Goal: Communication & Community: Answer question/provide support

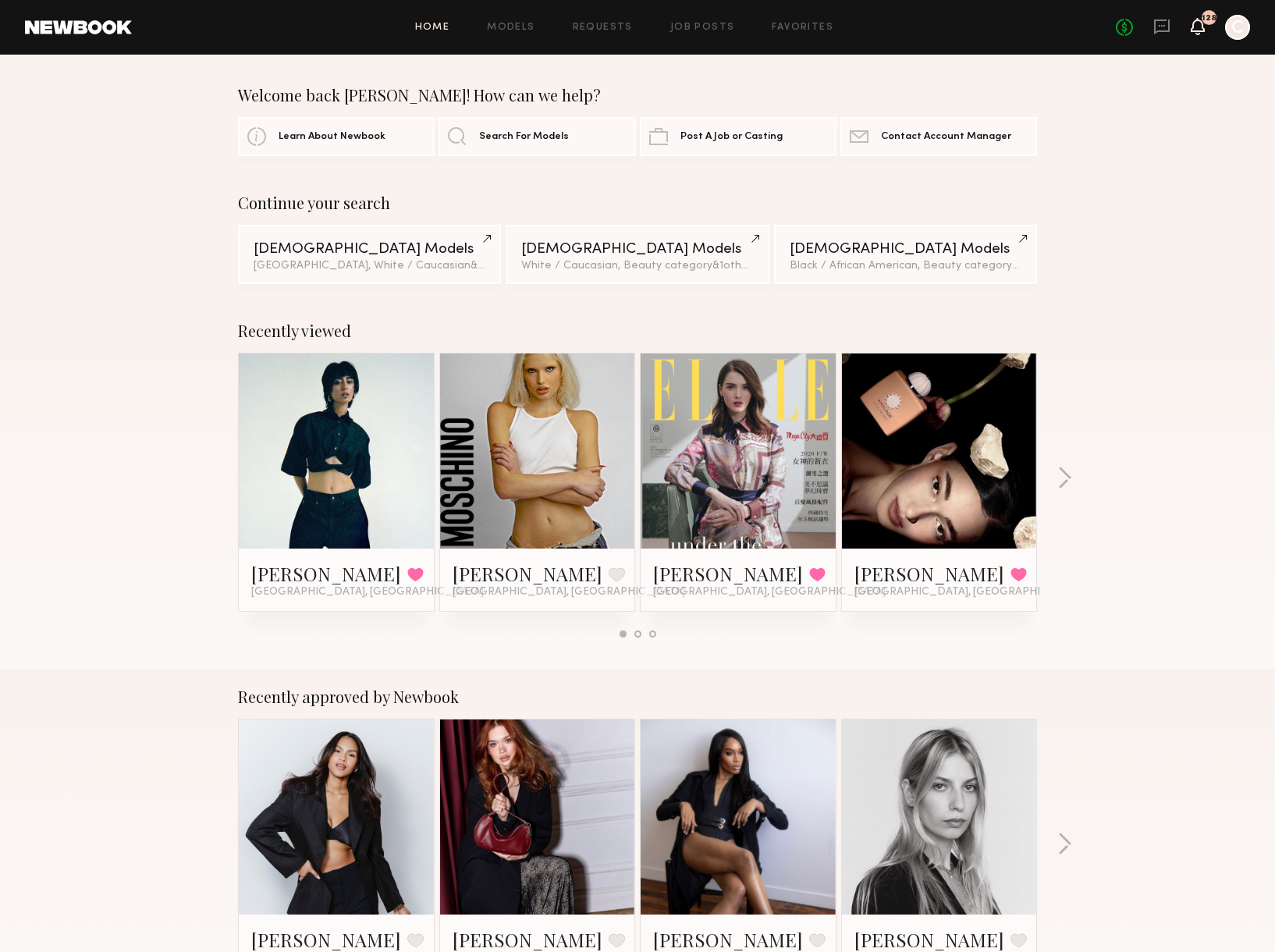
click at [1195, 31] on icon at bounding box center [1198, 26] width 13 height 11
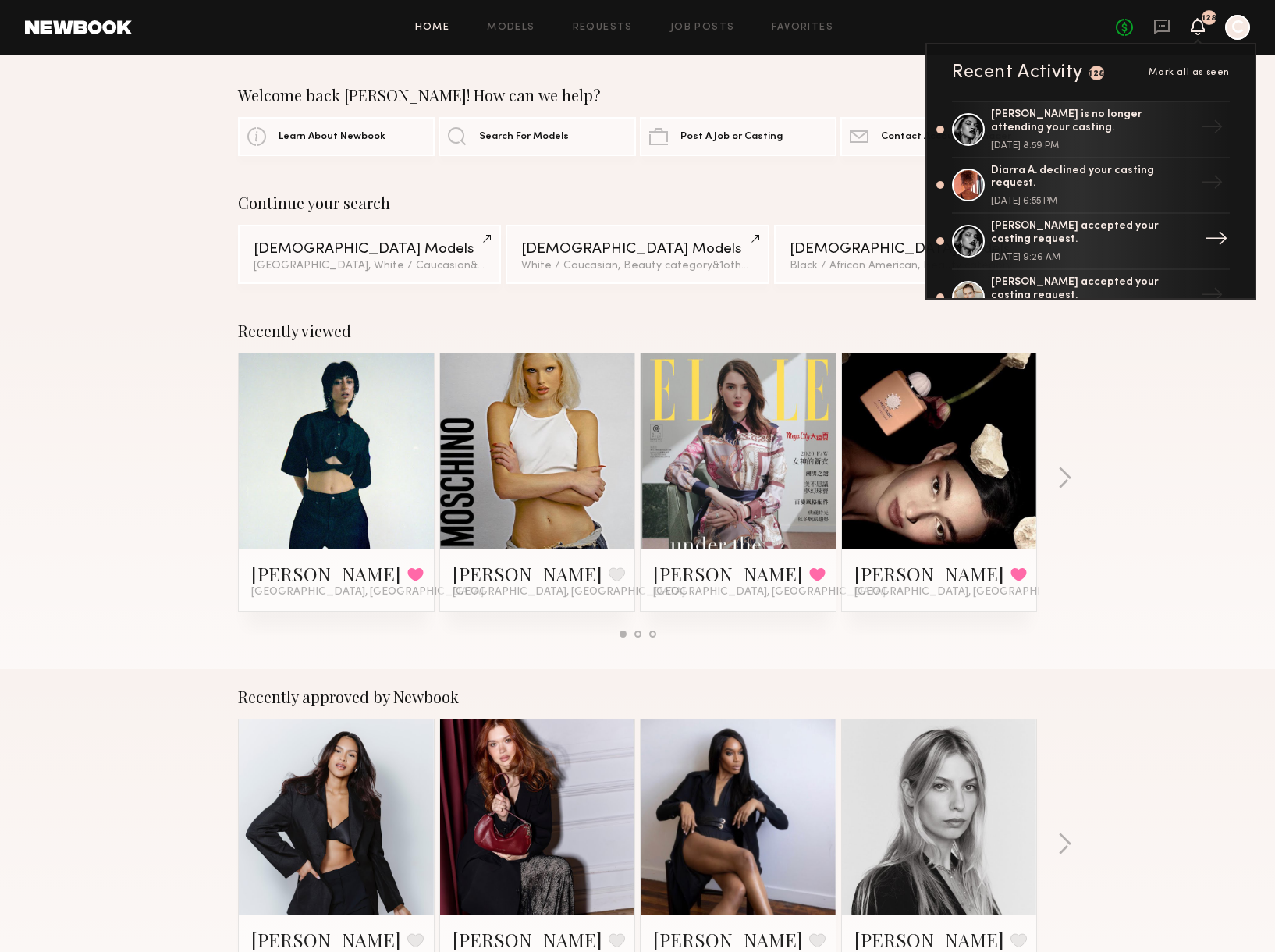
click at [1075, 229] on div "Vanessa B. accepted your casting request." at bounding box center [1092, 233] width 202 height 27
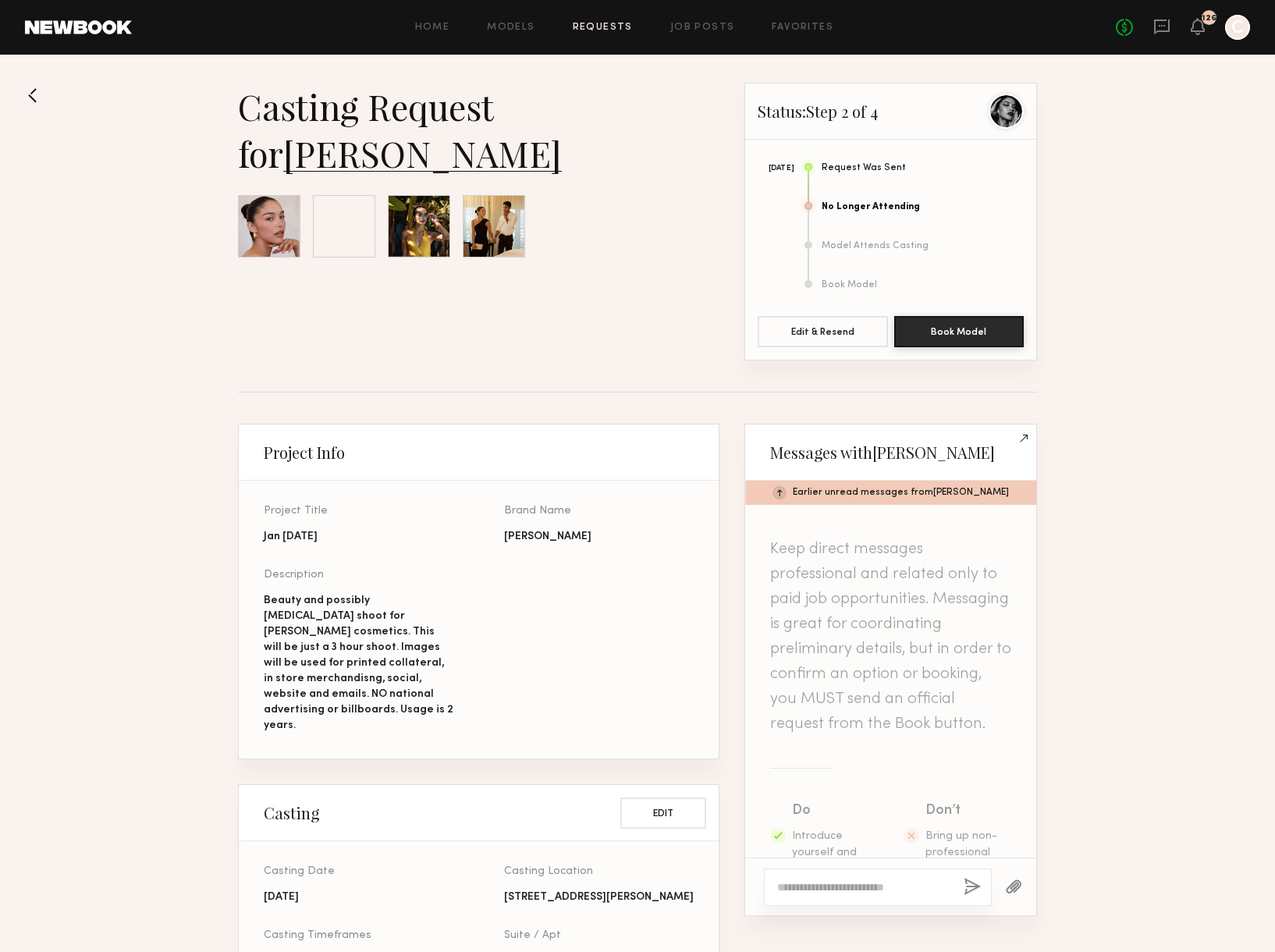
scroll to position [716, 0]
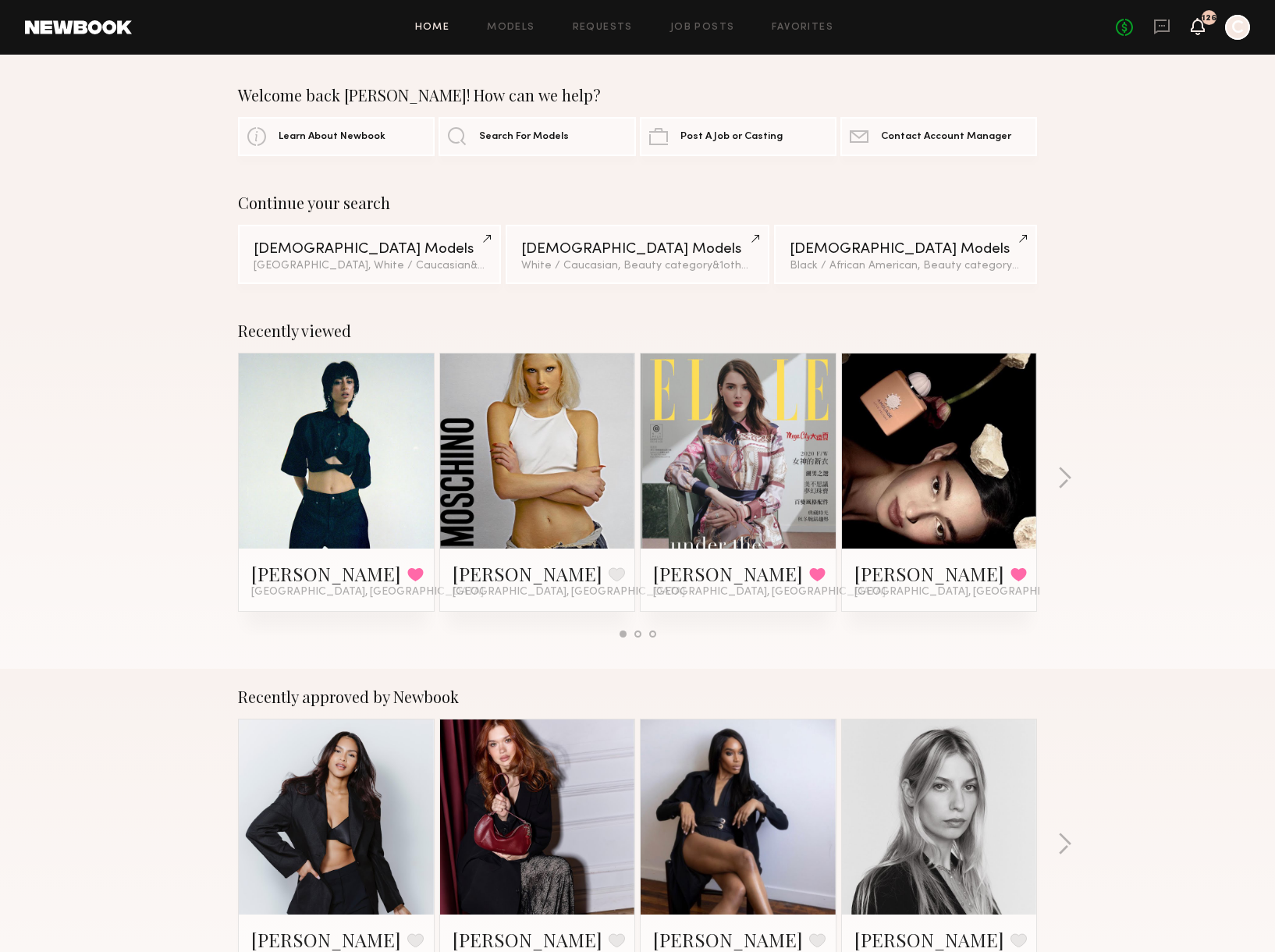
click at [1202, 23] on icon at bounding box center [1198, 26] width 13 height 11
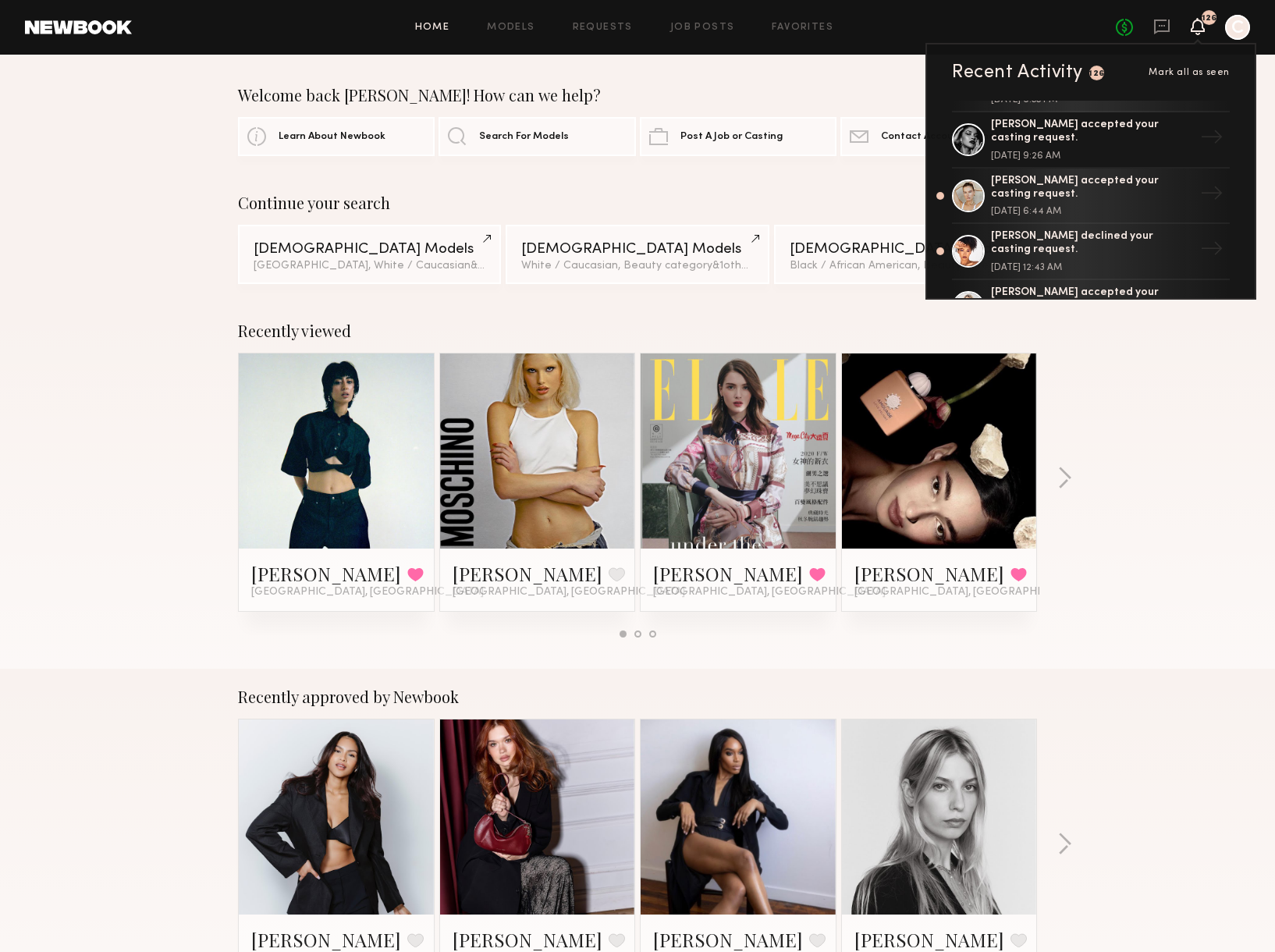
scroll to position [187, 0]
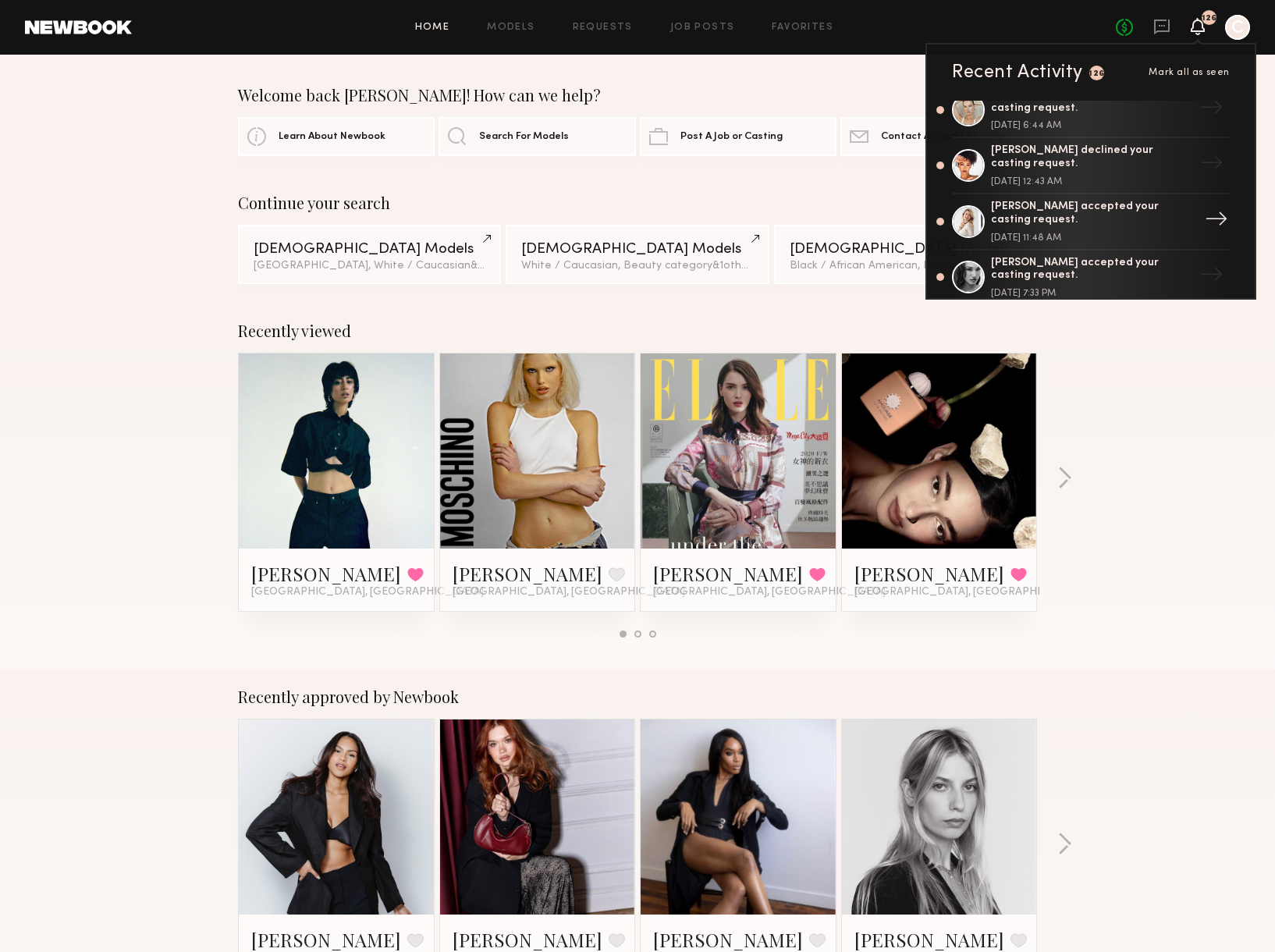
click at [969, 209] on div at bounding box center [968, 221] width 33 height 33
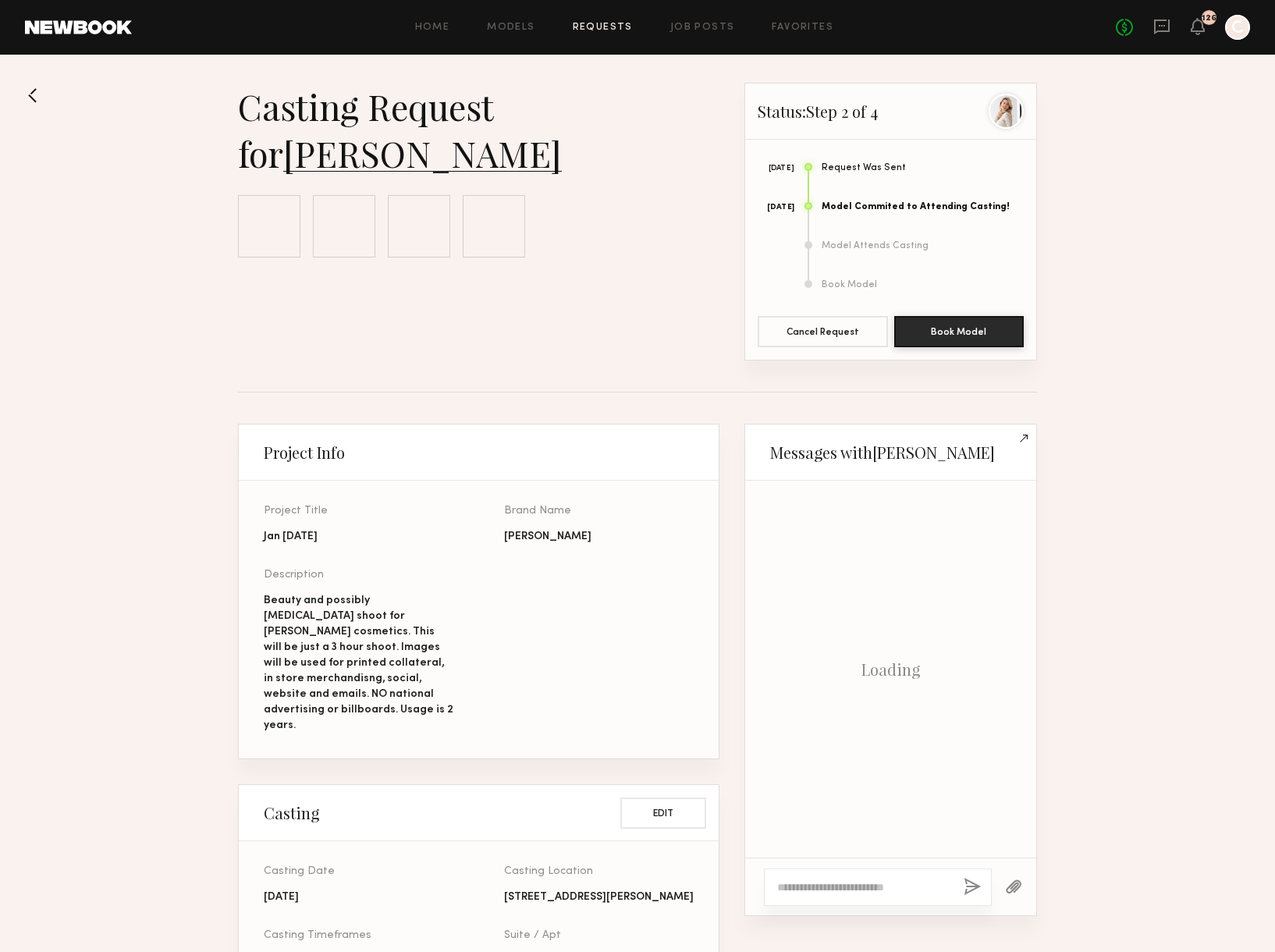
scroll to position [992, 0]
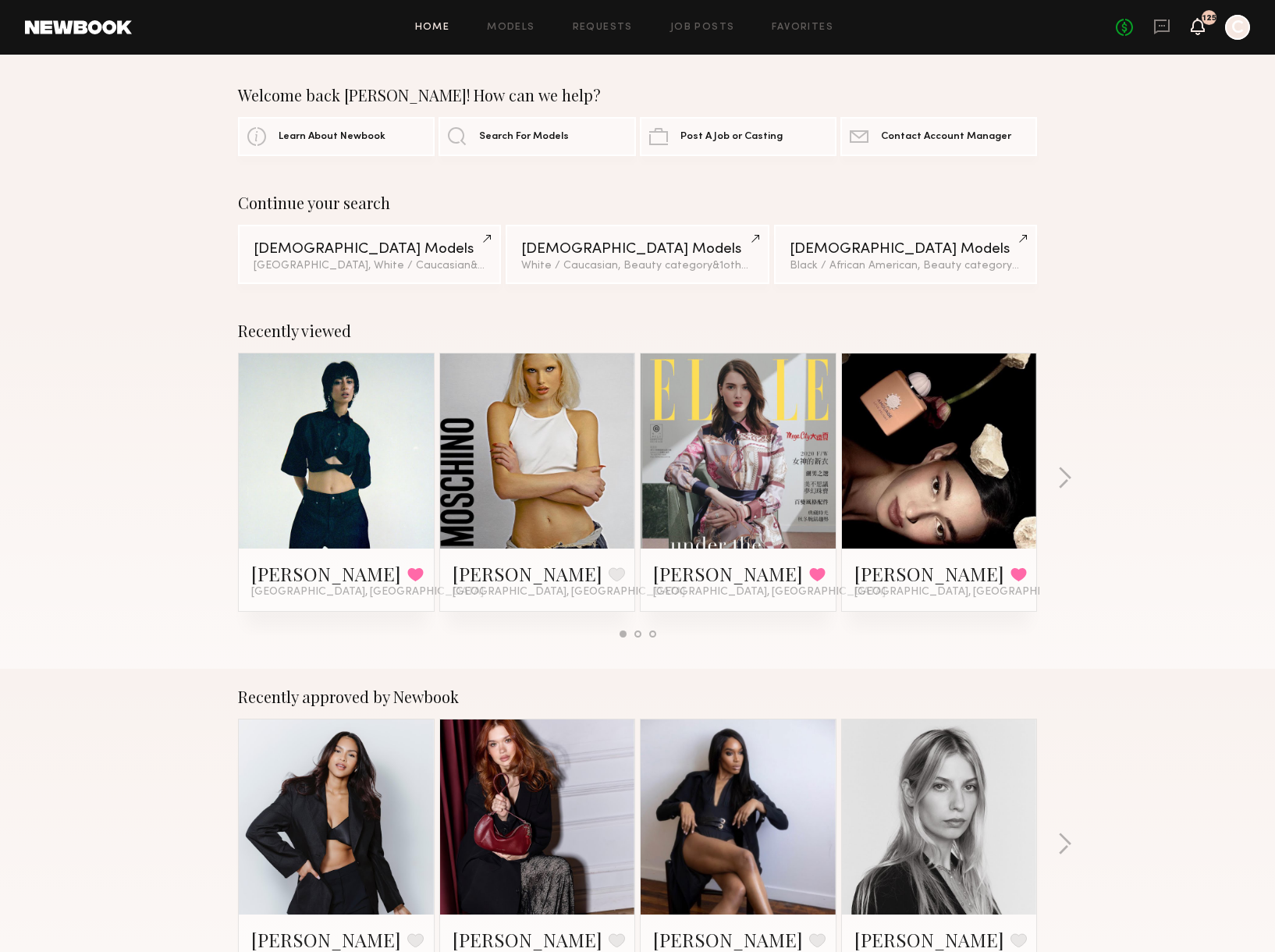
click at [1199, 34] on icon at bounding box center [1198, 34] width 5 height 2
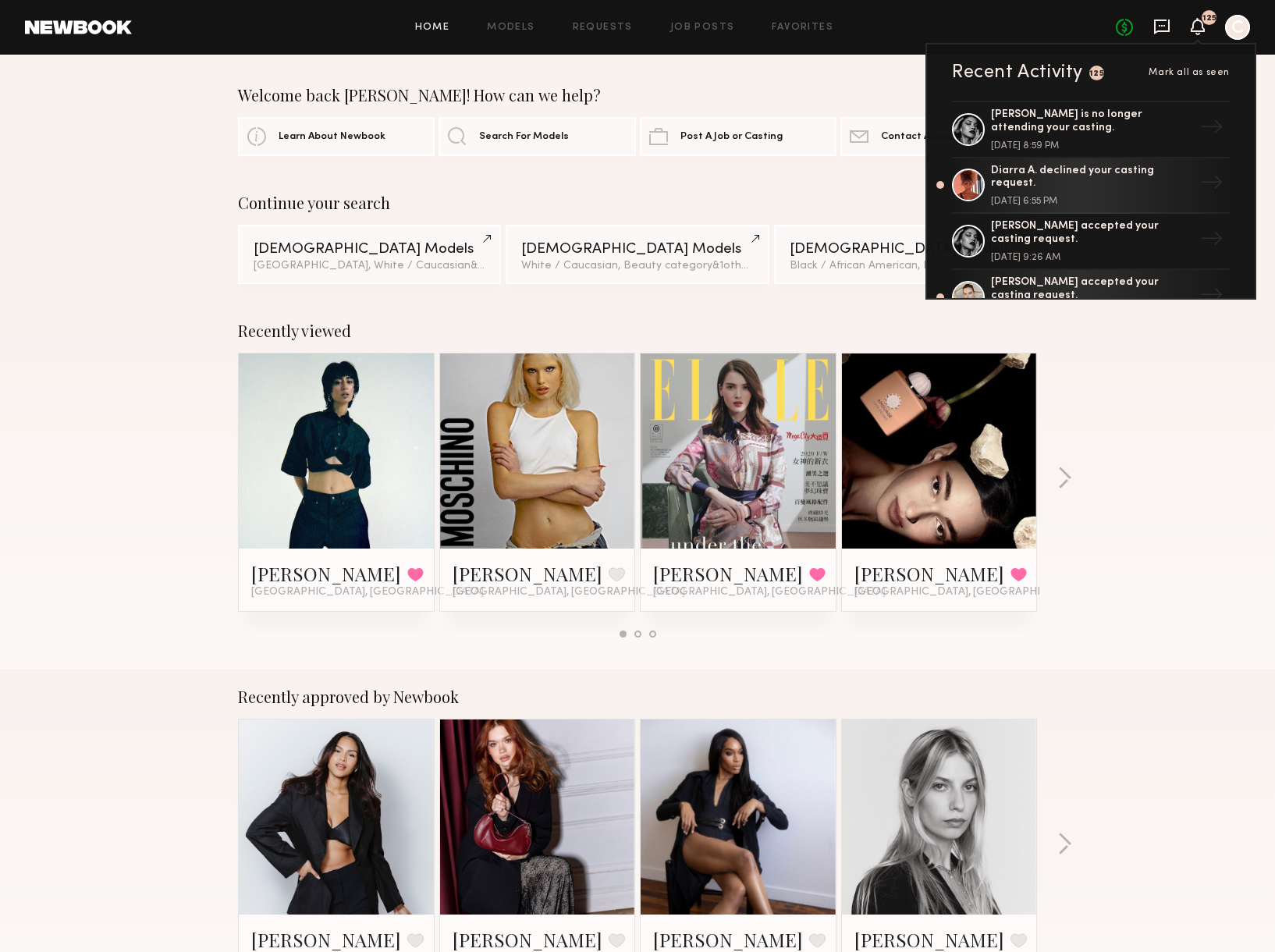
click at [1162, 27] on icon at bounding box center [1161, 26] width 17 height 17
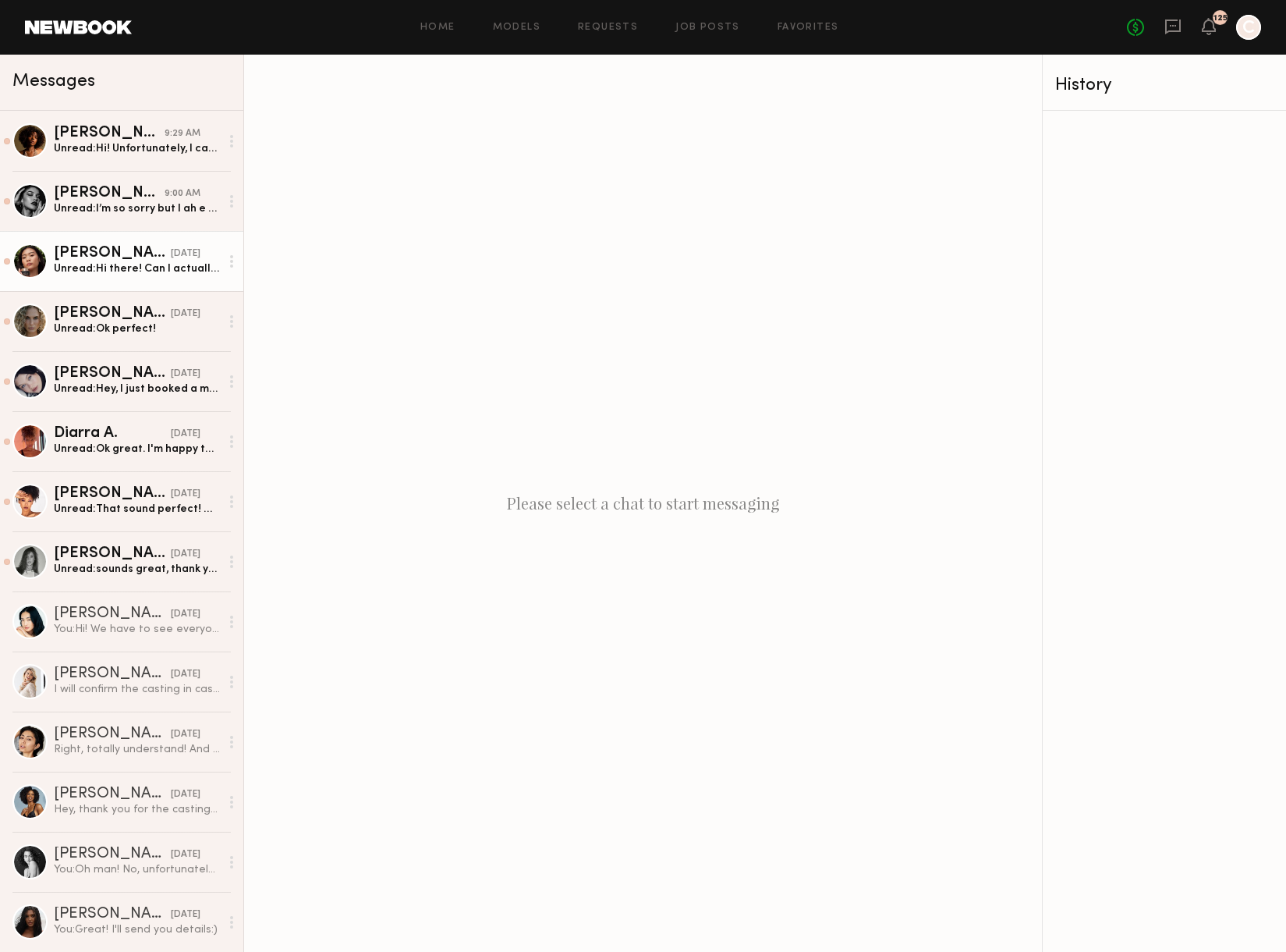
click at [136, 274] on div "Unread: Hi there! Can I actually check what would be some of the details of the…" at bounding box center [137, 268] width 166 height 14
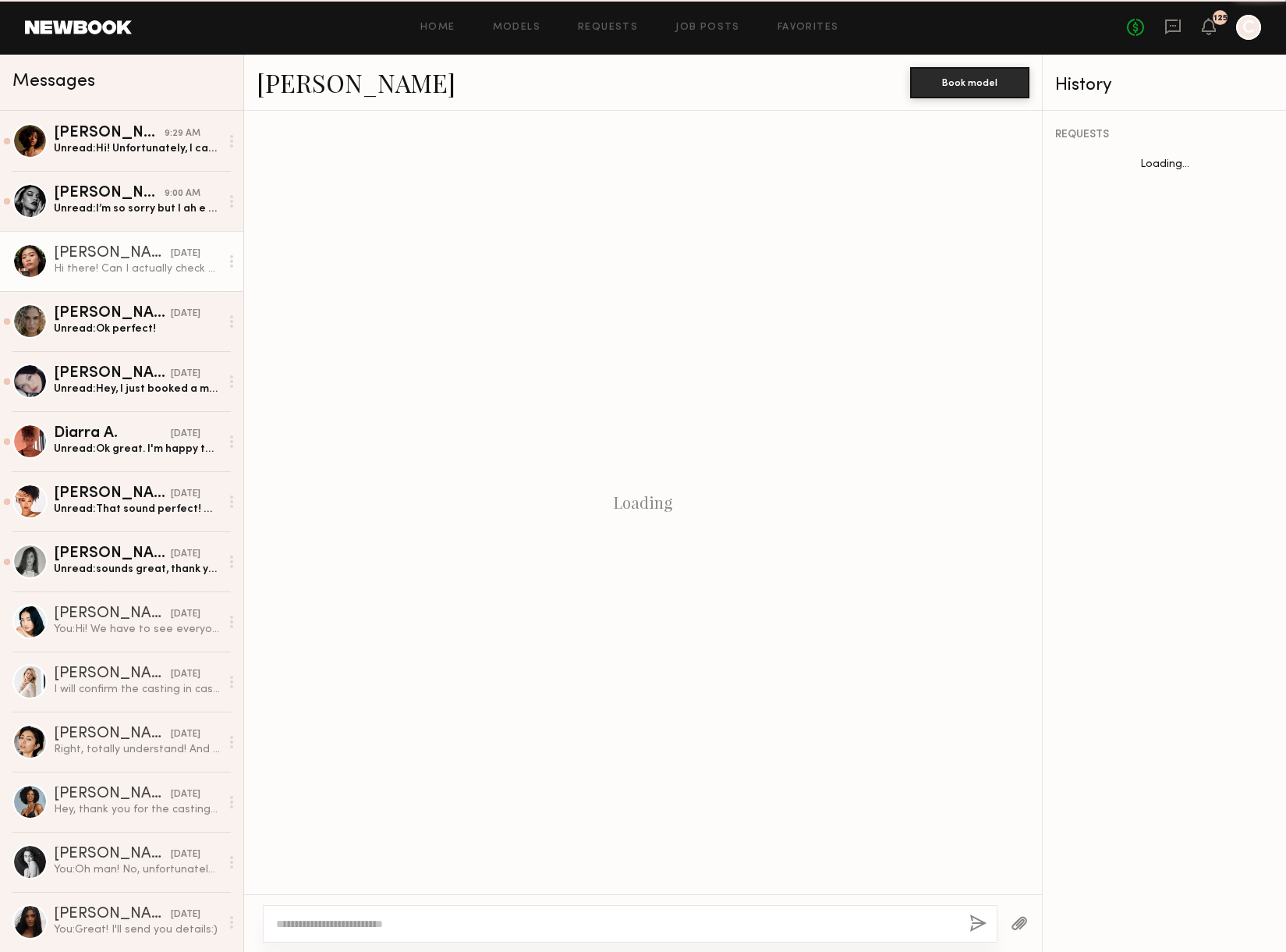
scroll to position [1481, 0]
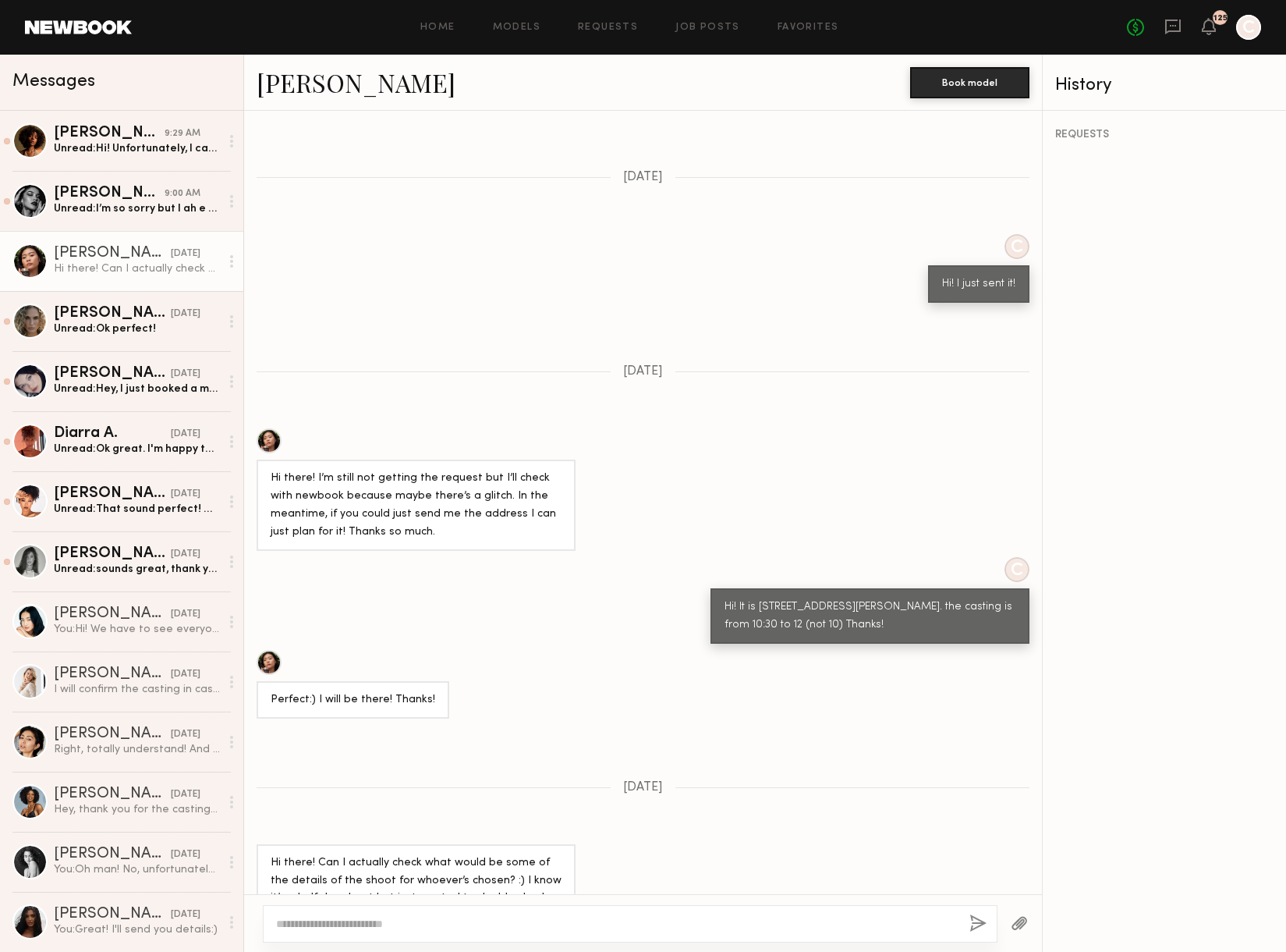
click at [423, 921] on textarea at bounding box center [617, 923] width 681 height 15
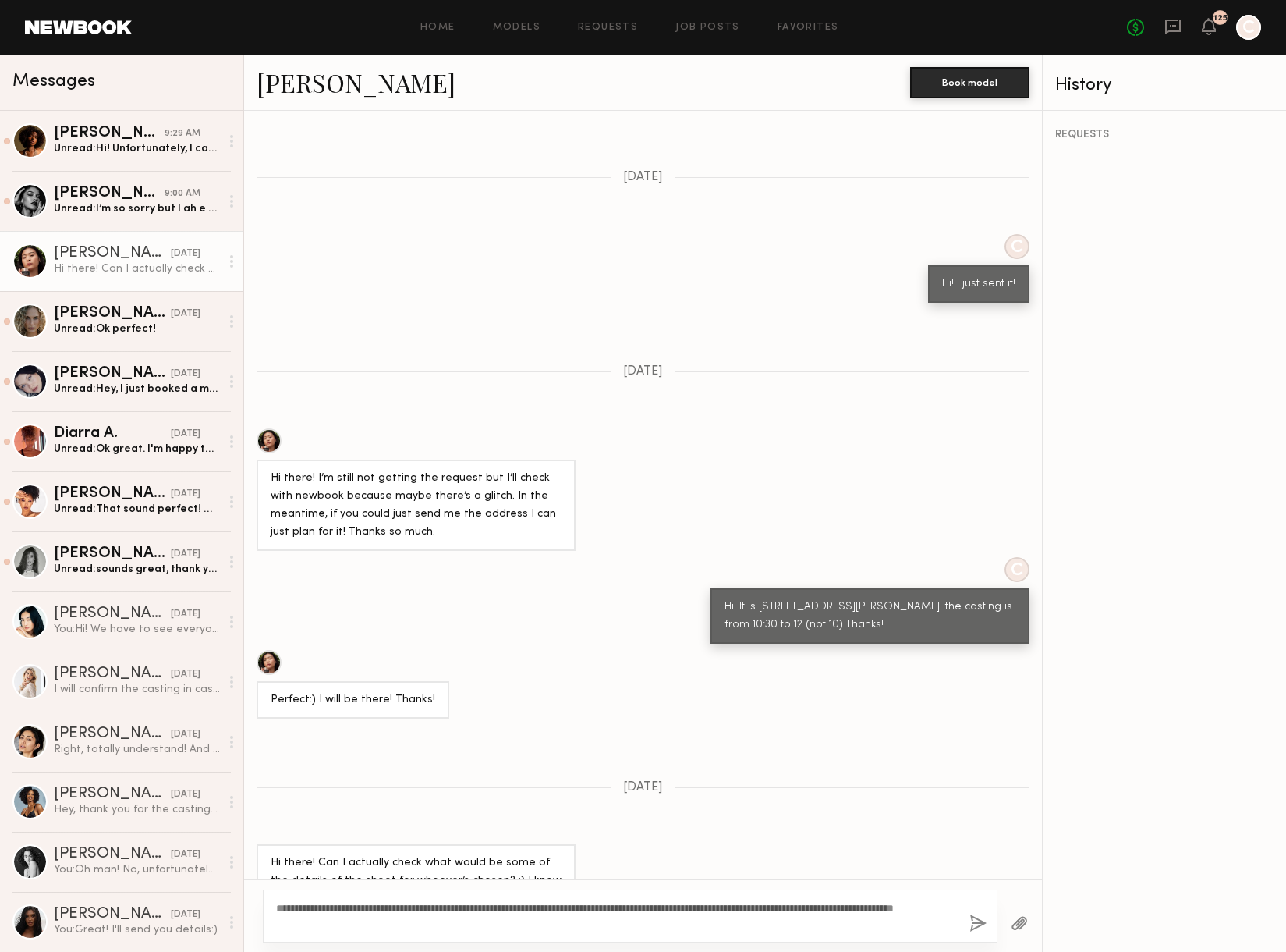
click at [785, 906] on textarea "**********" at bounding box center [617, 916] width 681 height 31
drag, startPoint x: 930, startPoint y: 906, endPoint x: 475, endPoint y: 922, distance: 455.3
click at [474, 922] on textarea "**********" at bounding box center [617, 916] width 681 height 31
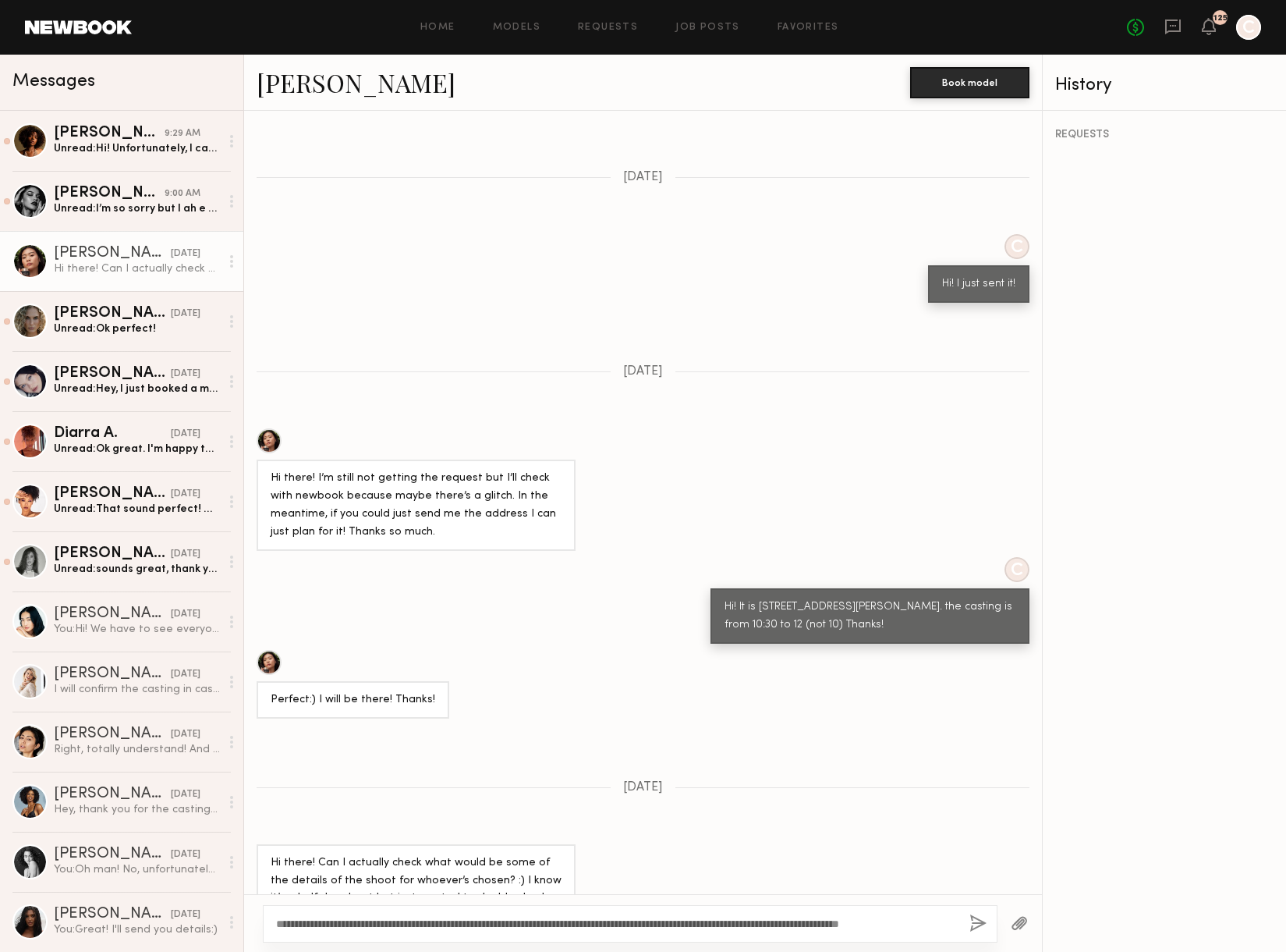
type textarea "**********"
click at [982, 925] on button "button" at bounding box center [978, 924] width 17 height 19
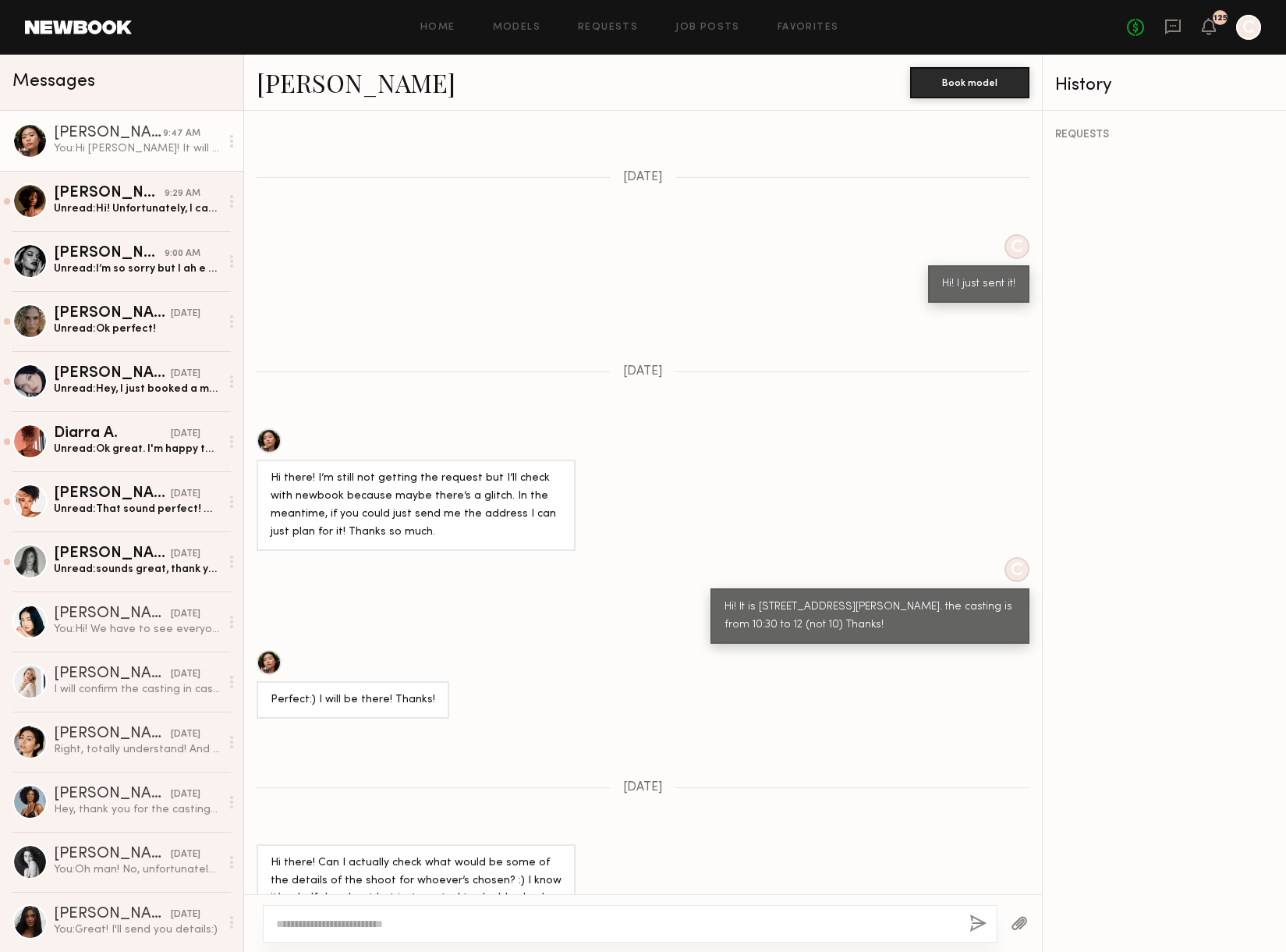
scroll to position [1797, 0]
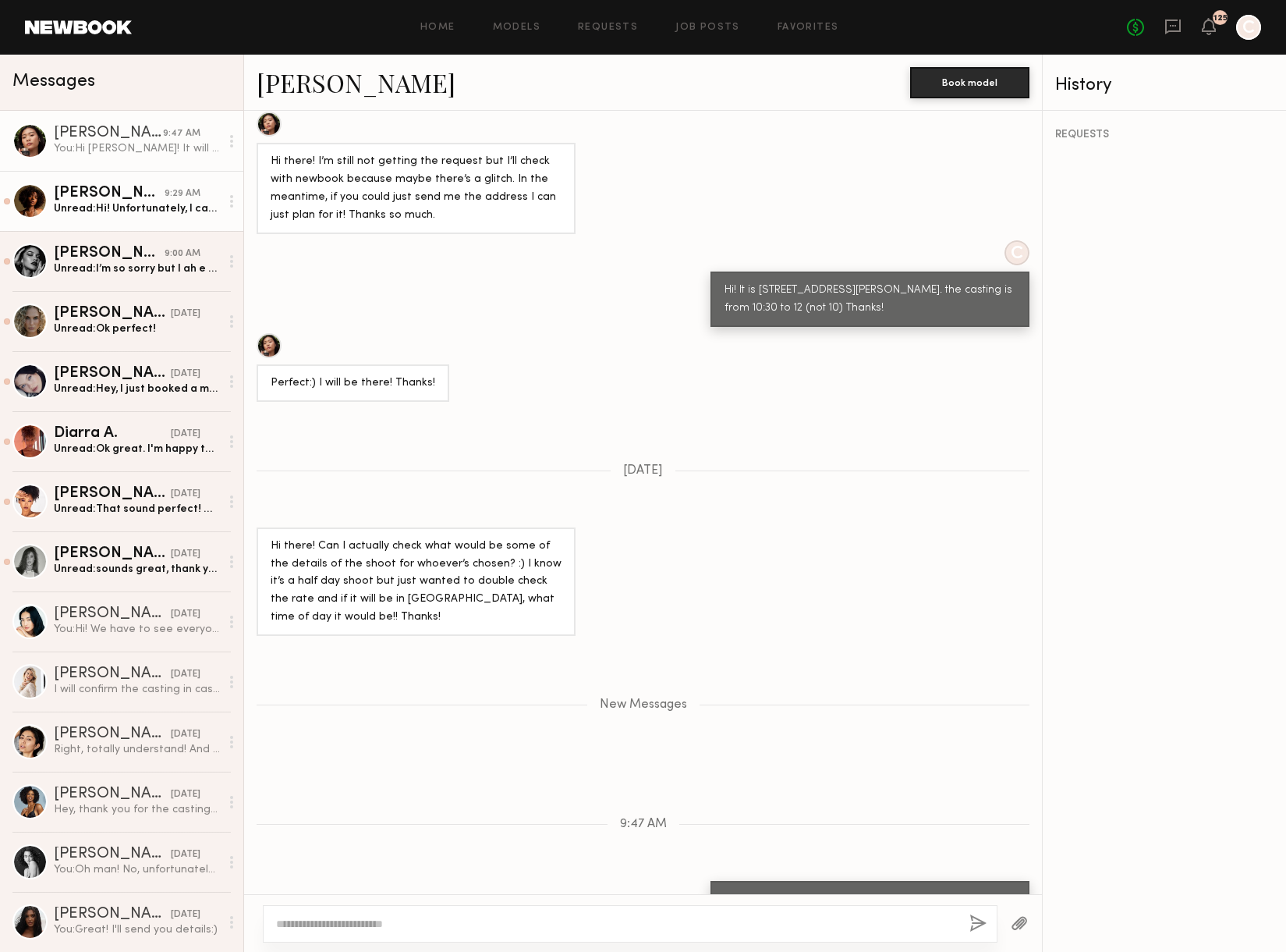
click at [92, 216] on link "Sydney G. 9:29 AM Unread: Hi! Unfortunately, I can’t make it today. I work for …" at bounding box center [121, 201] width 243 height 60
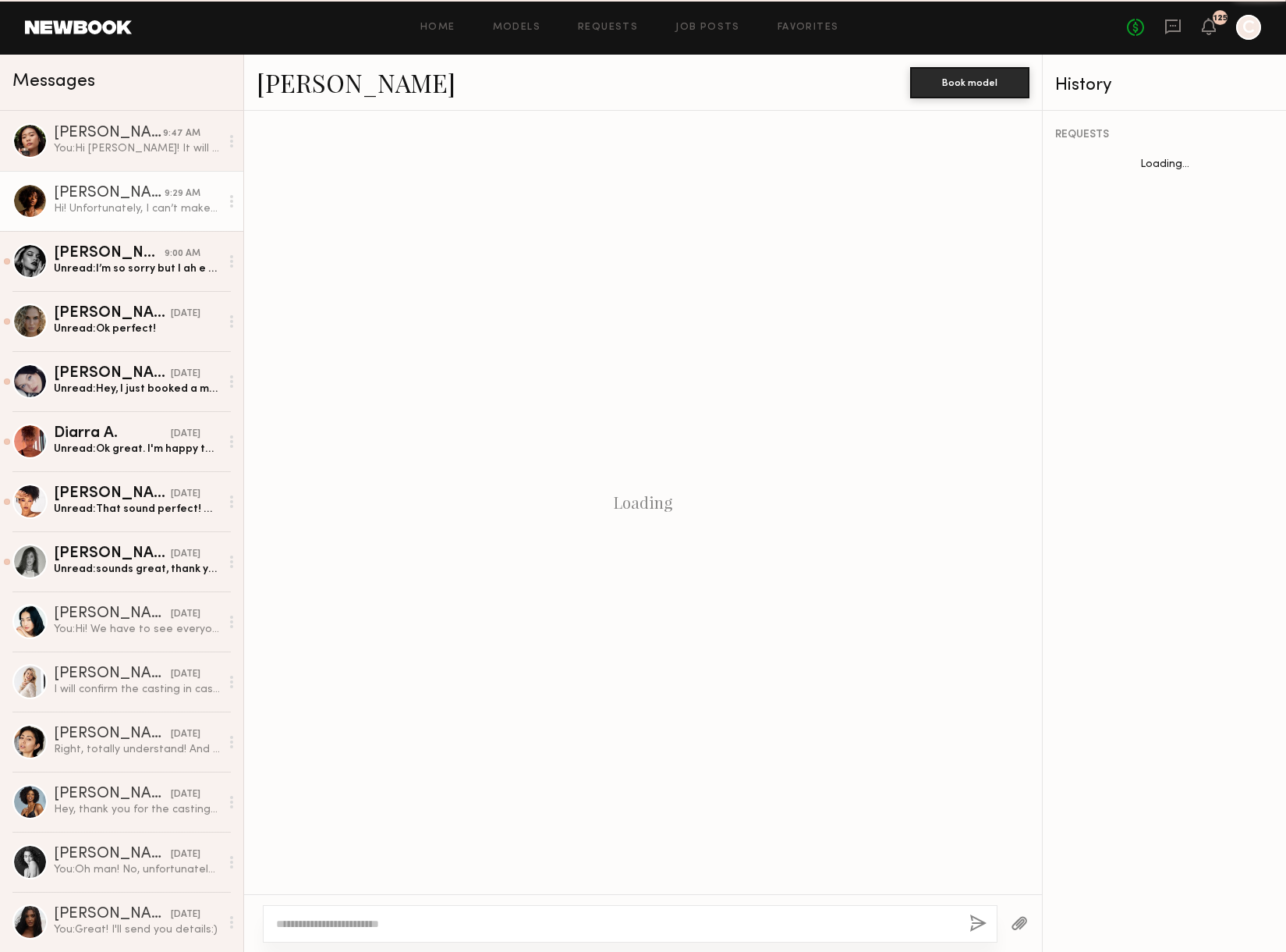
scroll to position [235, 0]
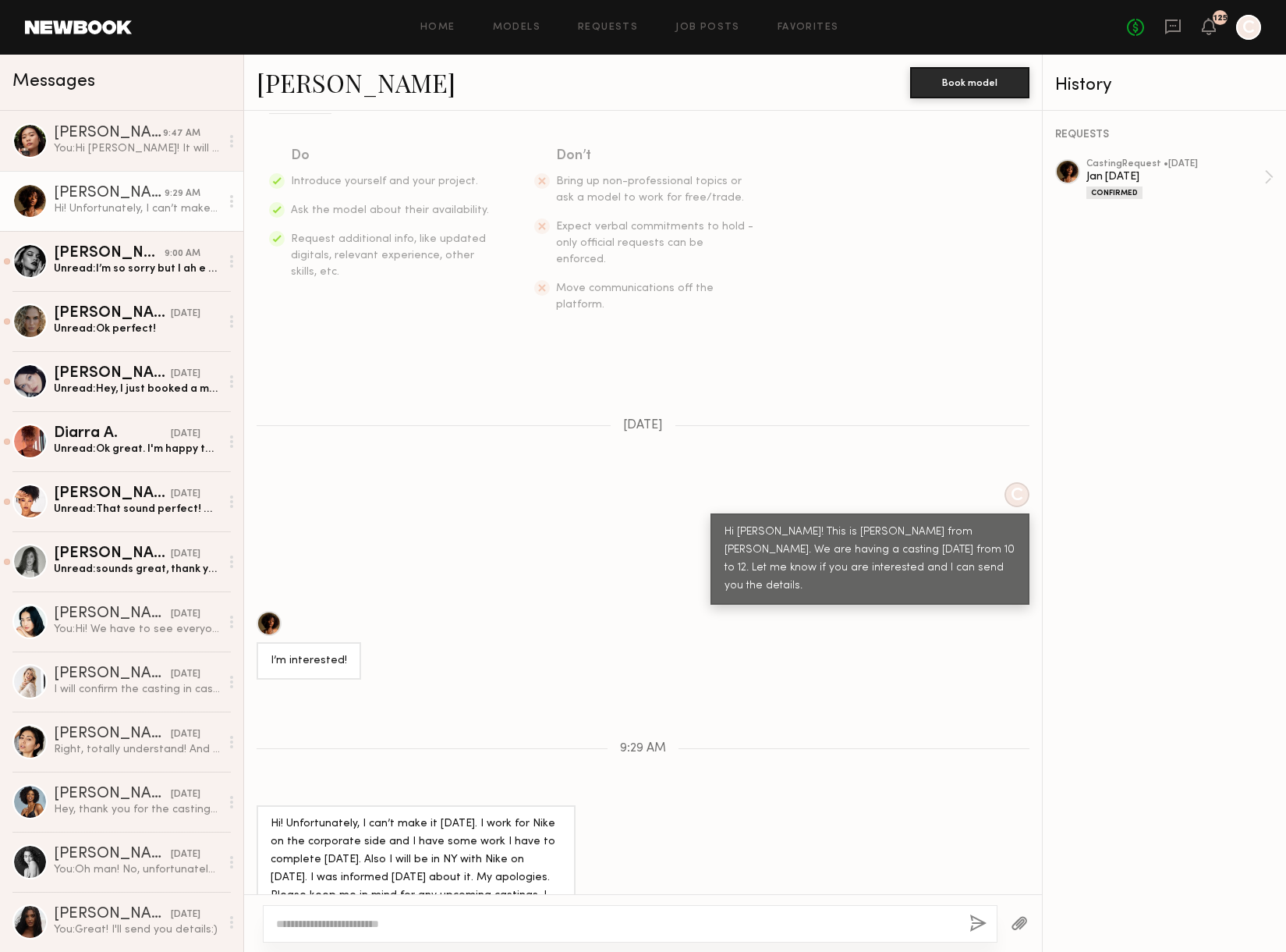
click at [545, 840] on div "Hi! Unfortunately, I can’t make it today. I work for Nike on the corporate side…" at bounding box center [416, 869] width 291 height 108
click at [476, 925] on textarea at bounding box center [617, 923] width 681 height 15
click at [316, 924] on textarea "**********" at bounding box center [617, 923] width 681 height 15
type textarea "**********"
click at [973, 922] on button "button" at bounding box center [978, 924] width 17 height 19
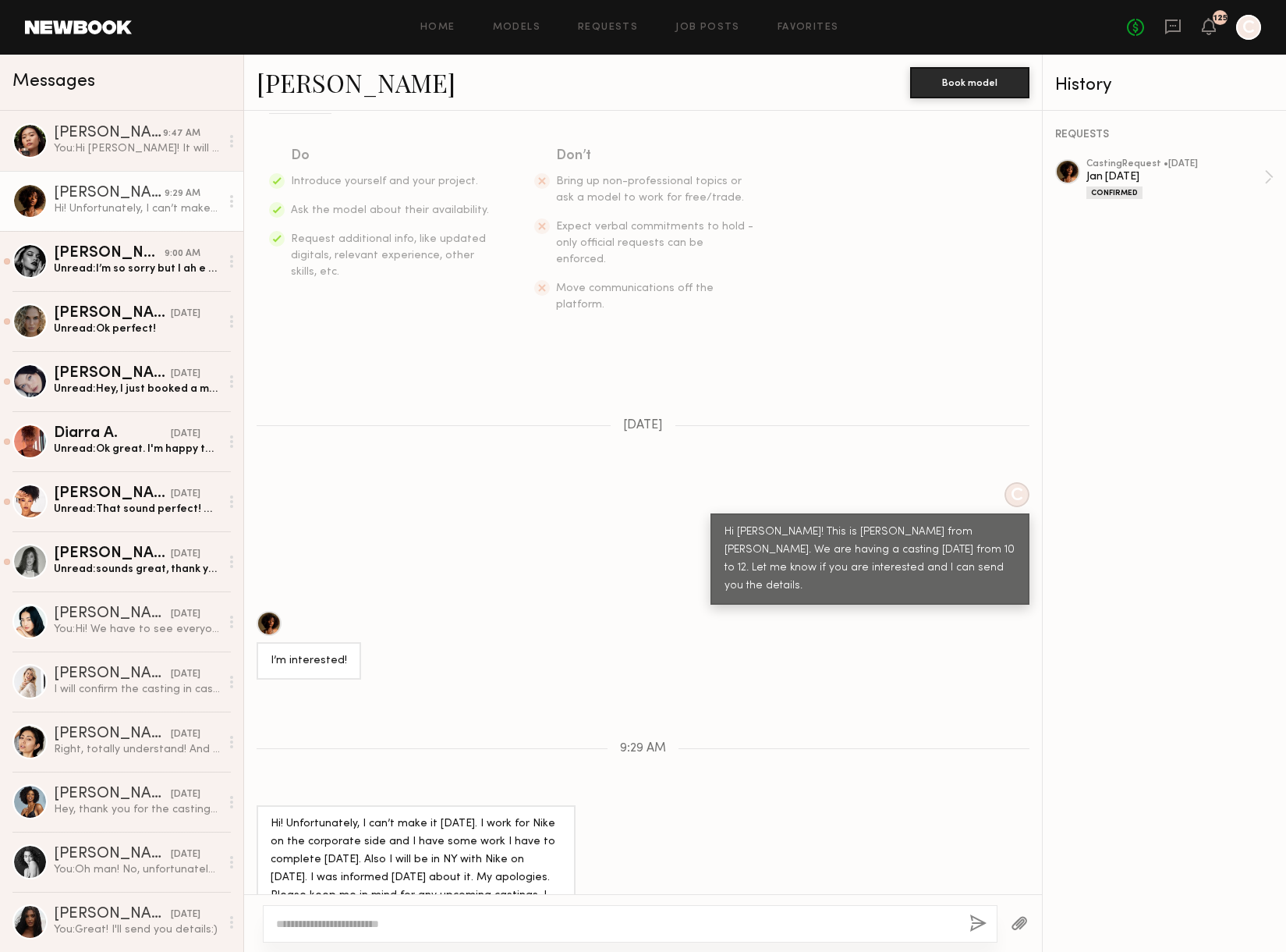
scroll to position [397, 0]
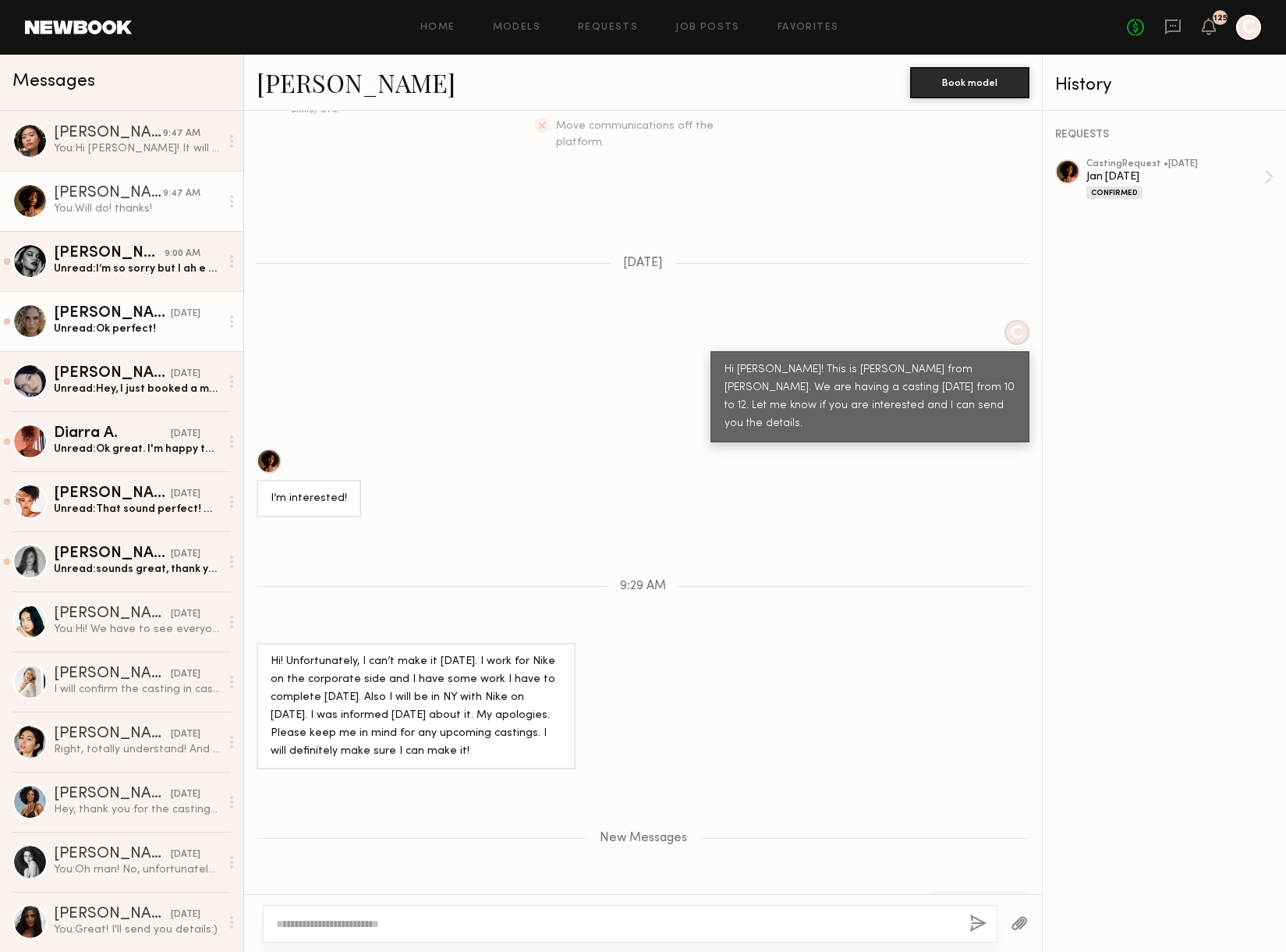
click at [89, 332] on div "Unread: Ok perfect!" at bounding box center [137, 329] width 166 height 14
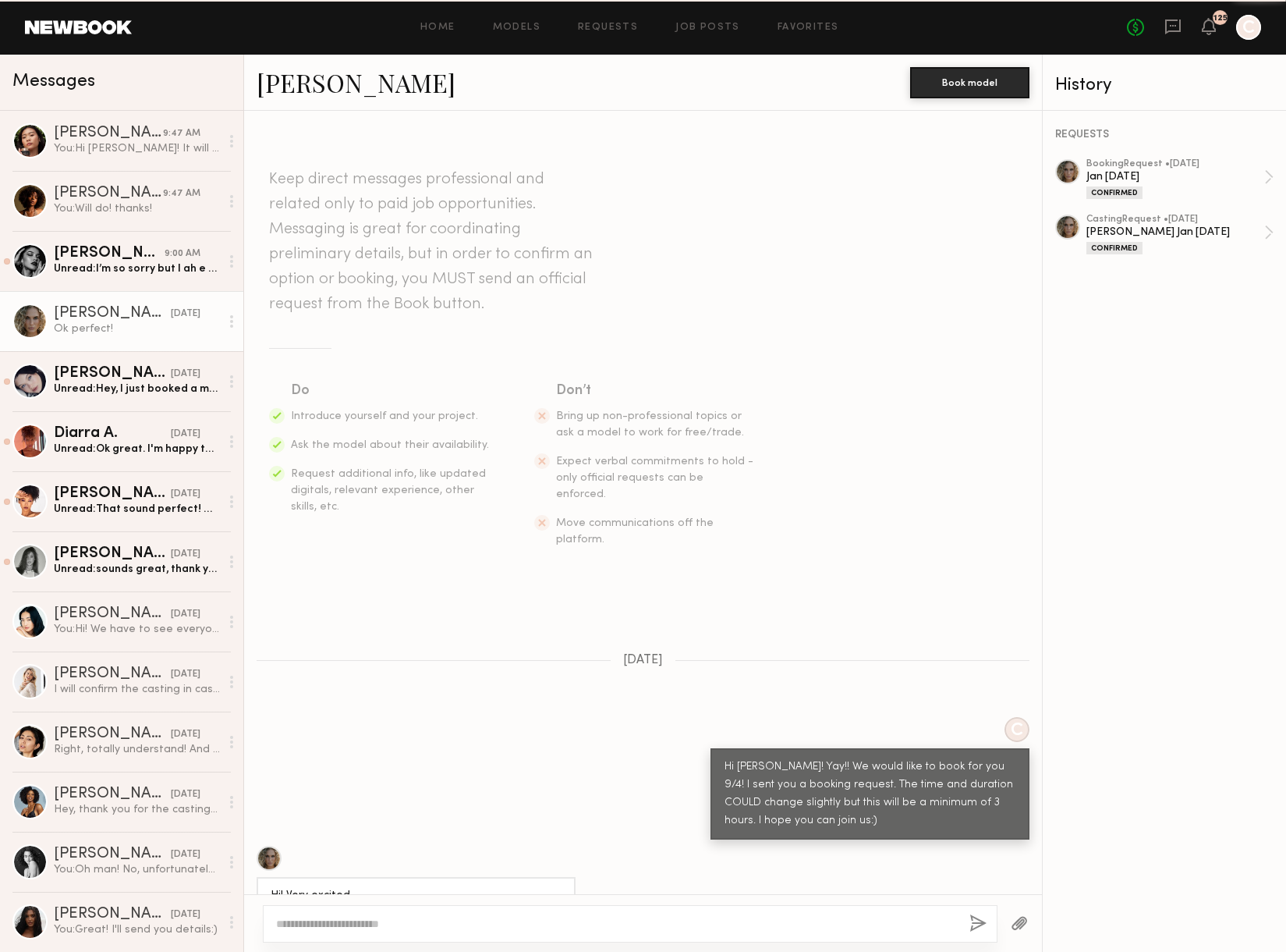
scroll to position [812, 0]
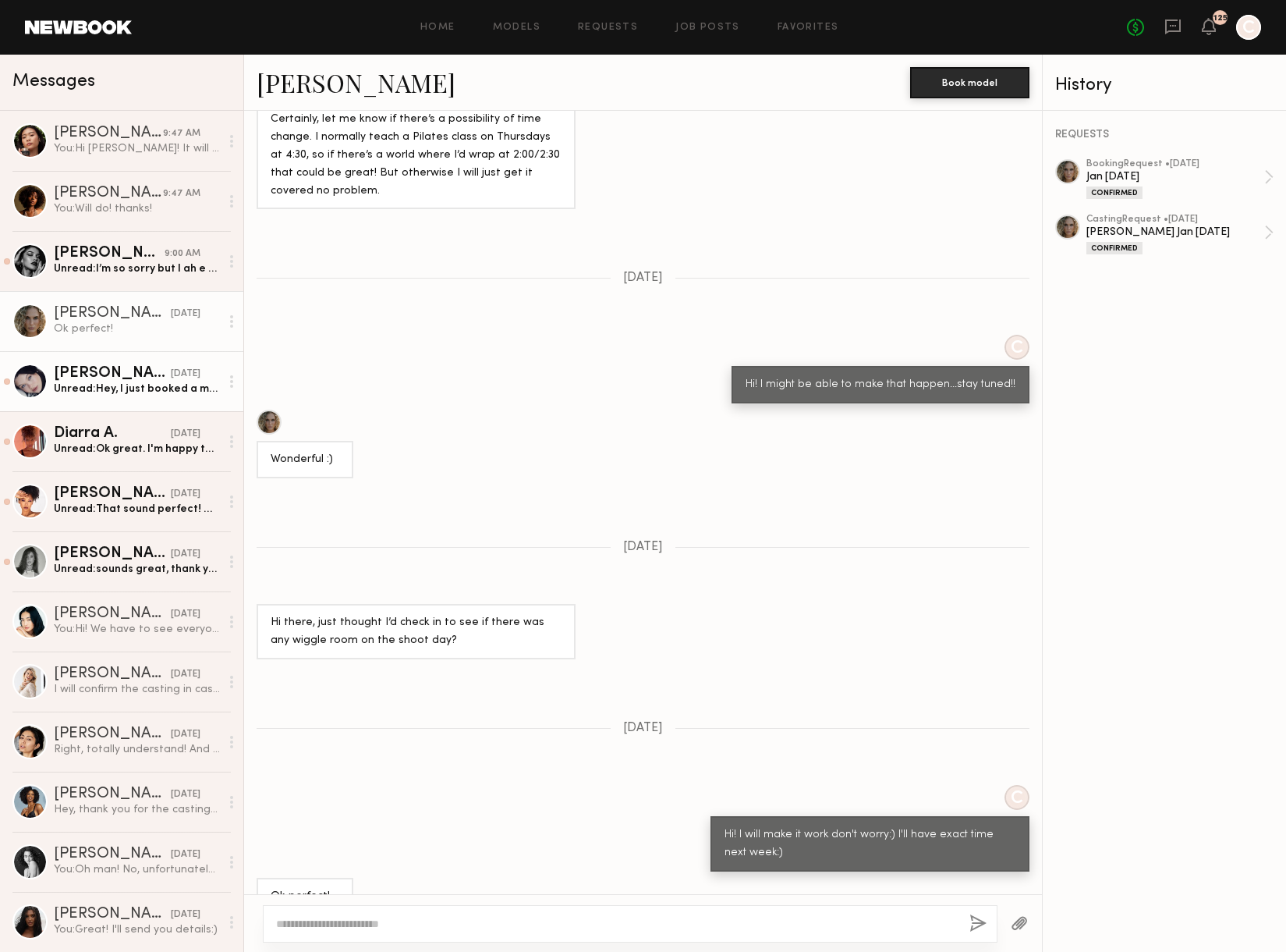
click at [74, 393] on div "Unread: Hey, I just booked a makeup campaign on Monday, I’m so sorry, next time…" at bounding box center [137, 389] width 166 height 14
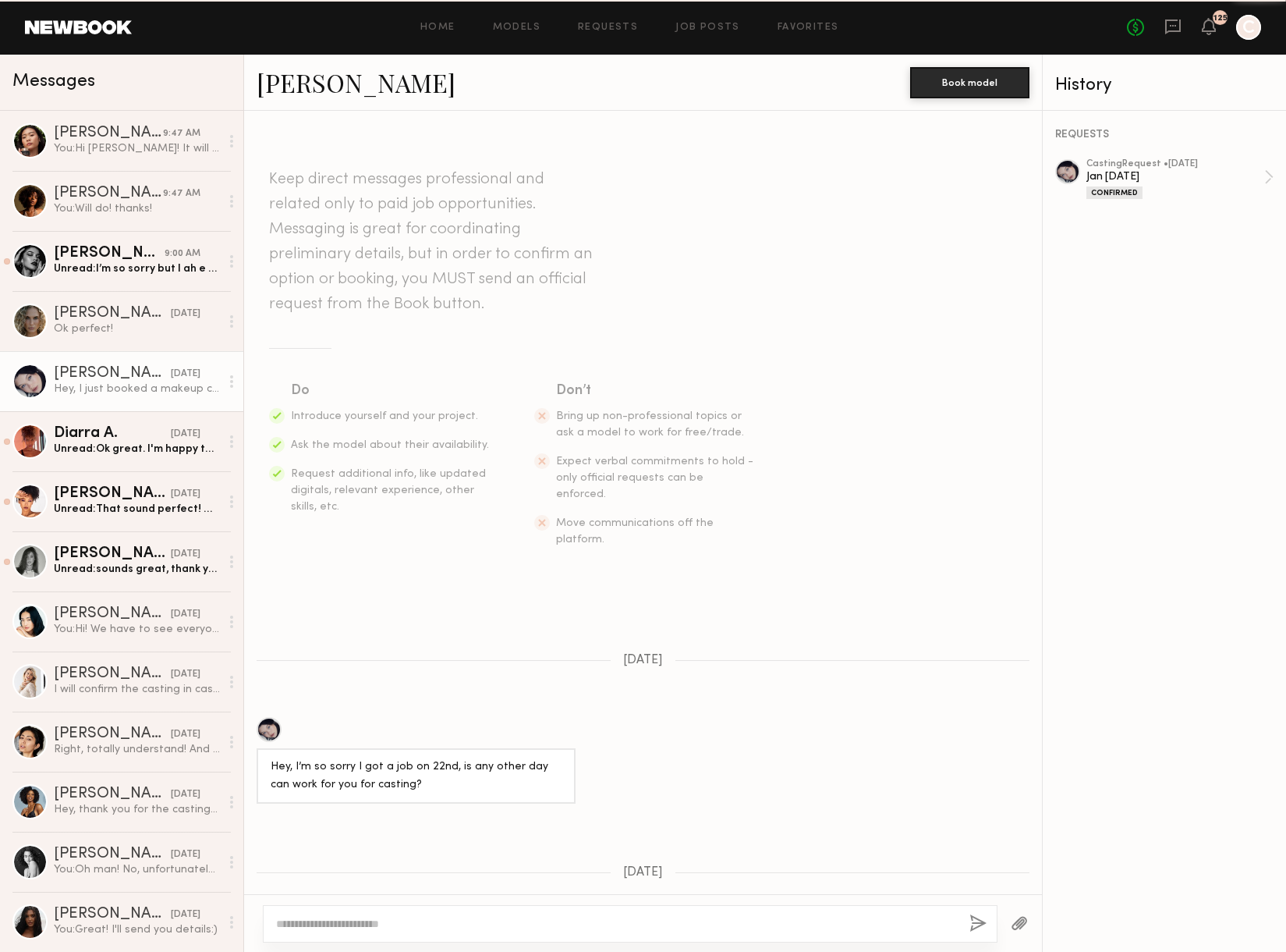
scroll to position [771, 0]
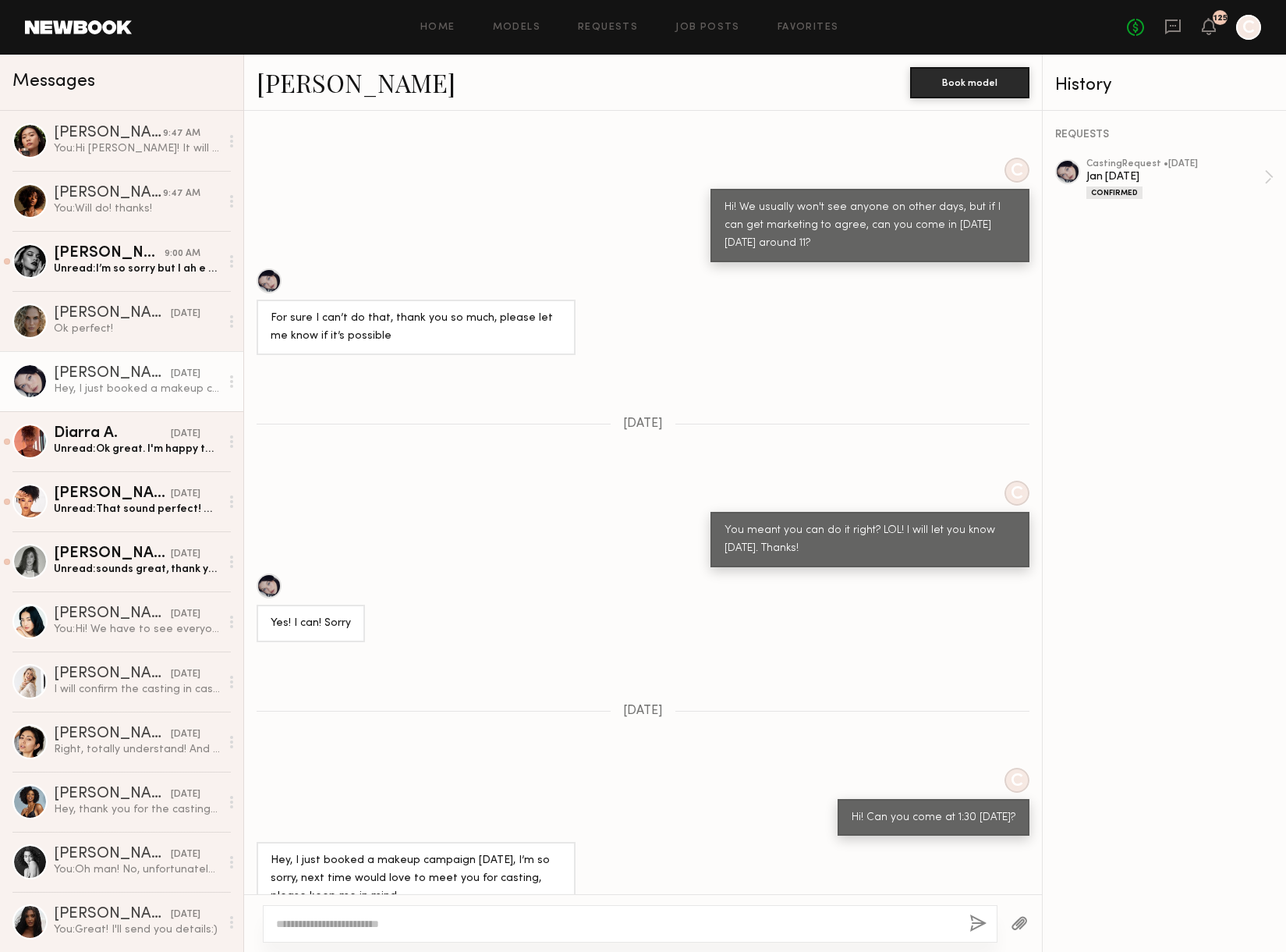
click at [87, 374] on div "Marina F." at bounding box center [112, 373] width 117 height 15
click at [422, 923] on textarea at bounding box center [617, 923] width 681 height 15
type textarea "**********"
click at [982, 925] on button "button" at bounding box center [978, 924] width 17 height 19
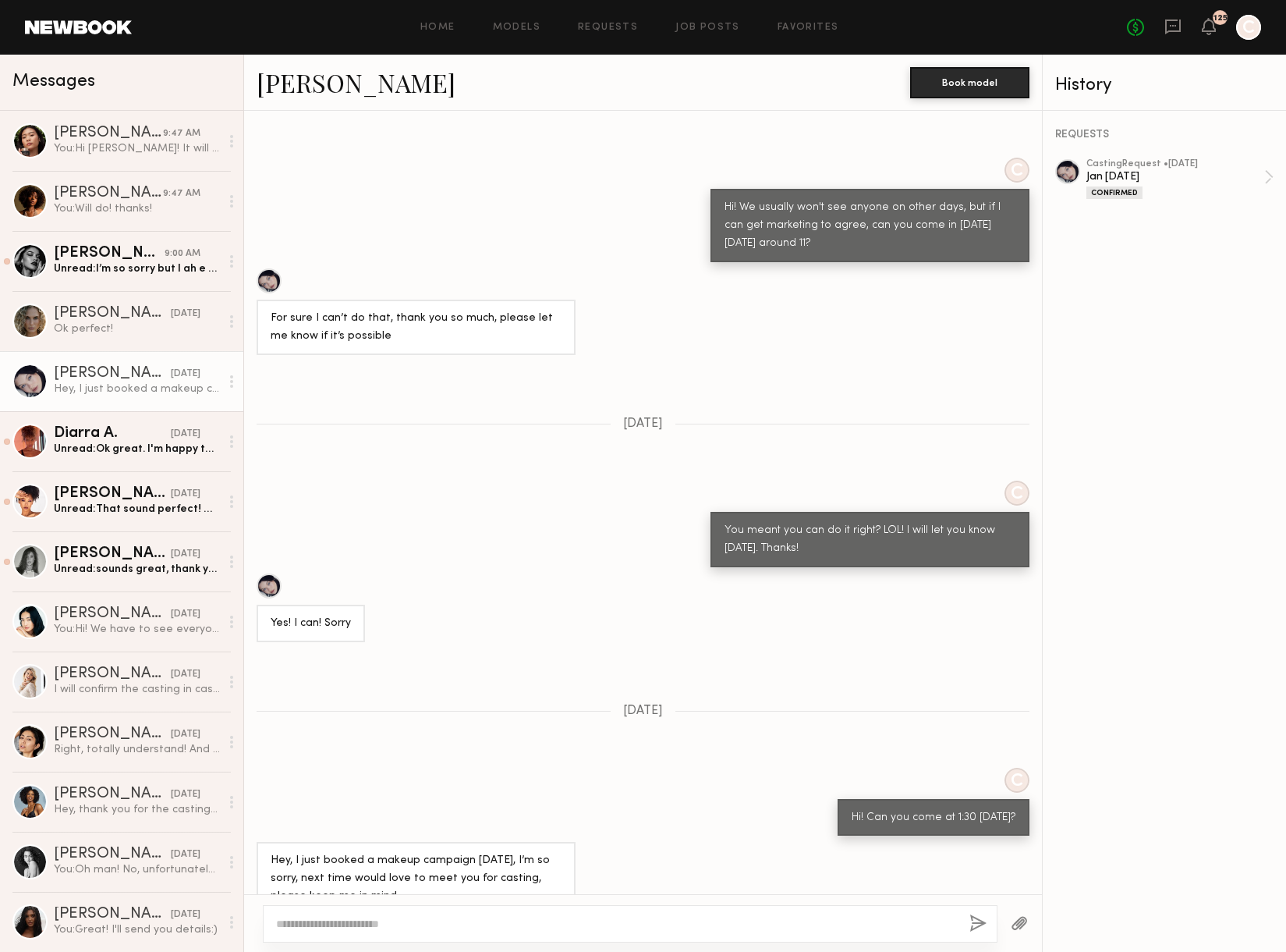
scroll to position [1084, 0]
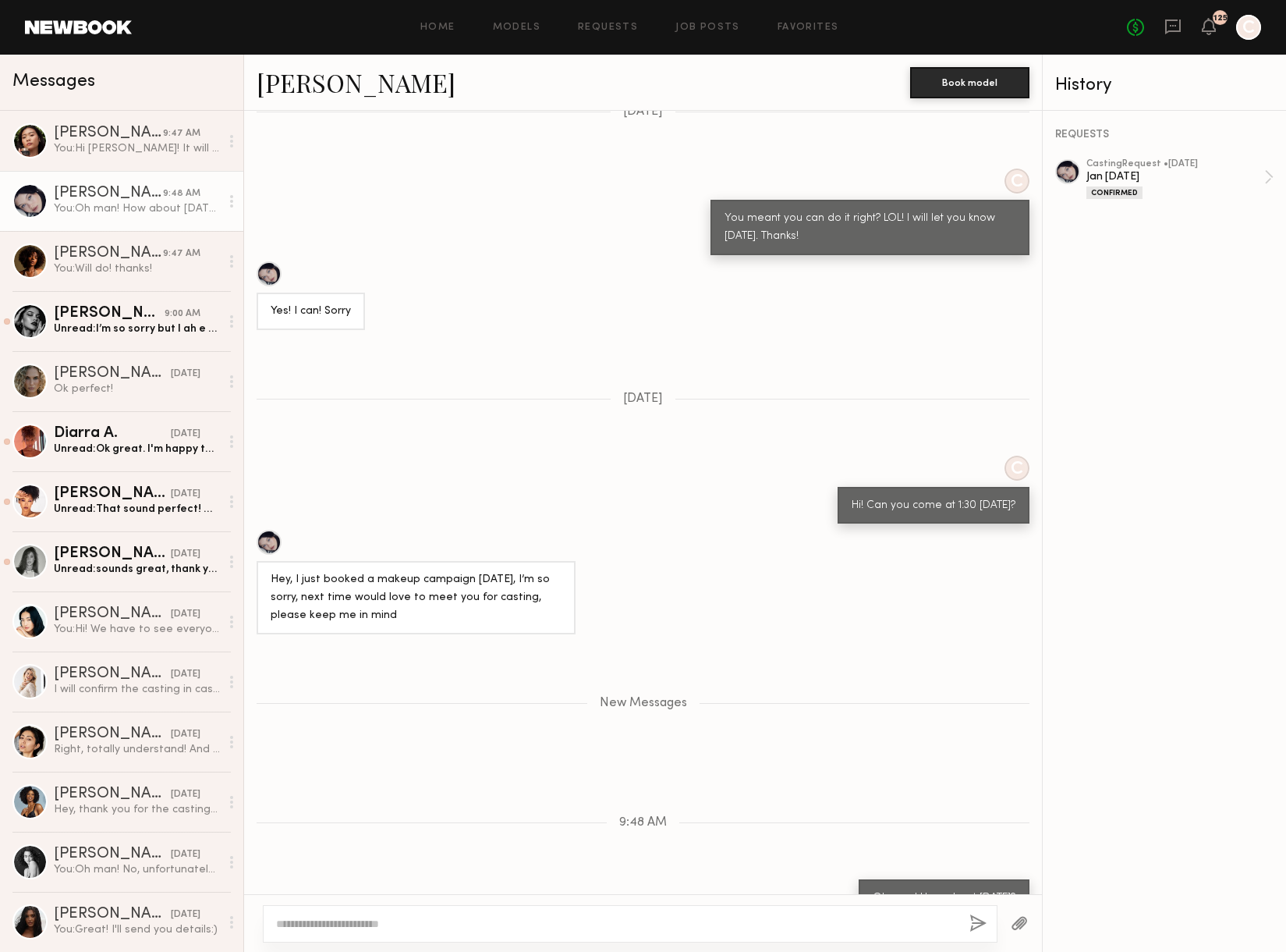
click at [58, 192] on div "Marina F." at bounding box center [108, 193] width 109 height 15
click at [28, 201] on div at bounding box center [31, 201] width 35 height 35
click at [27, 200] on div at bounding box center [31, 201] width 35 height 35
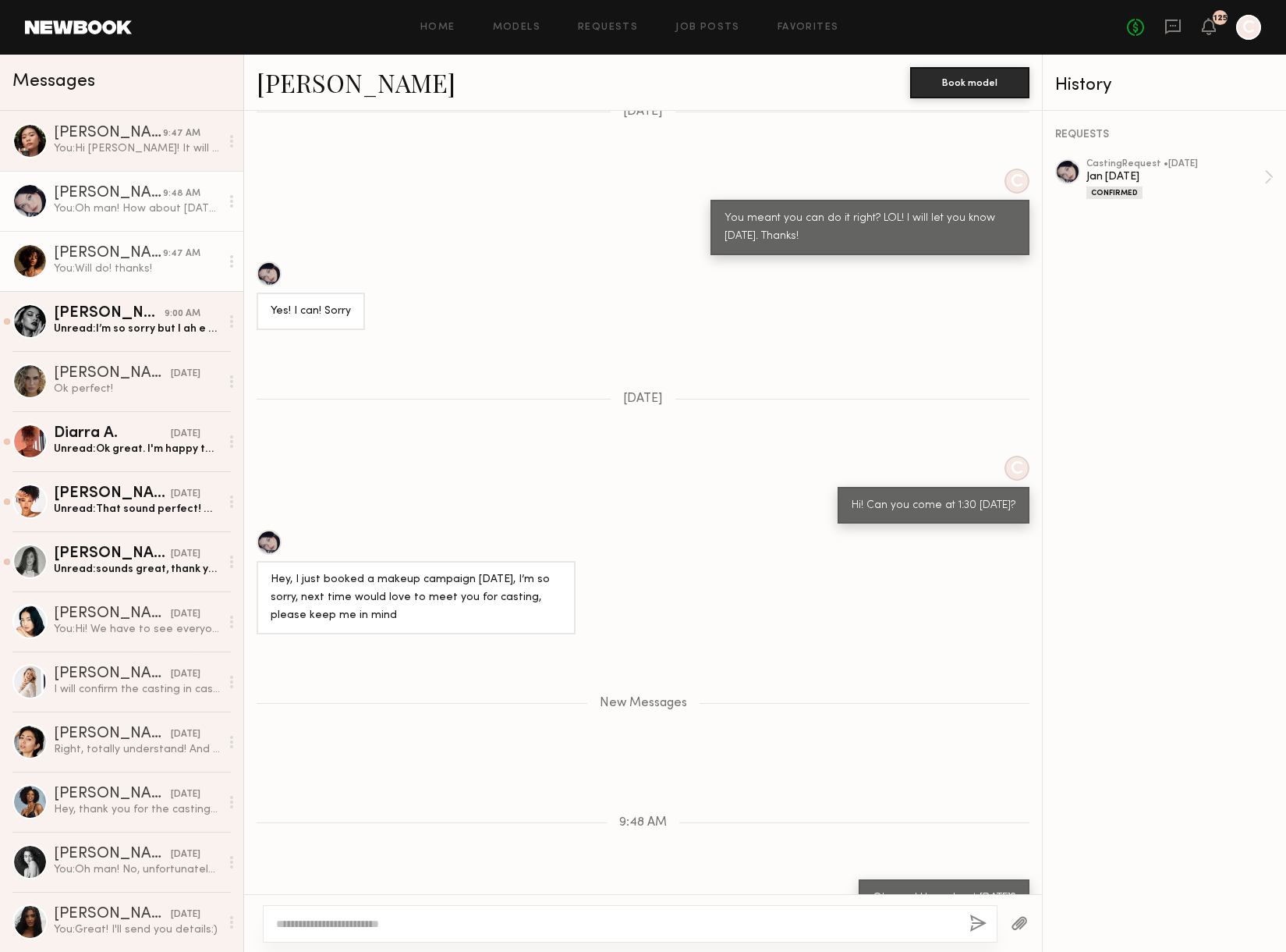
click at [91, 259] on div "Sydney G." at bounding box center [108, 253] width 109 height 15
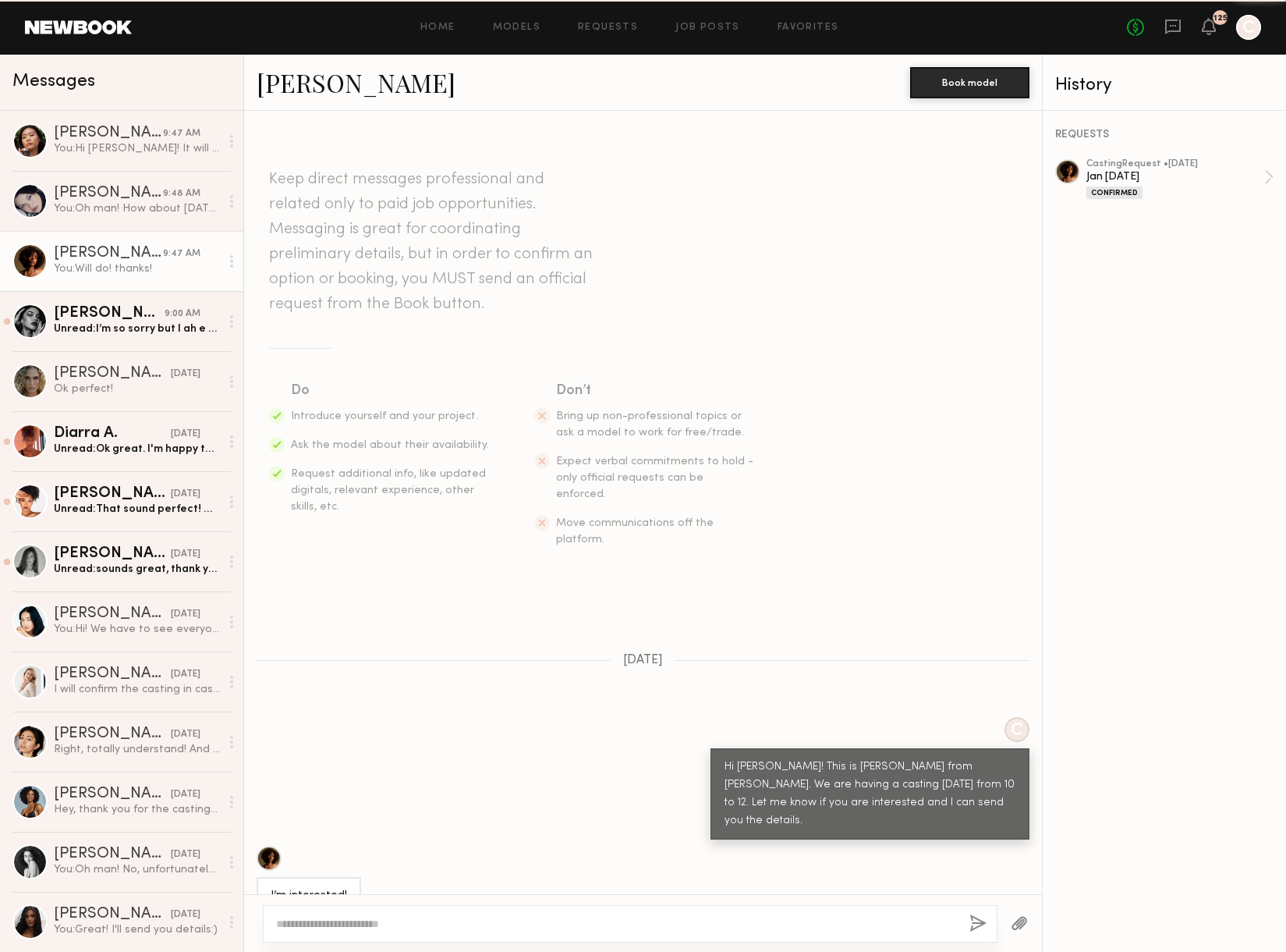
scroll to position [279, 0]
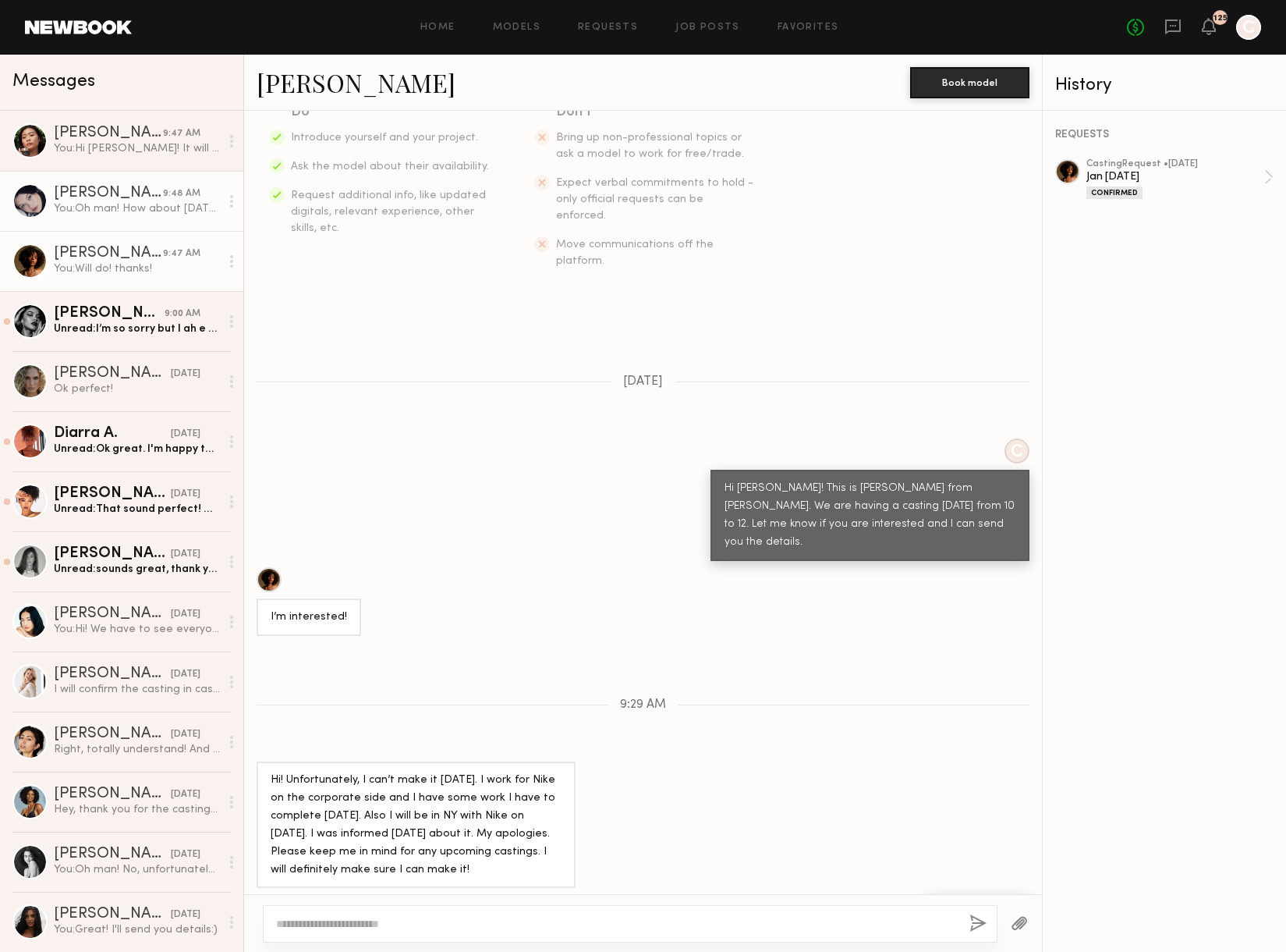
click at [119, 202] on div "You: Oh man! How about Tuesday?" at bounding box center [137, 209] width 166 height 14
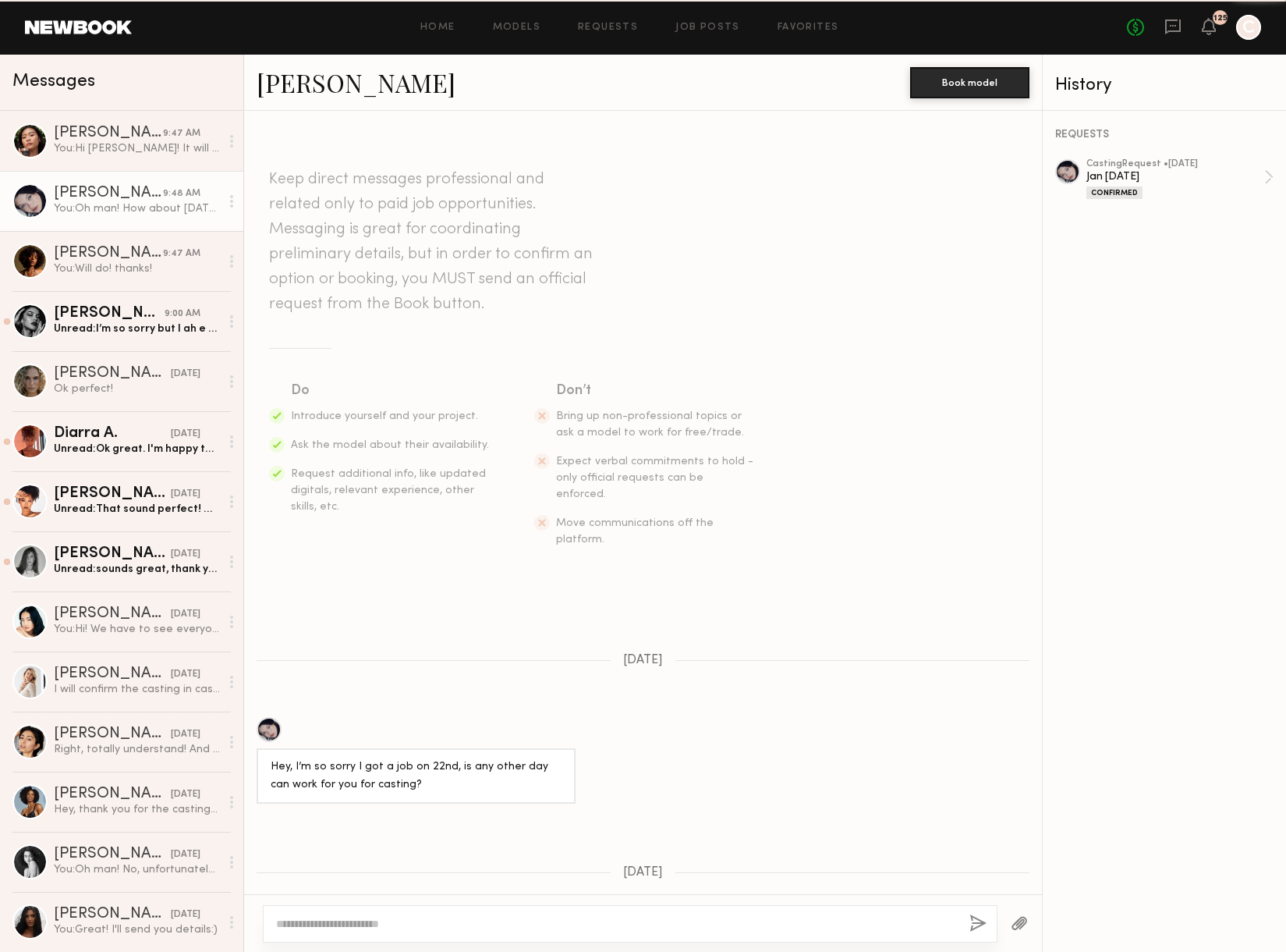
scroll to position [965, 0]
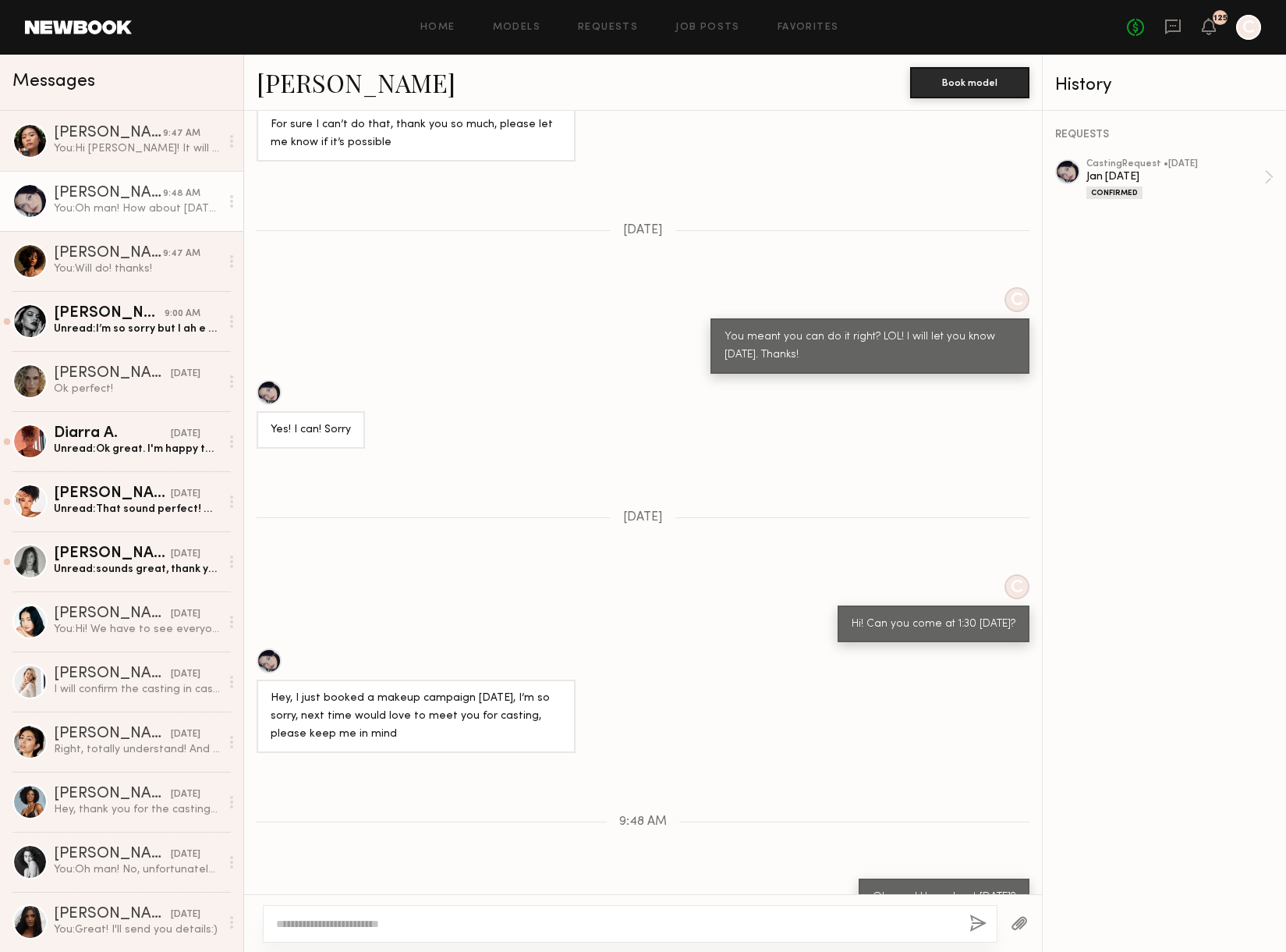
click at [343, 72] on link "Marina F." at bounding box center [356, 83] width 199 height 34
click at [170, 513] on div "Unread: That sound perfect! Will do! Thank you so much!!" at bounding box center [137, 509] width 166 height 14
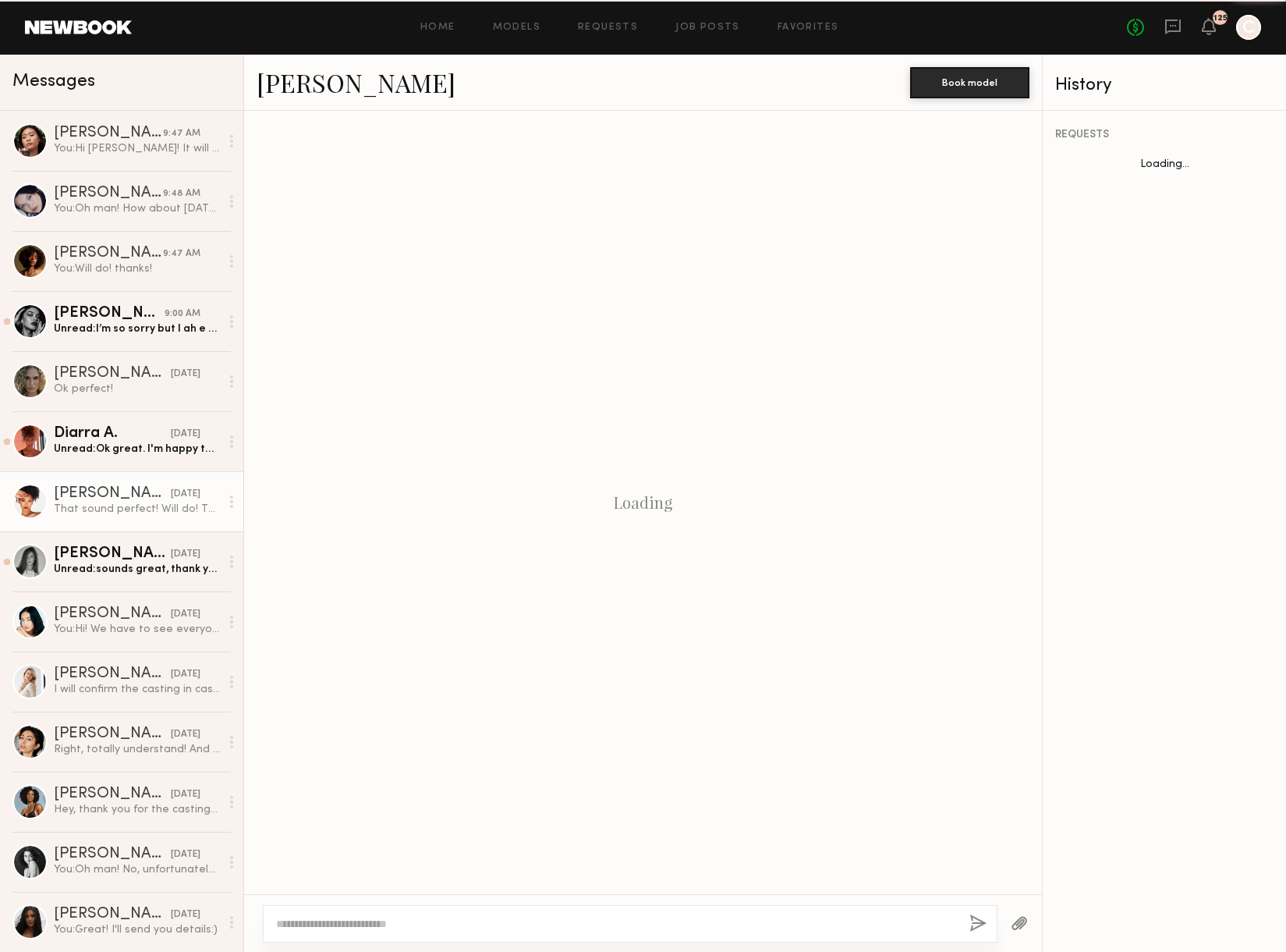
scroll to position [217, 0]
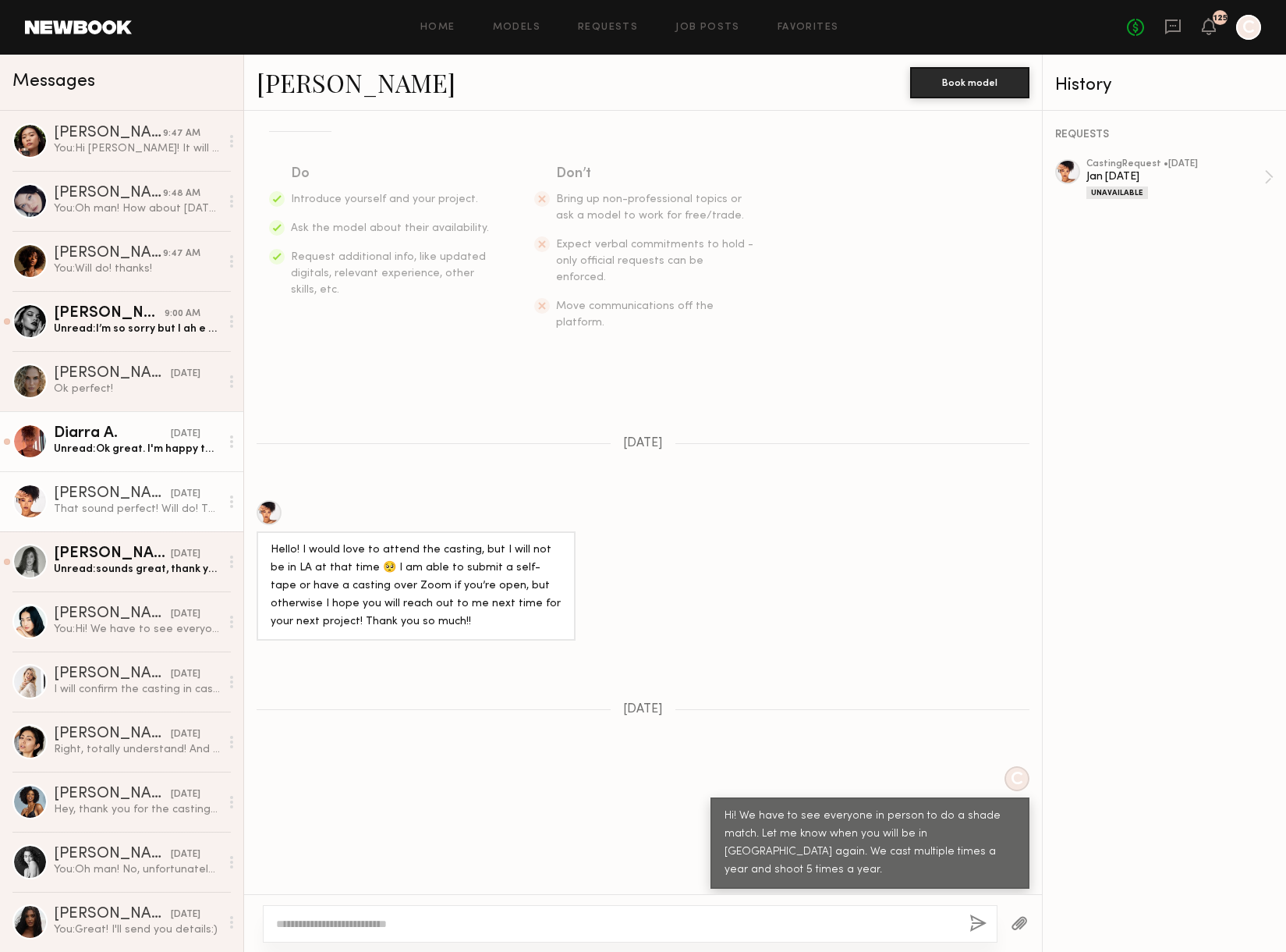
click at [133, 443] on div "Unread: Ok great. I'm happy to send over any other casting materials as well as…" at bounding box center [137, 449] width 166 height 14
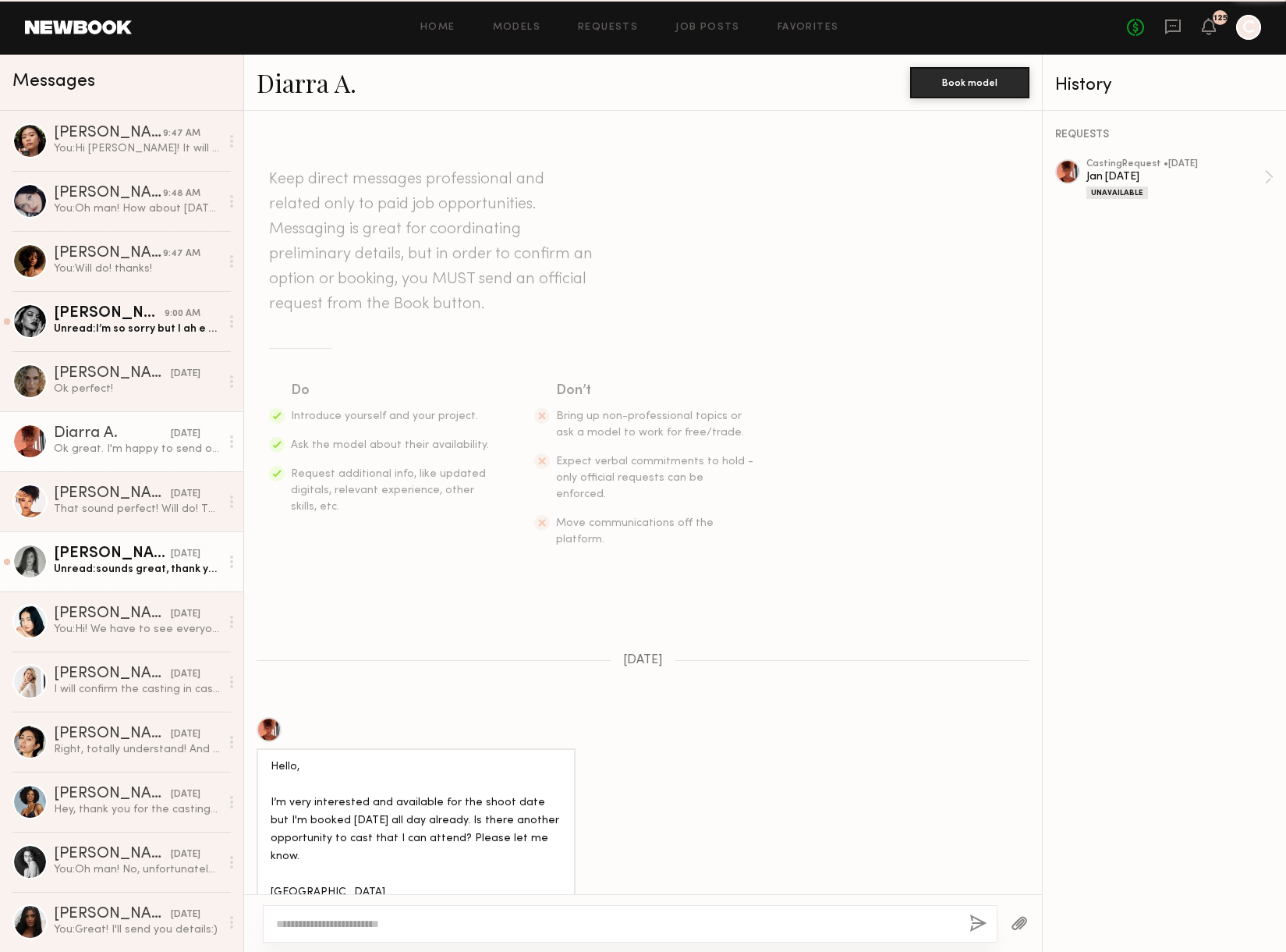
scroll to position [390, 0]
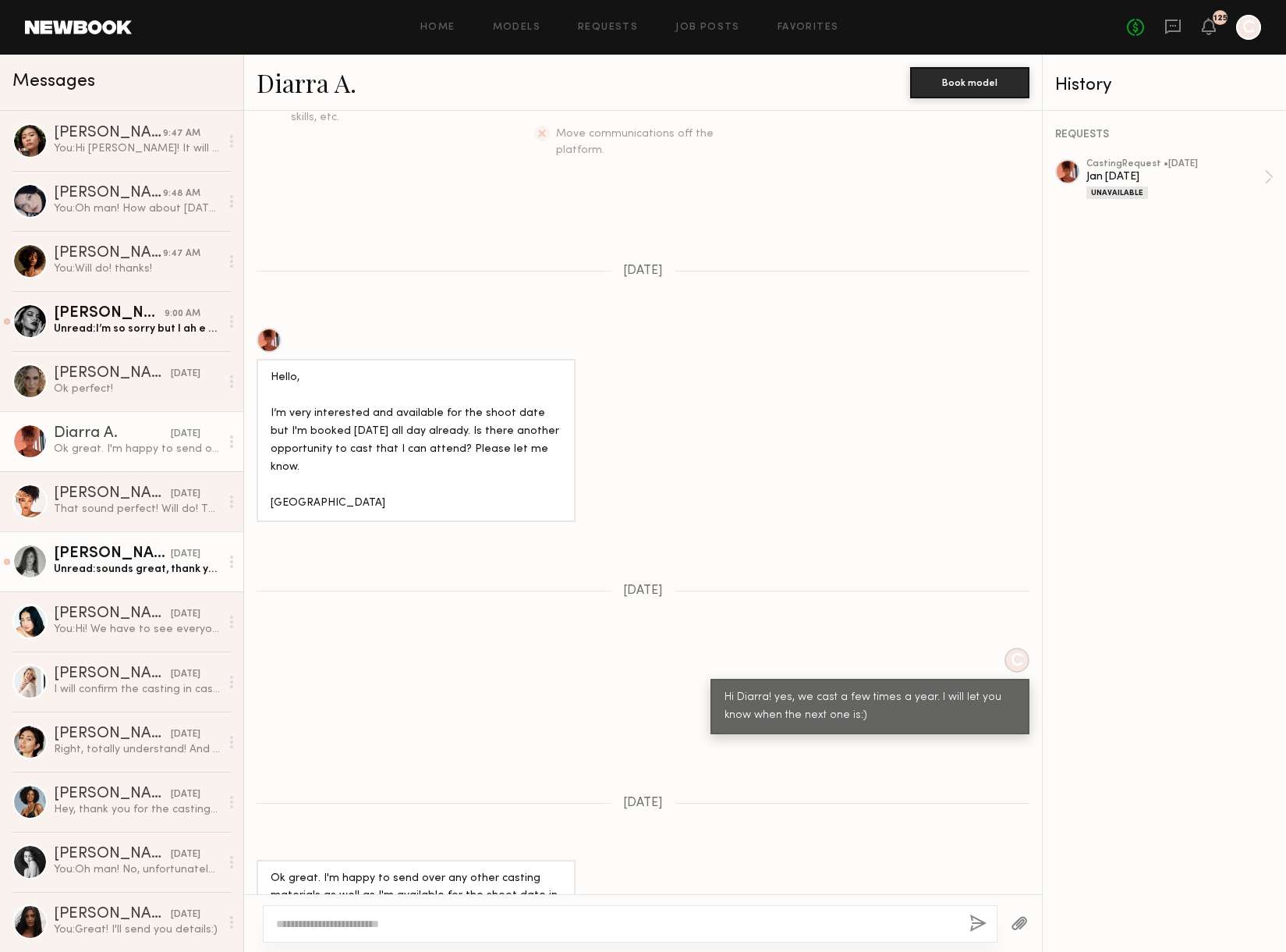
click at [141, 544] on link "Tayler C. 08/18/2025 Unread: sounds great, thank you for the details! see you t…" at bounding box center [121, 561] width 243 height 60
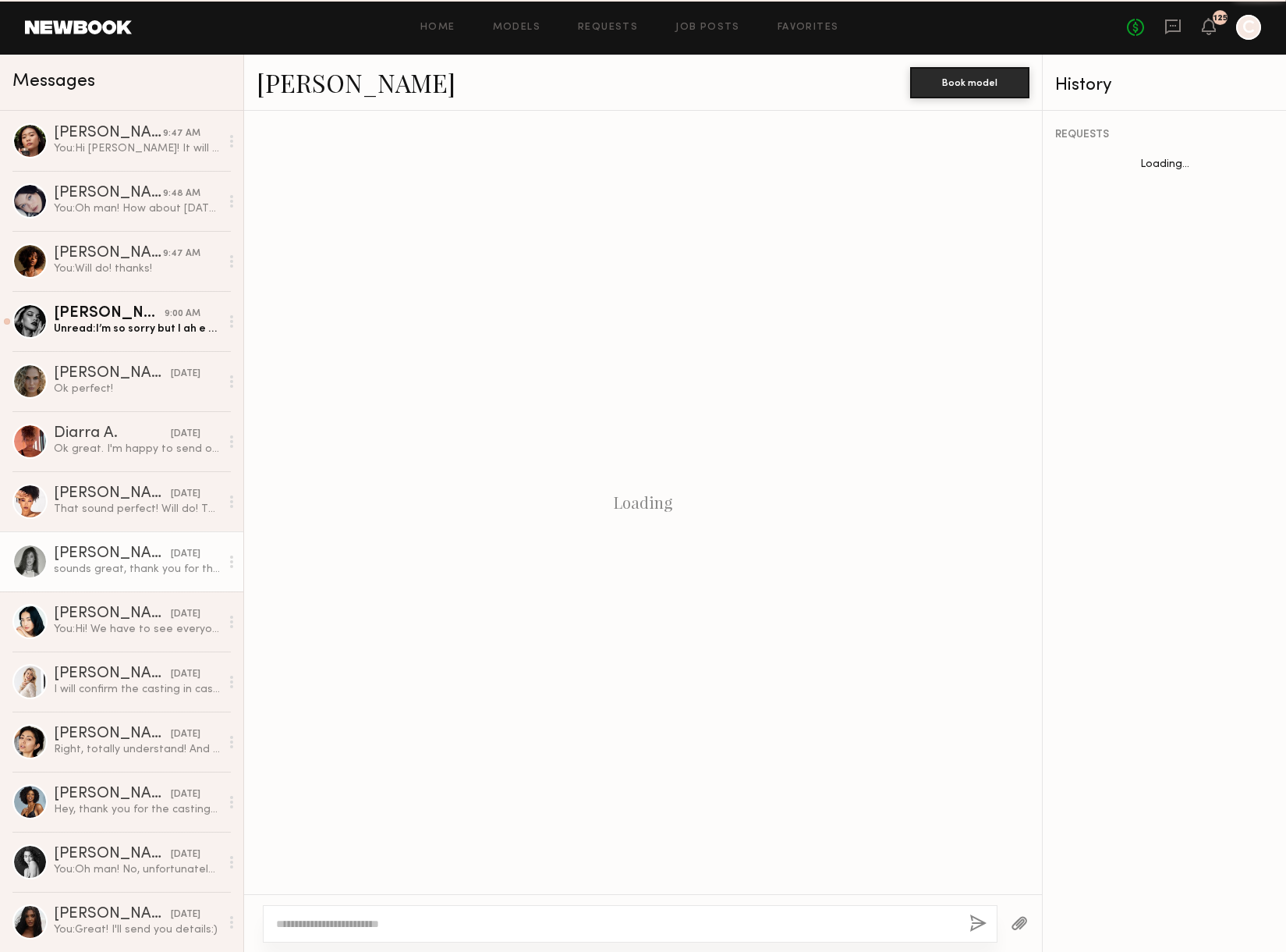
scroll to position [692, 0]
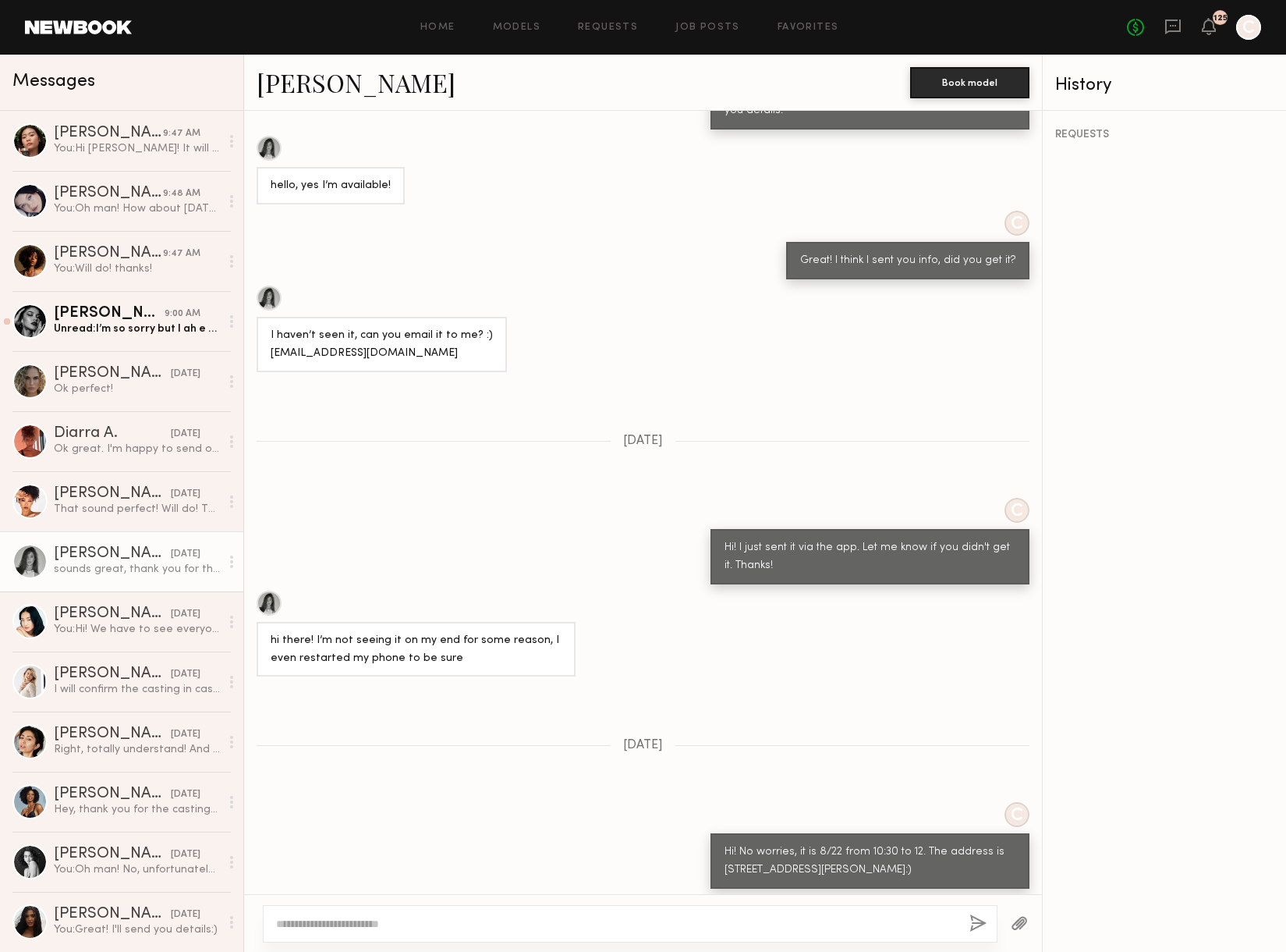
click at [296, 81] on link "Tayler C." at bounding box center [356, 83] width 199 height 34
click at [181, 667] on div "08/15/2025" at bounding box center [186, 674] width 30 height 14
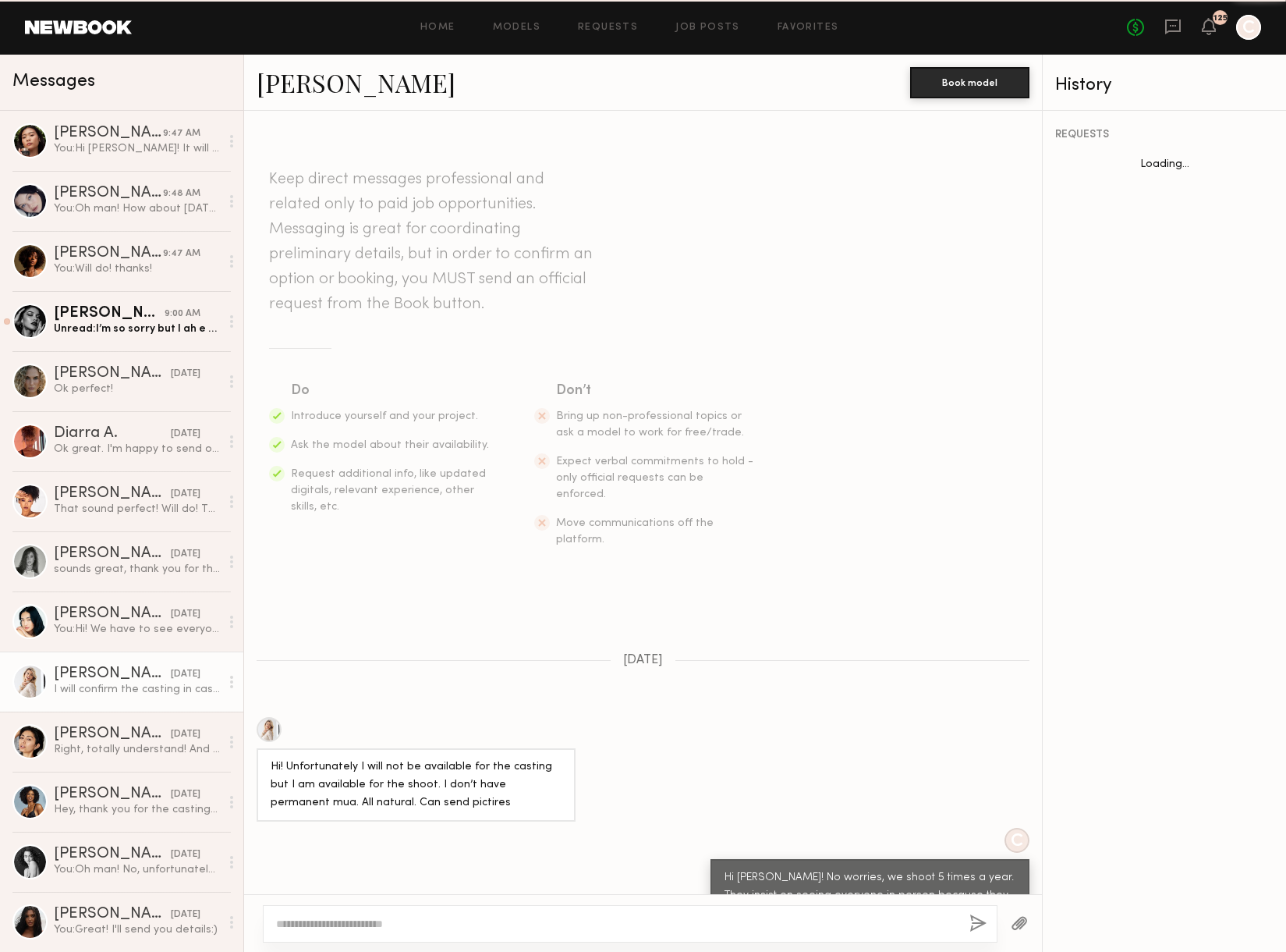
scroll to position [256, 0]
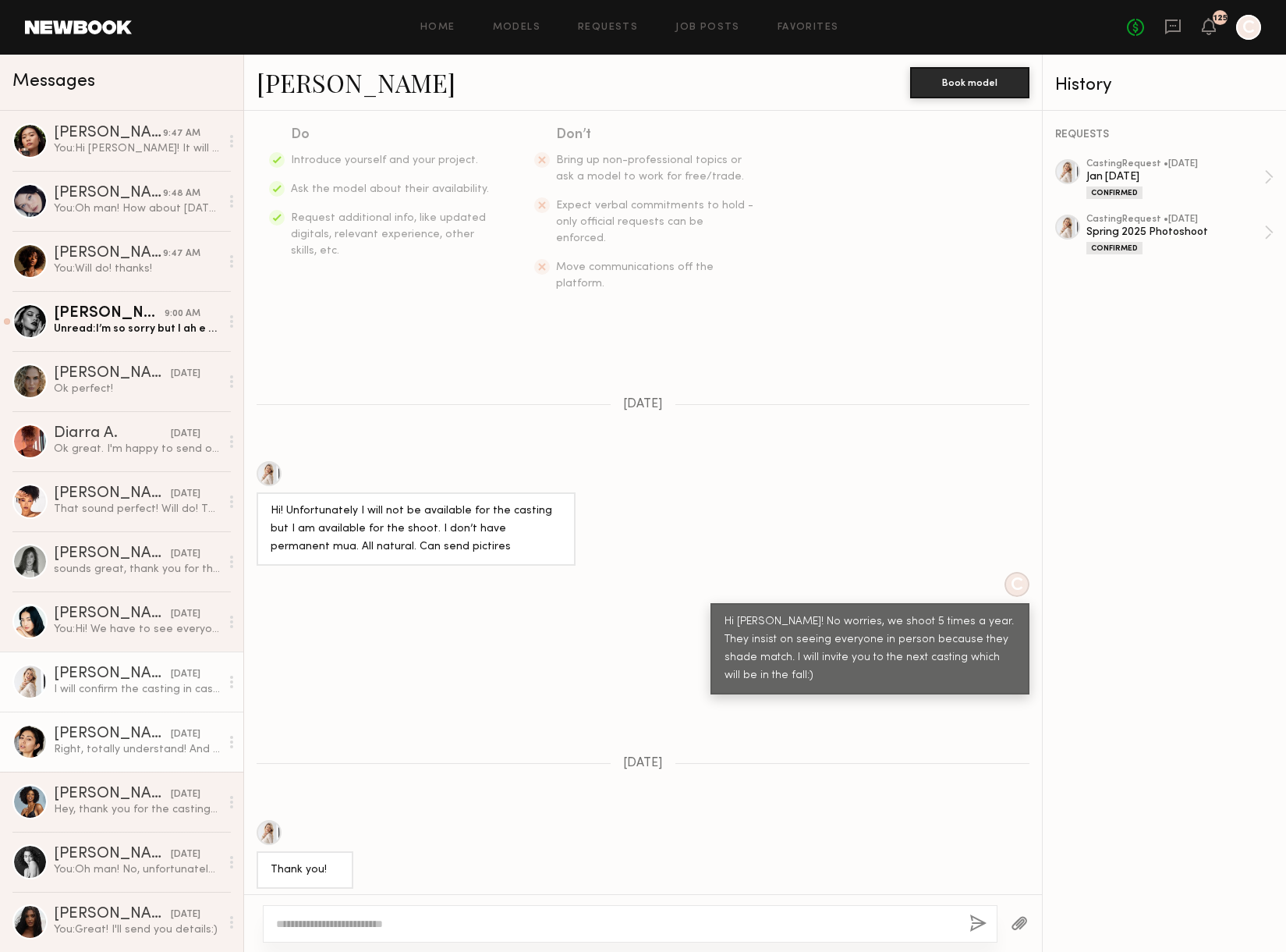
click at [115, 742] on div "Right, totally understand! And okay awesome thank you so much! Have a great day!" at bounding box center [137, 750] width 166 height 14
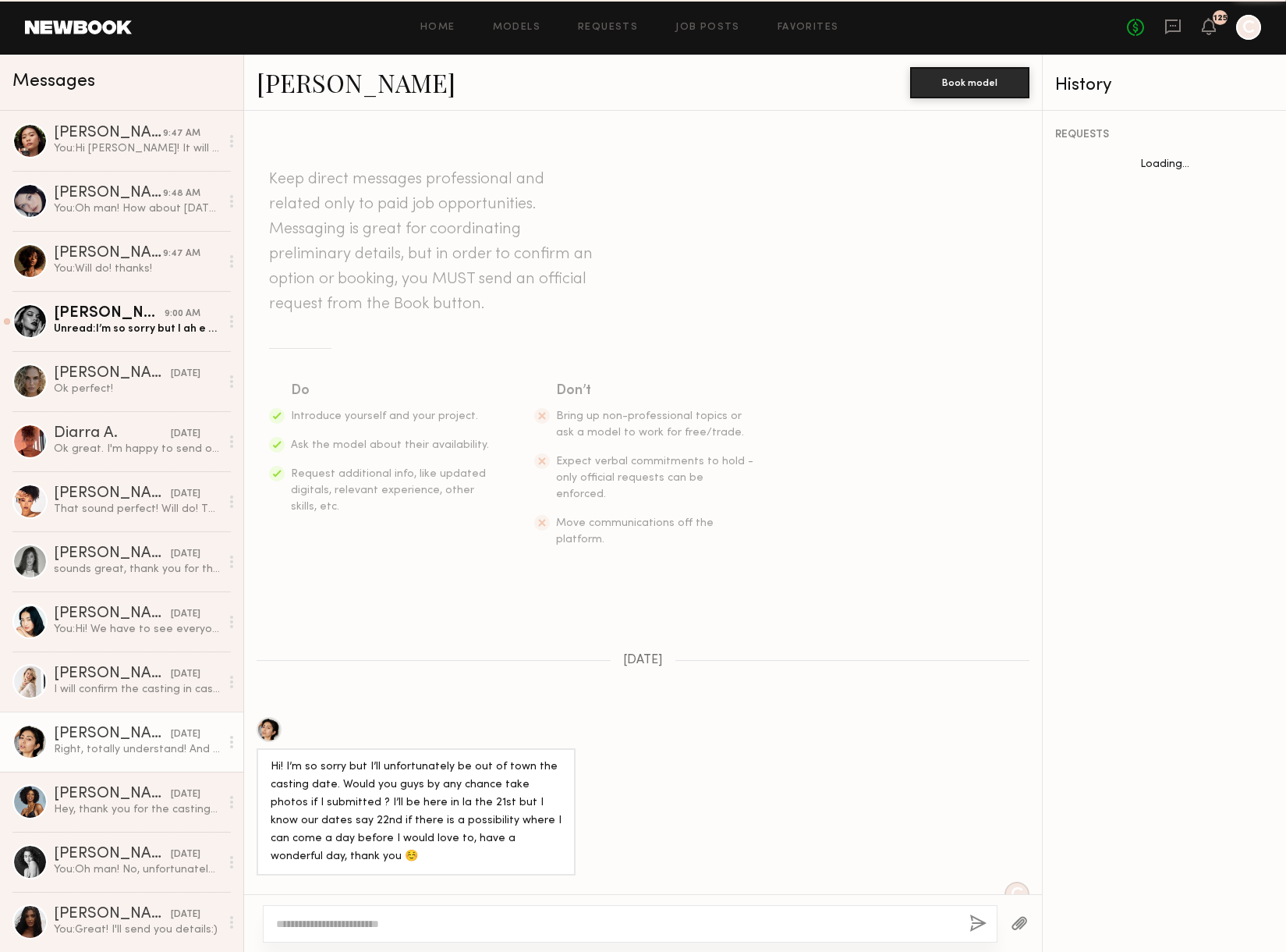
scroll to position [134, 0]
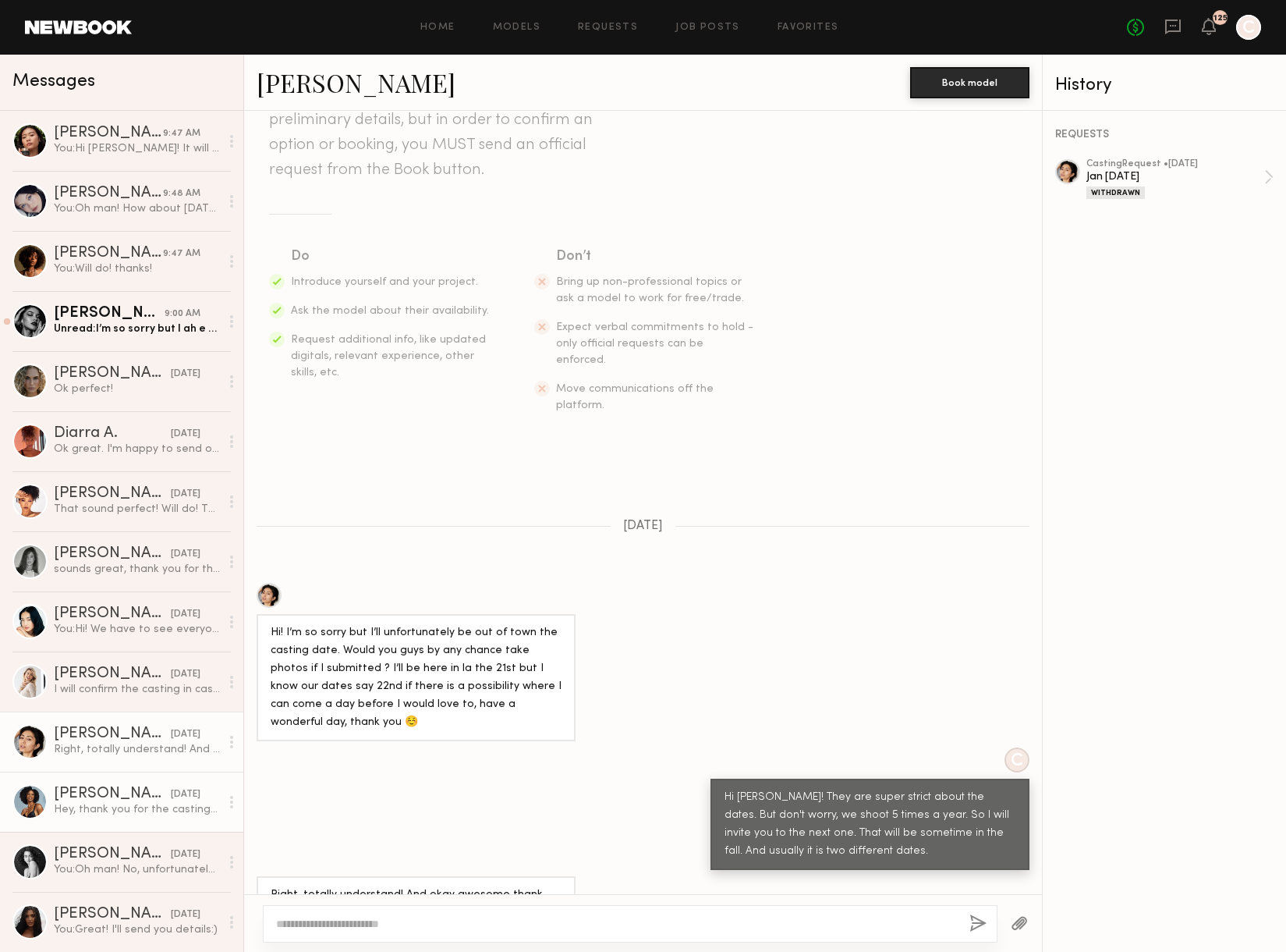
click at [110, 783] on link "Alyssa A. 08/14/2025 Hey, thank you for the casting opportunity. Unfortunately …" at bounding box center [121, 801] width 243 height 60
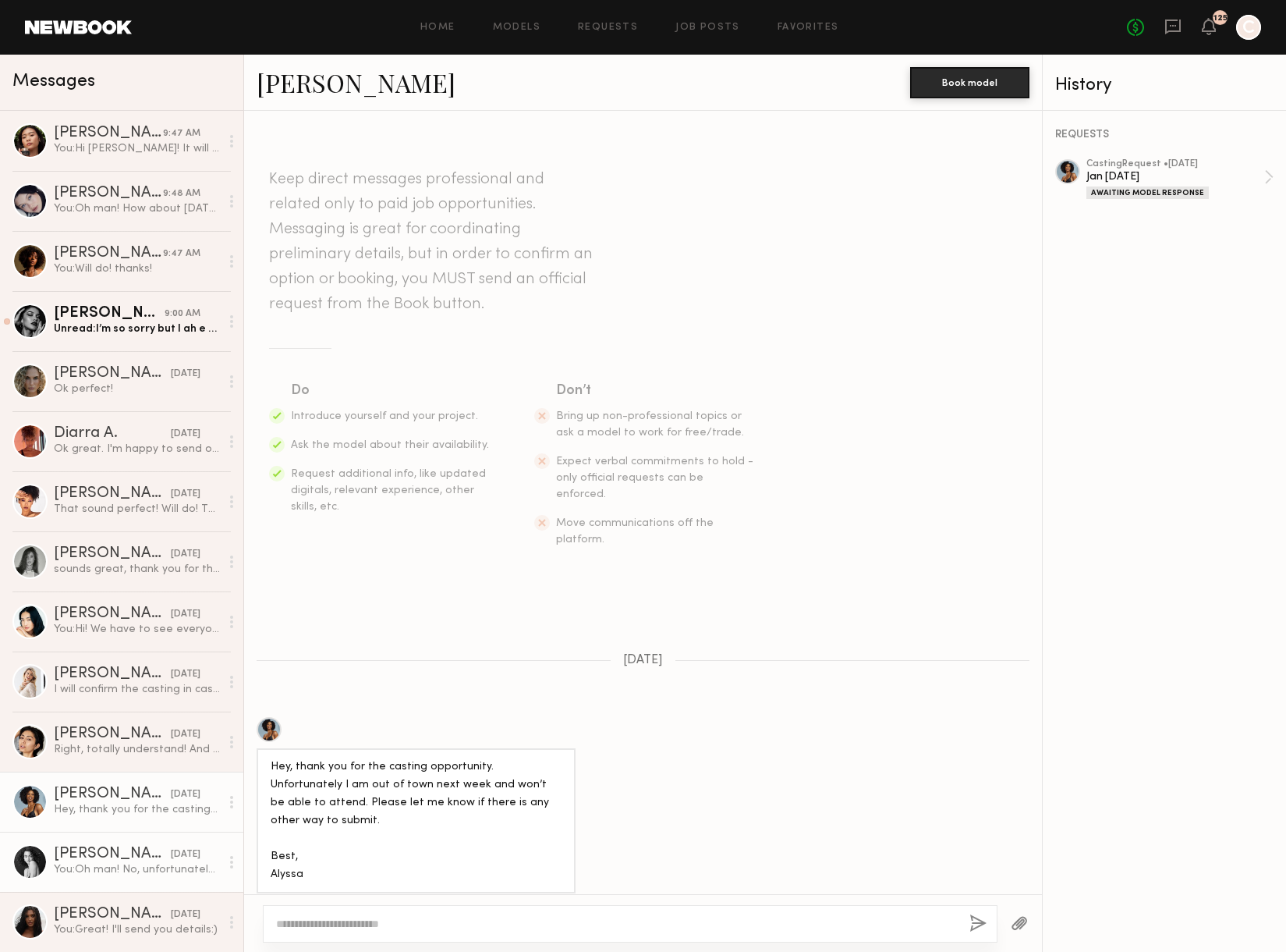
click at [85, 852] on div "Paige F." at bounding box center [112, 854] width 117 height 15
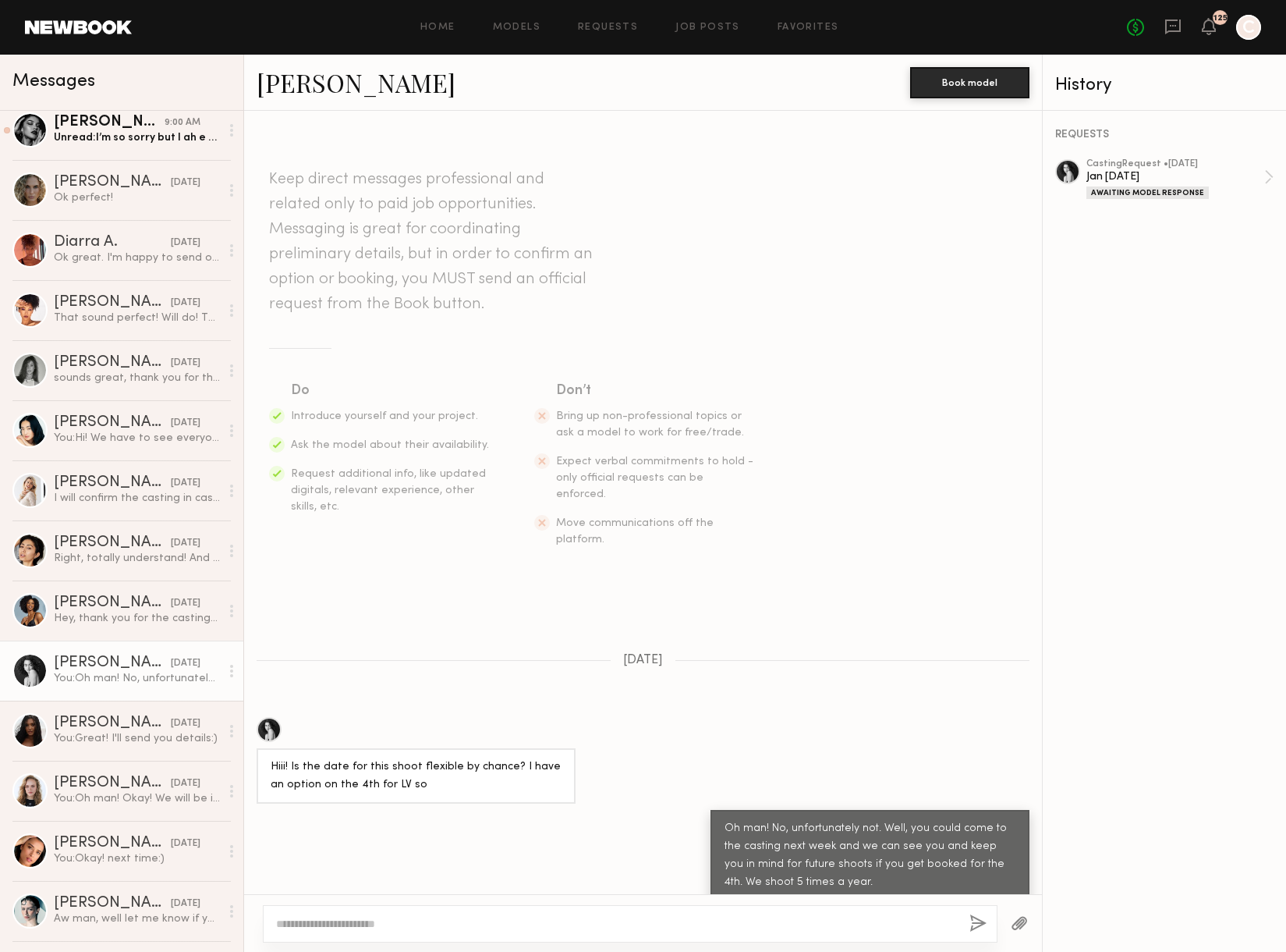
scroll to position [196, 0]
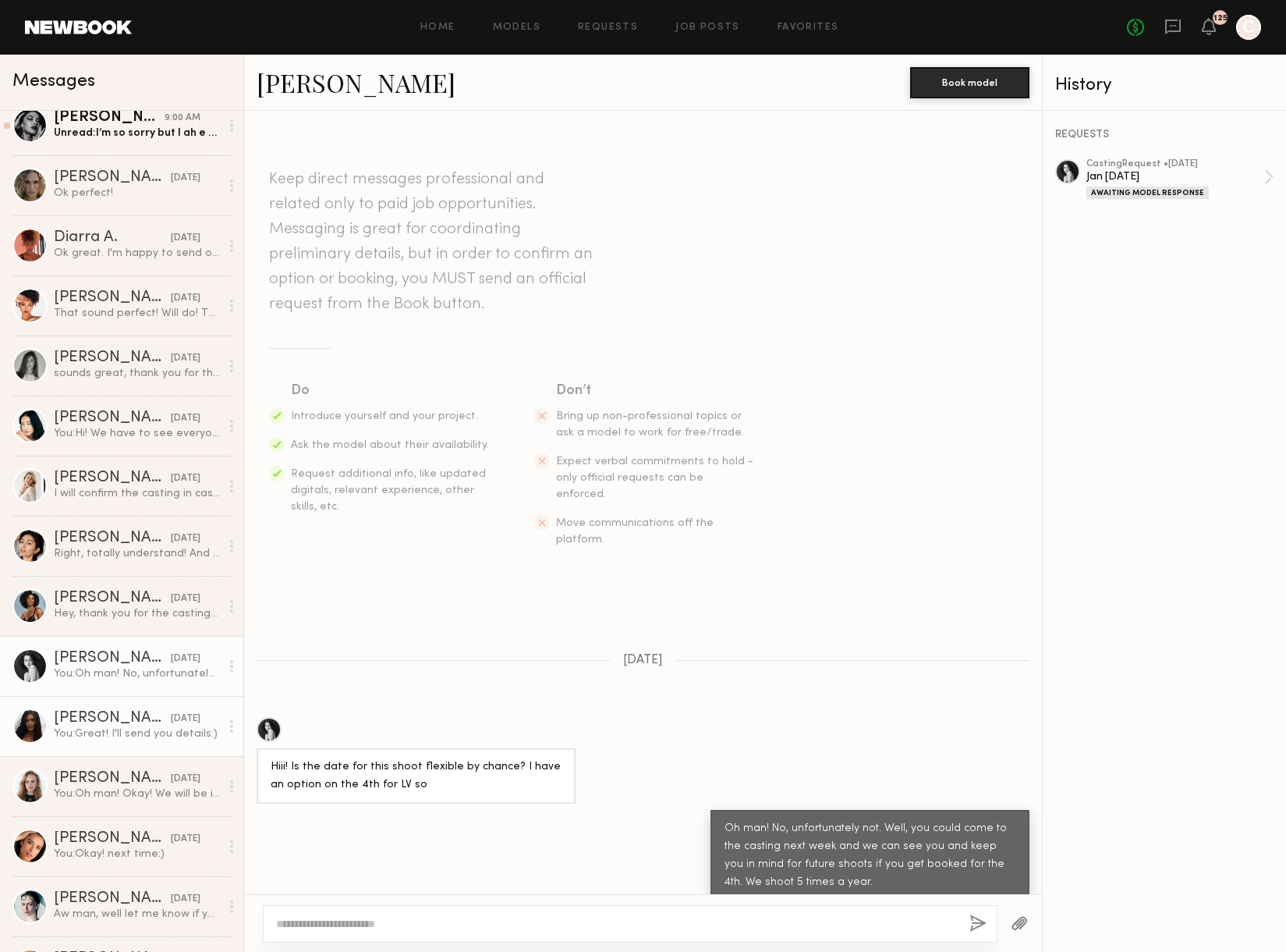
click at [133, 729] on div "You: Great! I'll send you details:)" at bounding box center [137, 733] width 166 height 14
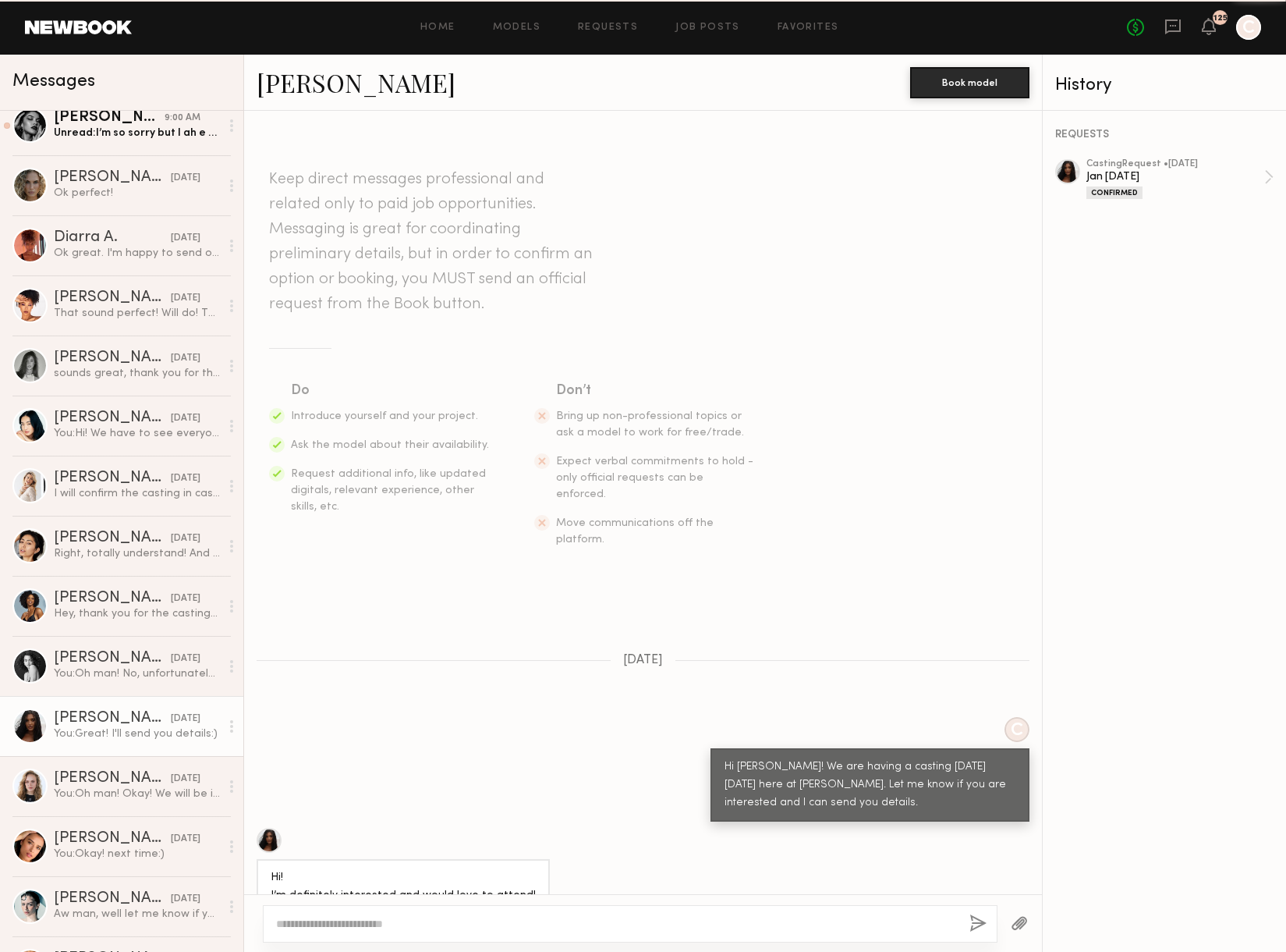
scroll to position [44, 0]
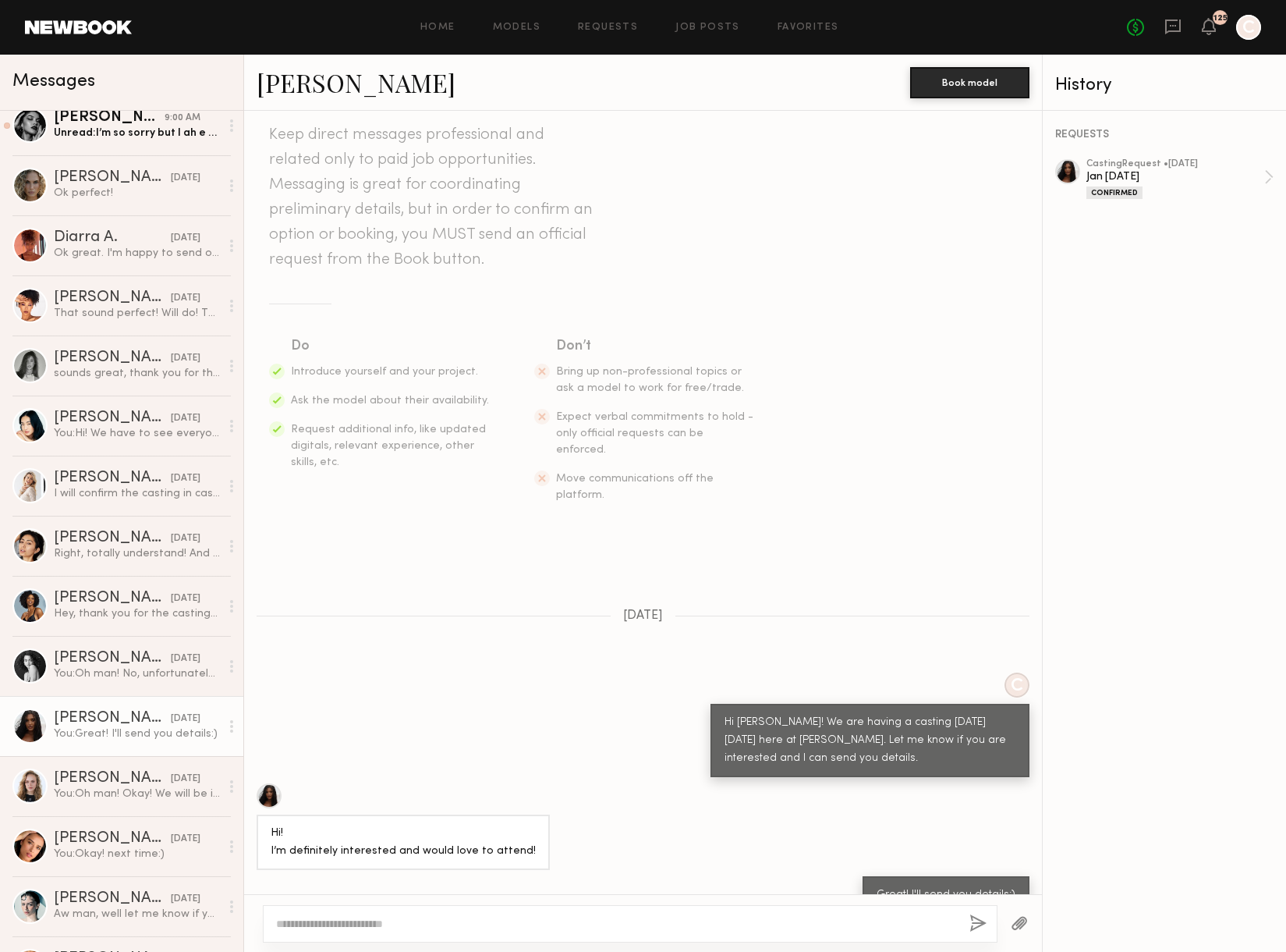
click at [328, 92] on link "Haleigh W." at bounding box center [356, 83] width 199 height 34
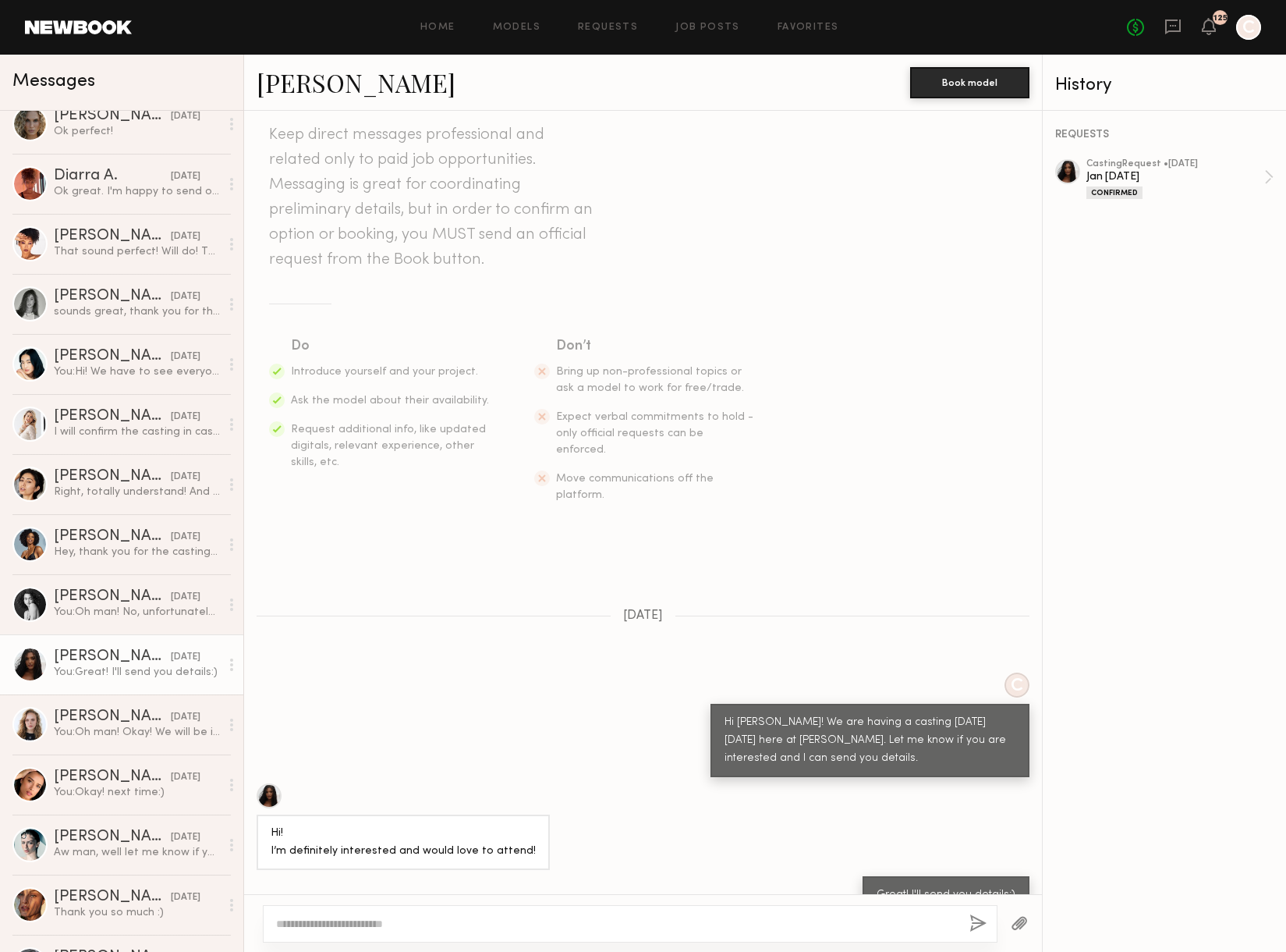
scroll to position [270, 0]
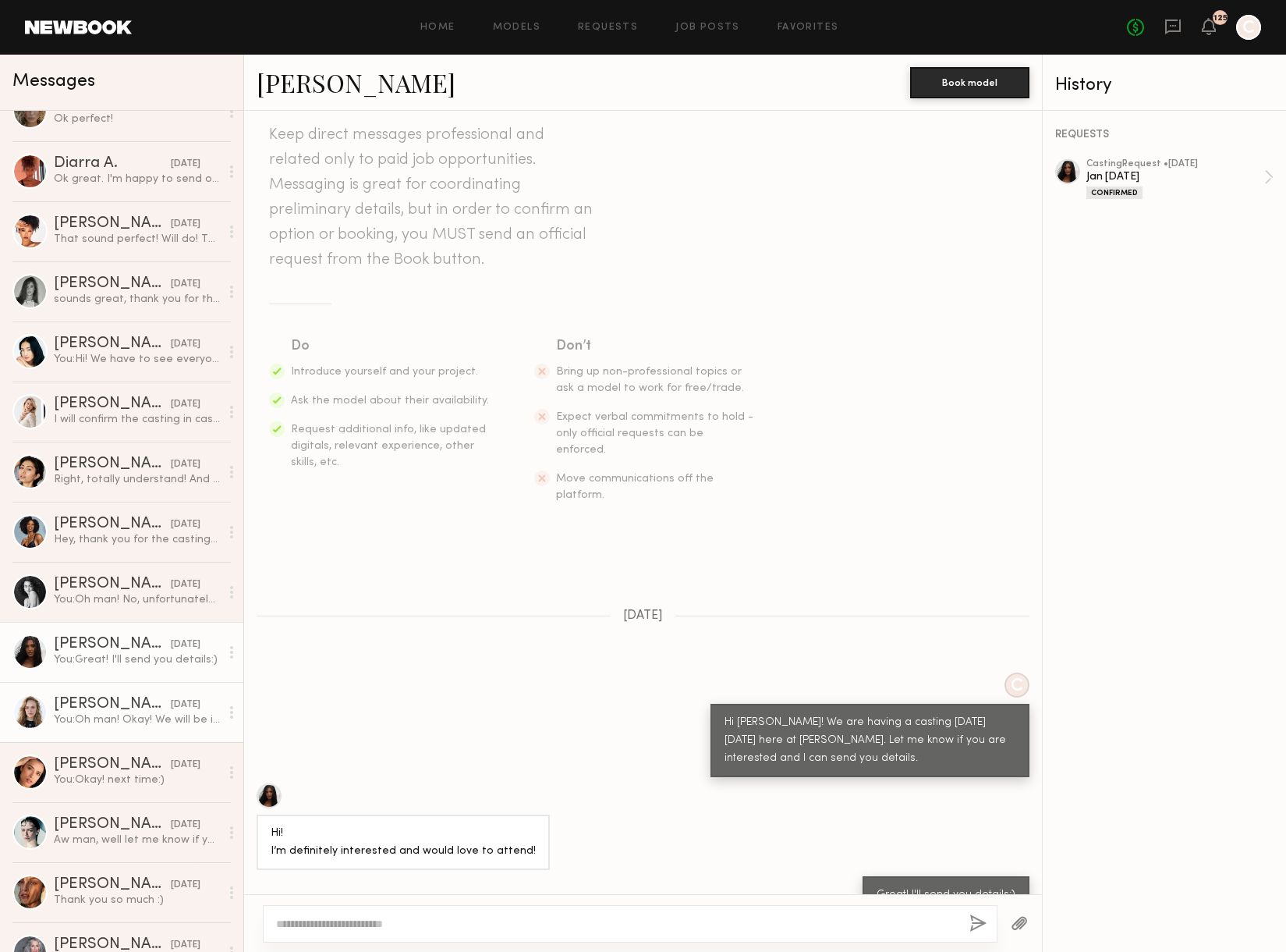
click at [69, 706] on div "Jessica B." at bounding box center [112, 704] width 117 height 15
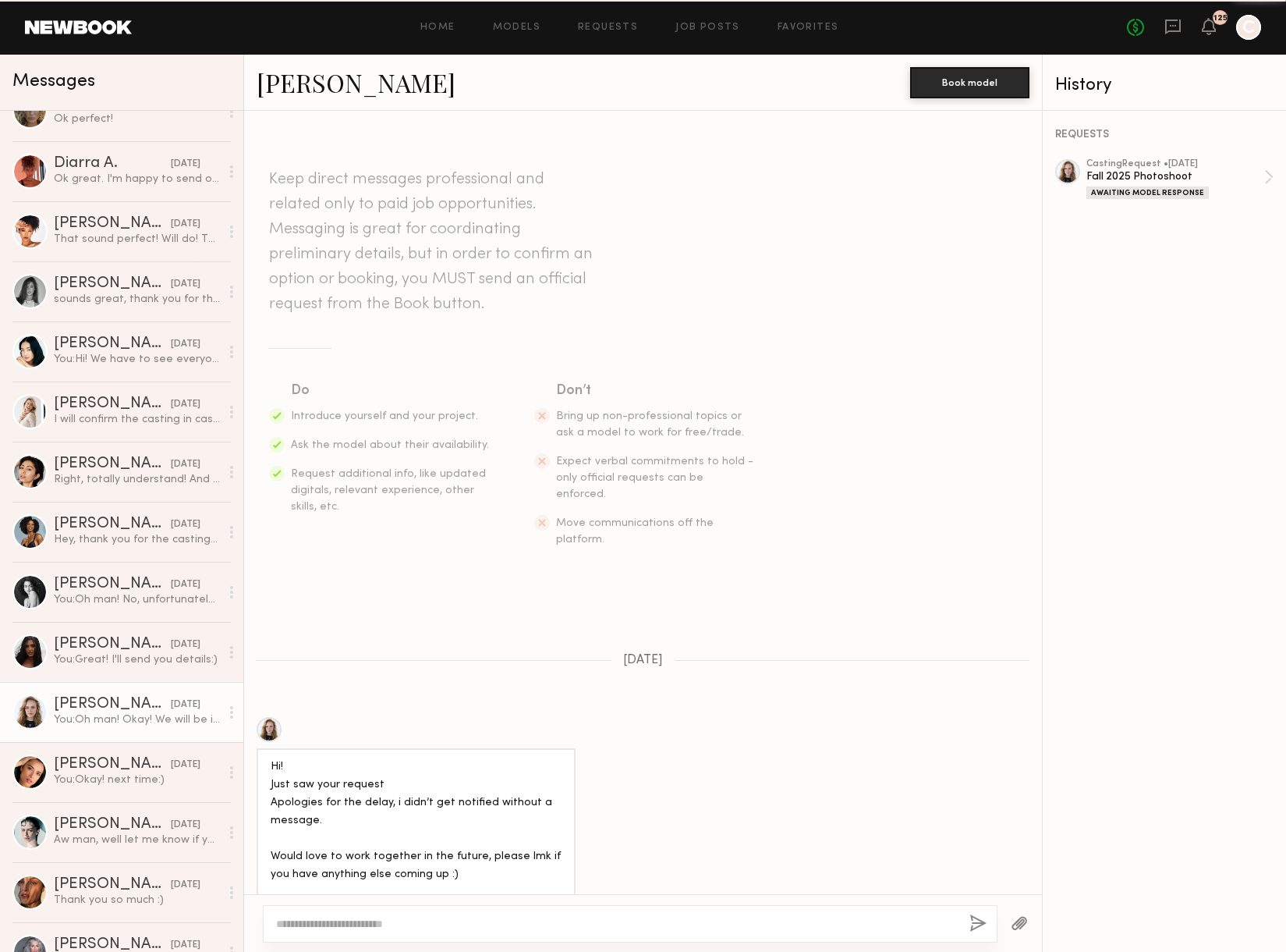
scroll to position [836, 0]
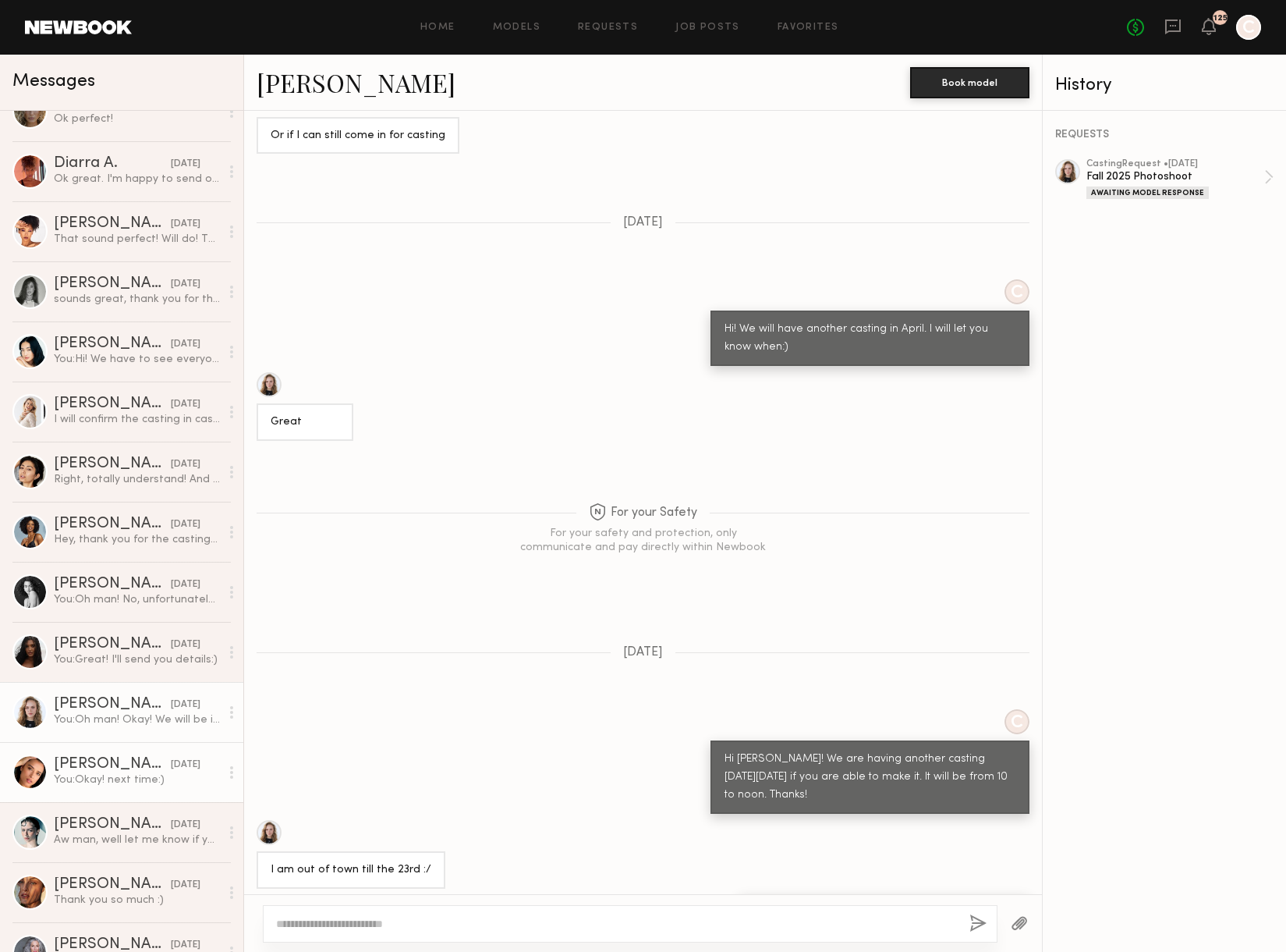
click at [63, 759] on div "Taylor C." at bounding box center [112, 764] width 117 height 15
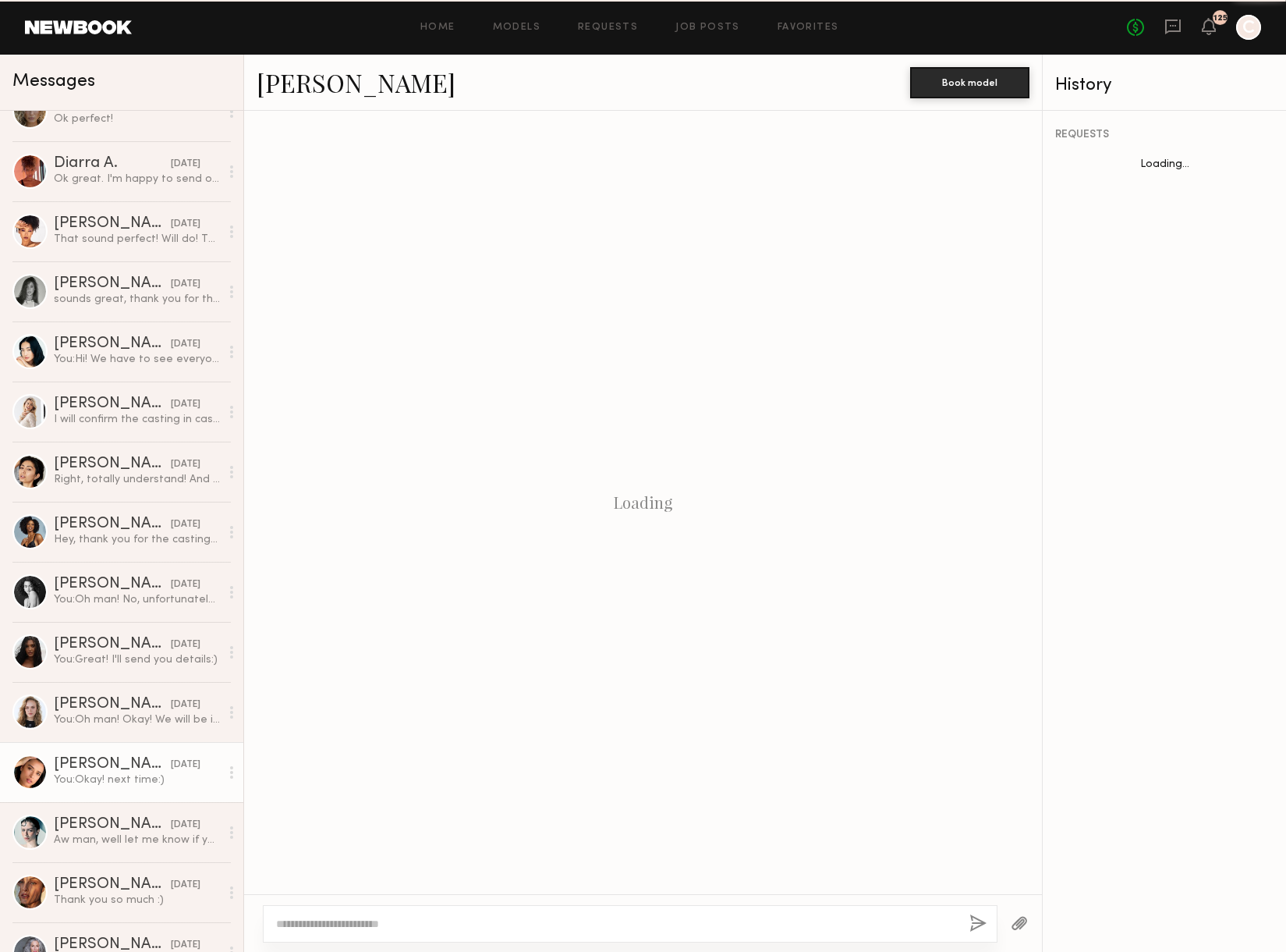
scroll to position [1036, 0]
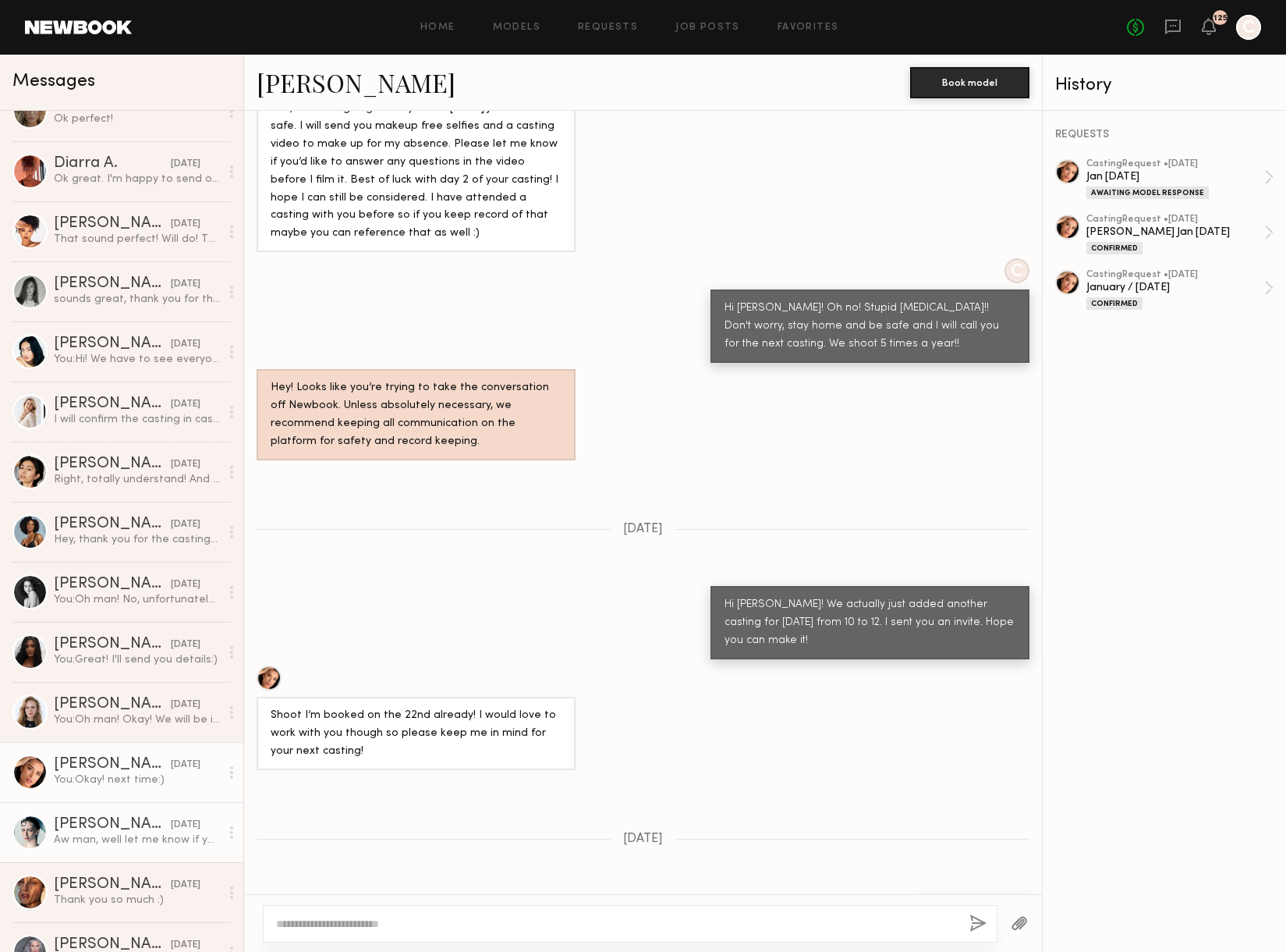
click at [88, 813] on link "Kenz L. 08/13/2025 Aw man, well let me know if you’d like me to refer any model…" at bounding box center [121, 831] width 243 height 60
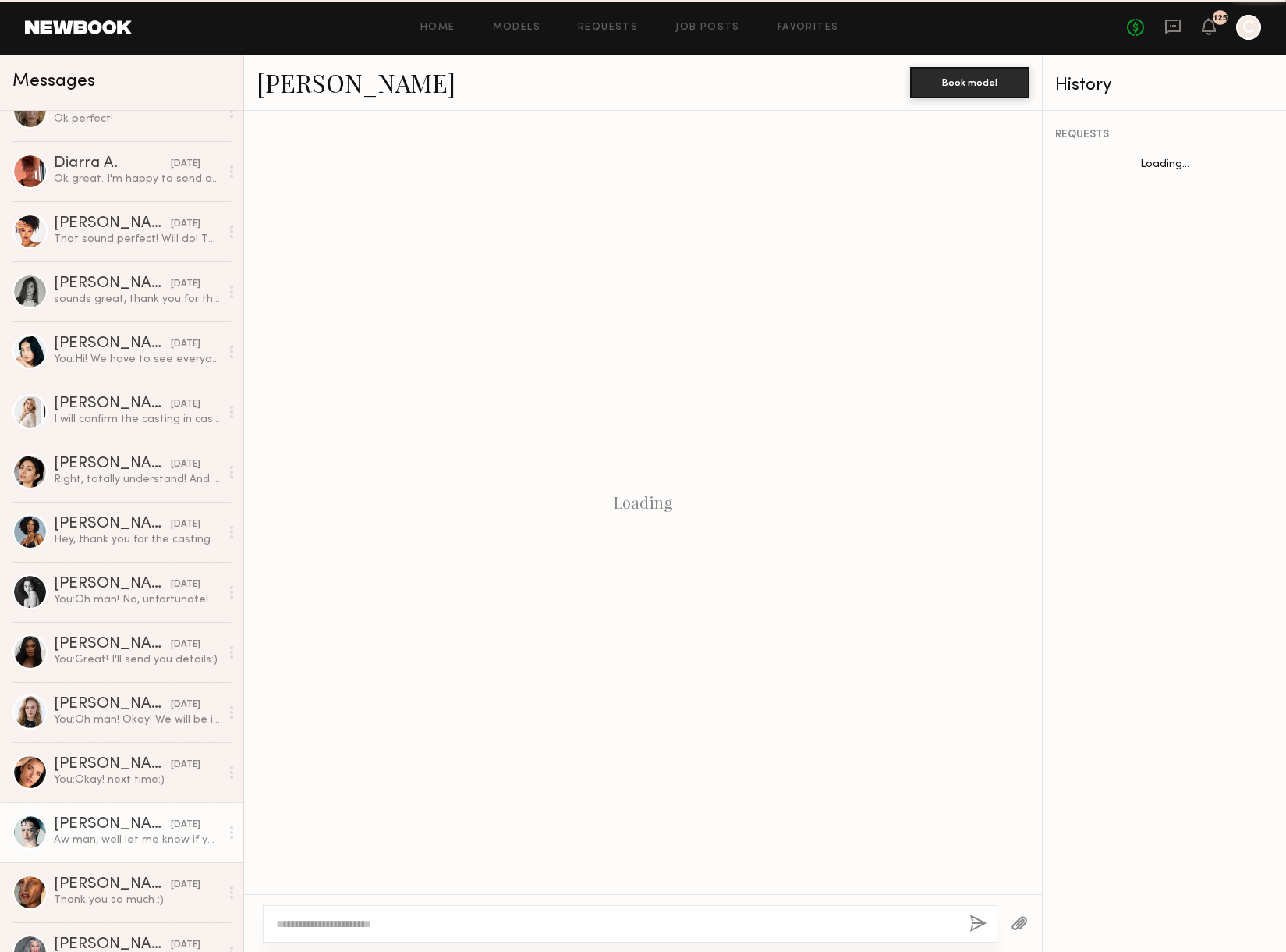
scroll to position [435, 0]
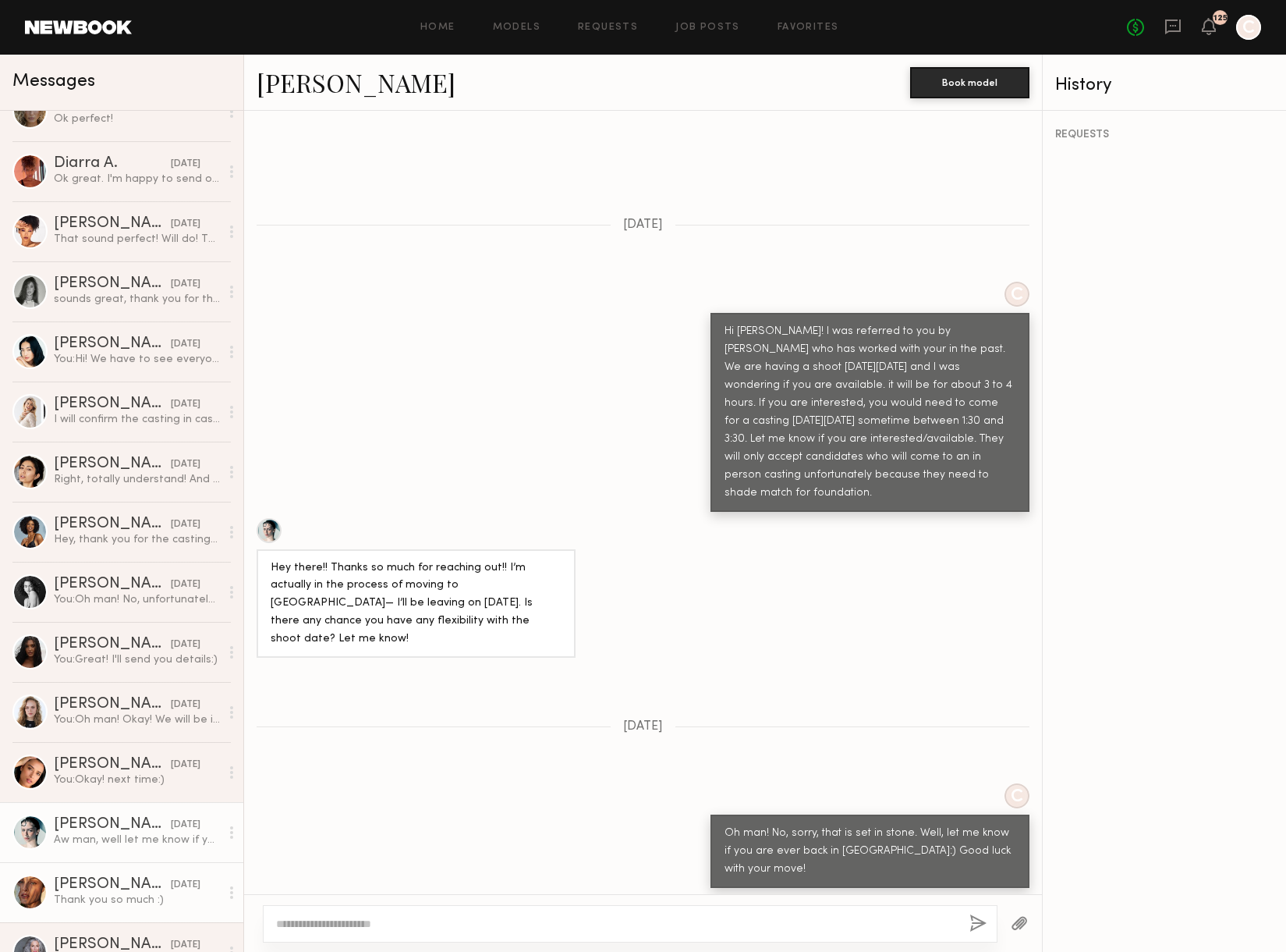
click at [88, 883] on div "Nicole C." at bounding box center [112, 885] width 117 height 15
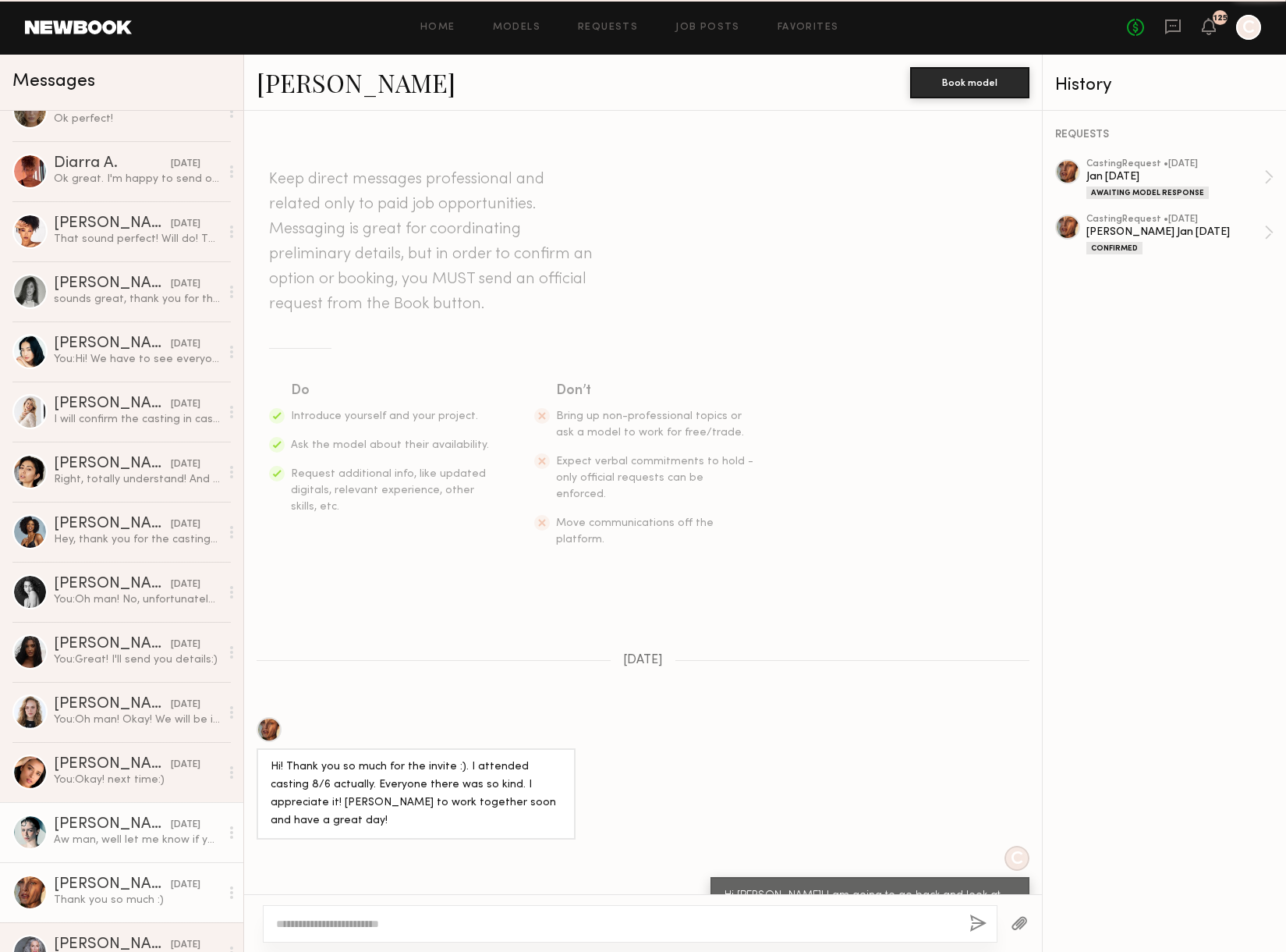
scroll to position [44, 0]
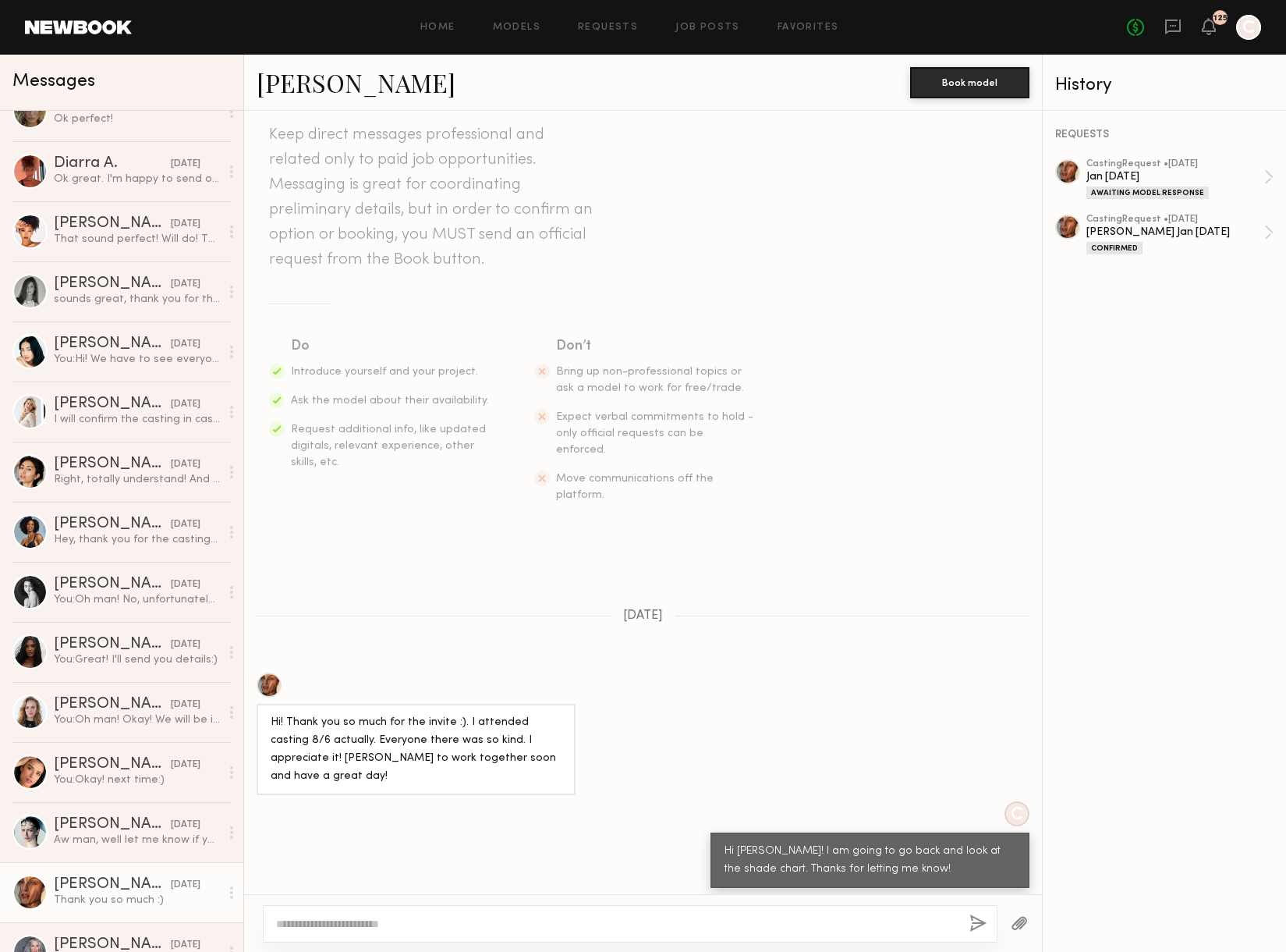
click at [294, 87] on link "Nicole C." at bounding box center [356, 83] width 199 height 34
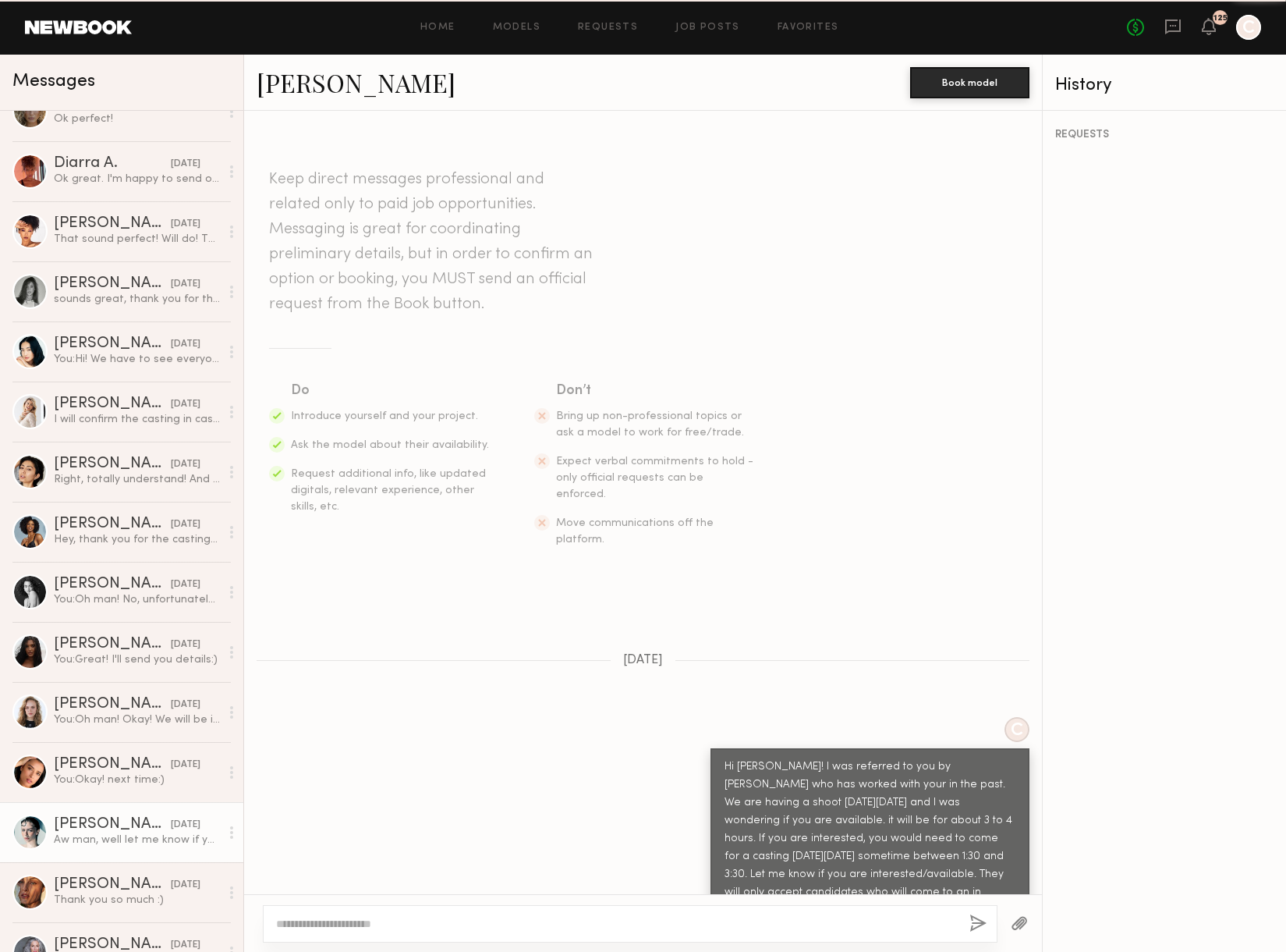
scroll to position [435, 0]
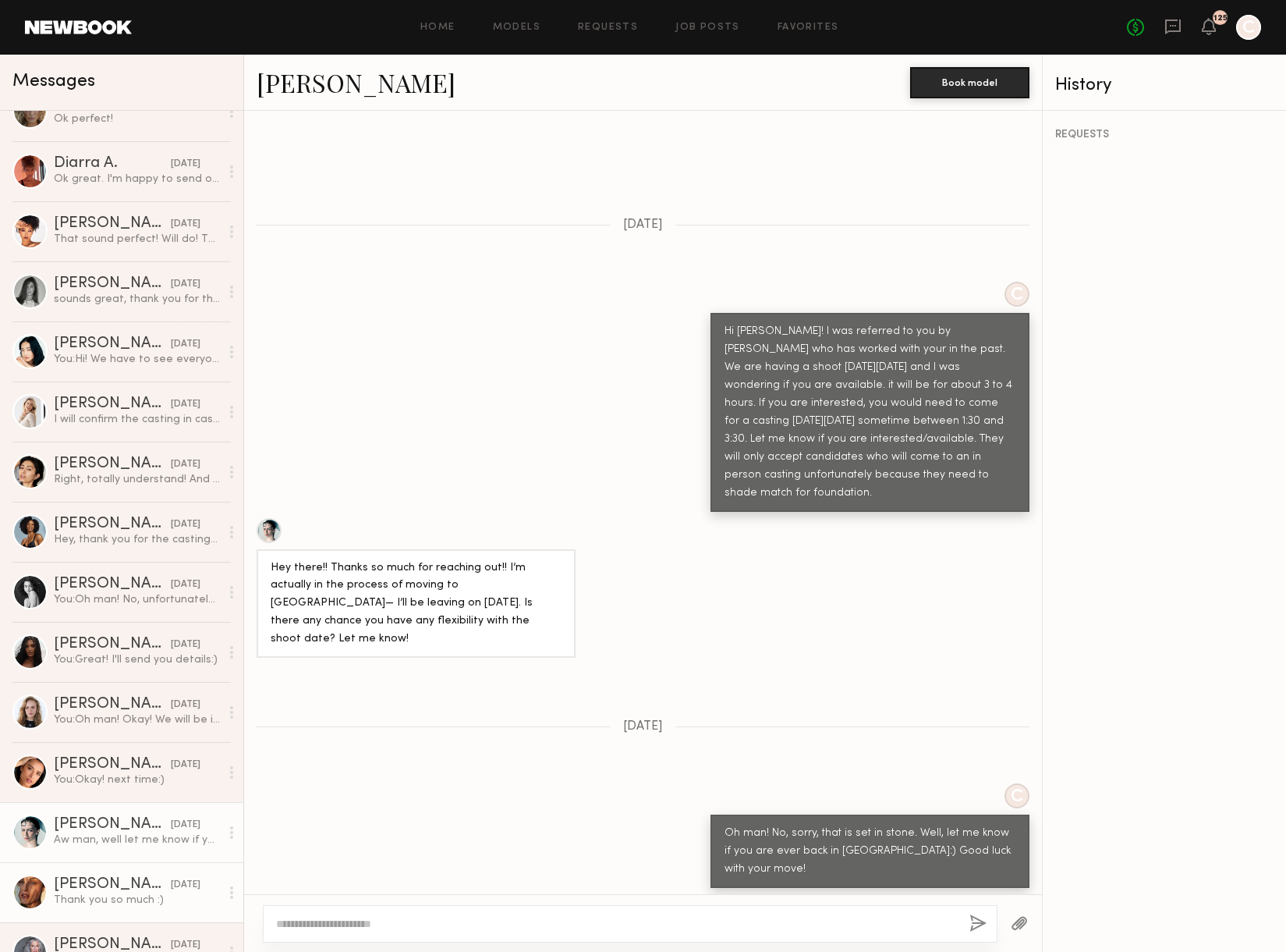
click at [120, 903] on div "Thank you so much :)" at bounding box center [137, 900] width 166 height 14
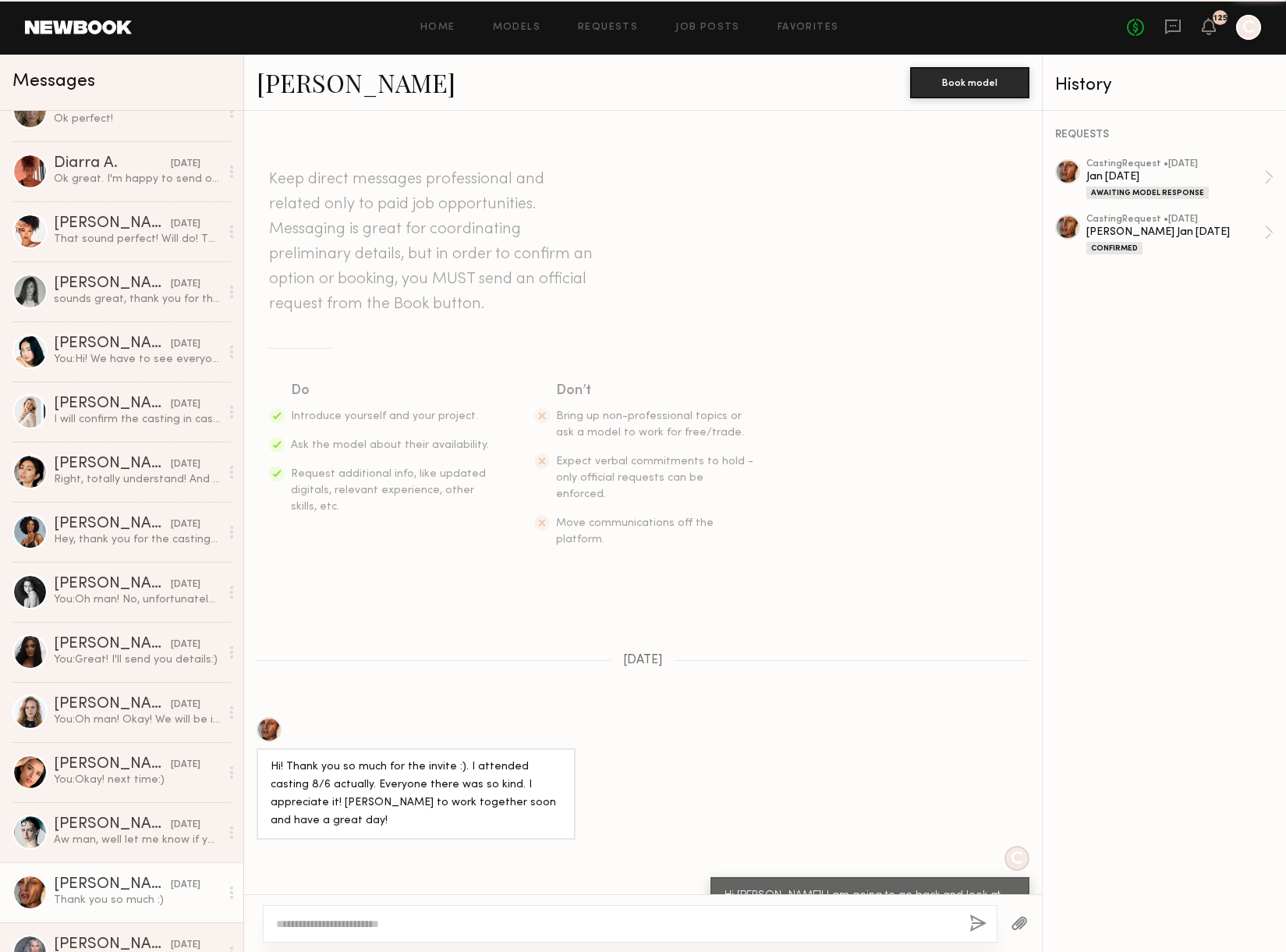
scroll to position [44, 0]
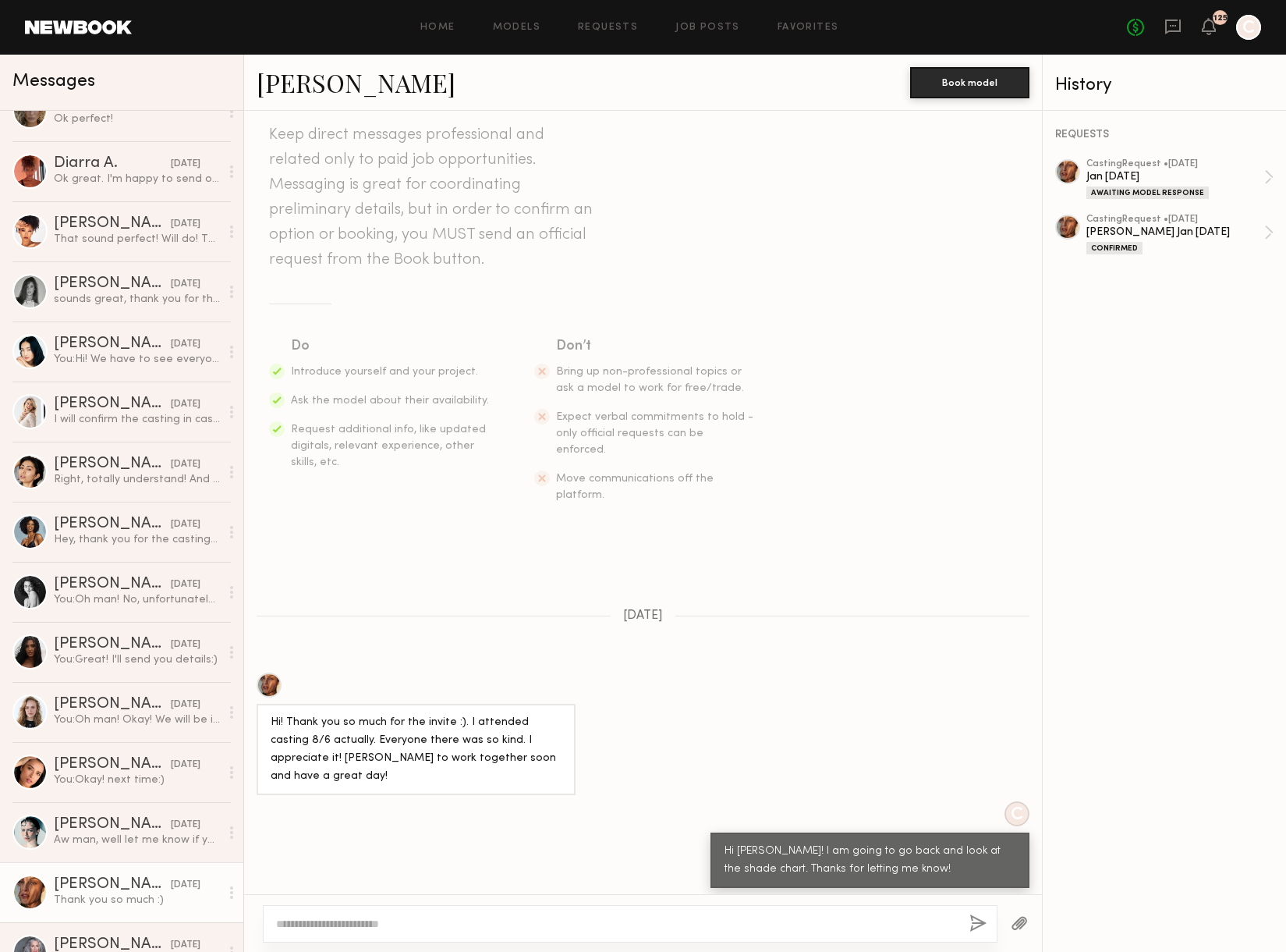
click at [300, 93] on link "Nicole C." at bounding box center [356, 83] width 199 height 34
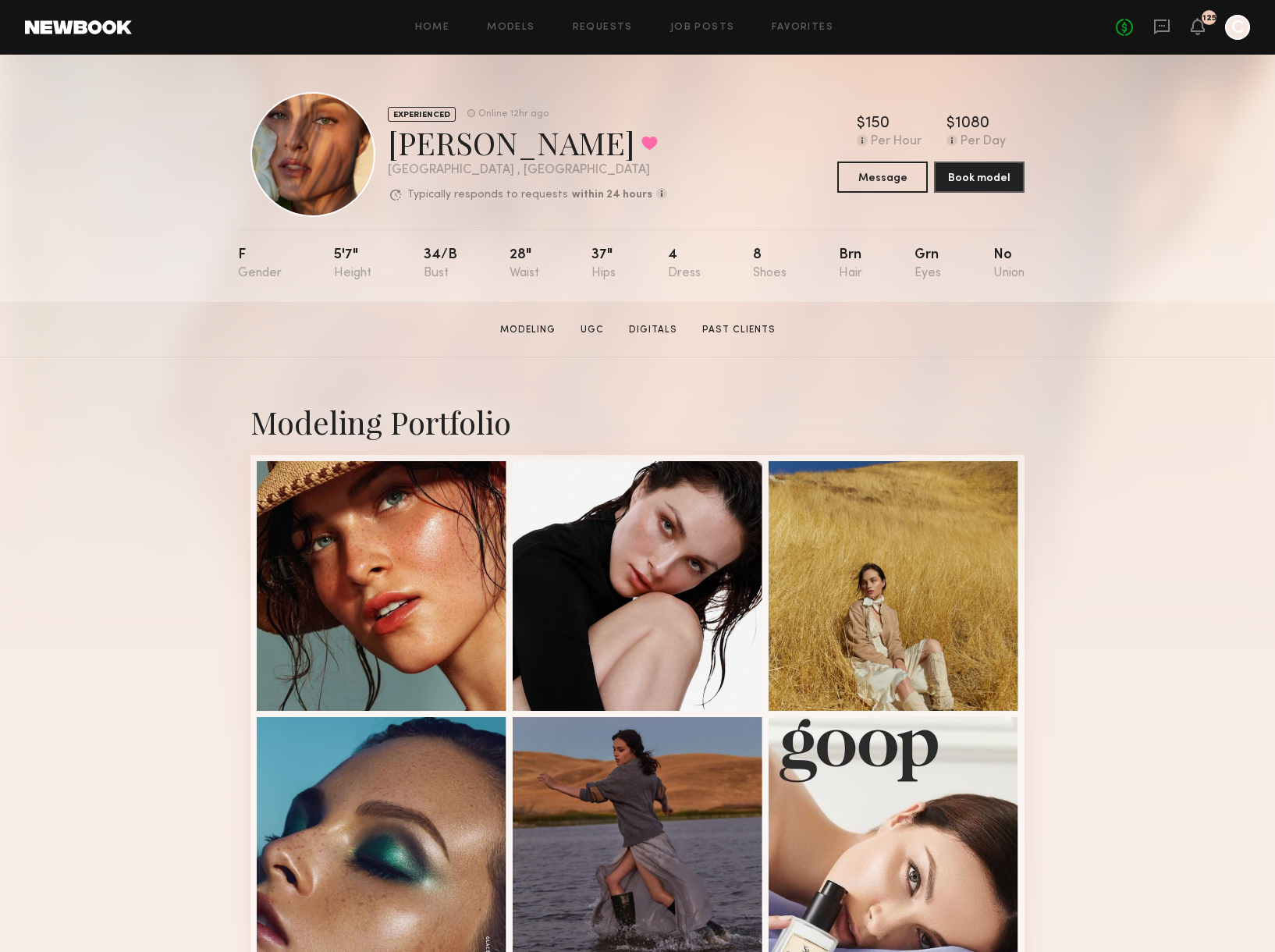
click at [1187, 12] on header "Home Models Requests Job Posts Favorites Sign Out No fees up to $5,000 125 C" at bounding box center [637, 27] width 1275 height 55
click at [1191, 25] on icon at bounding box center [1197, 26] width 14 height 17
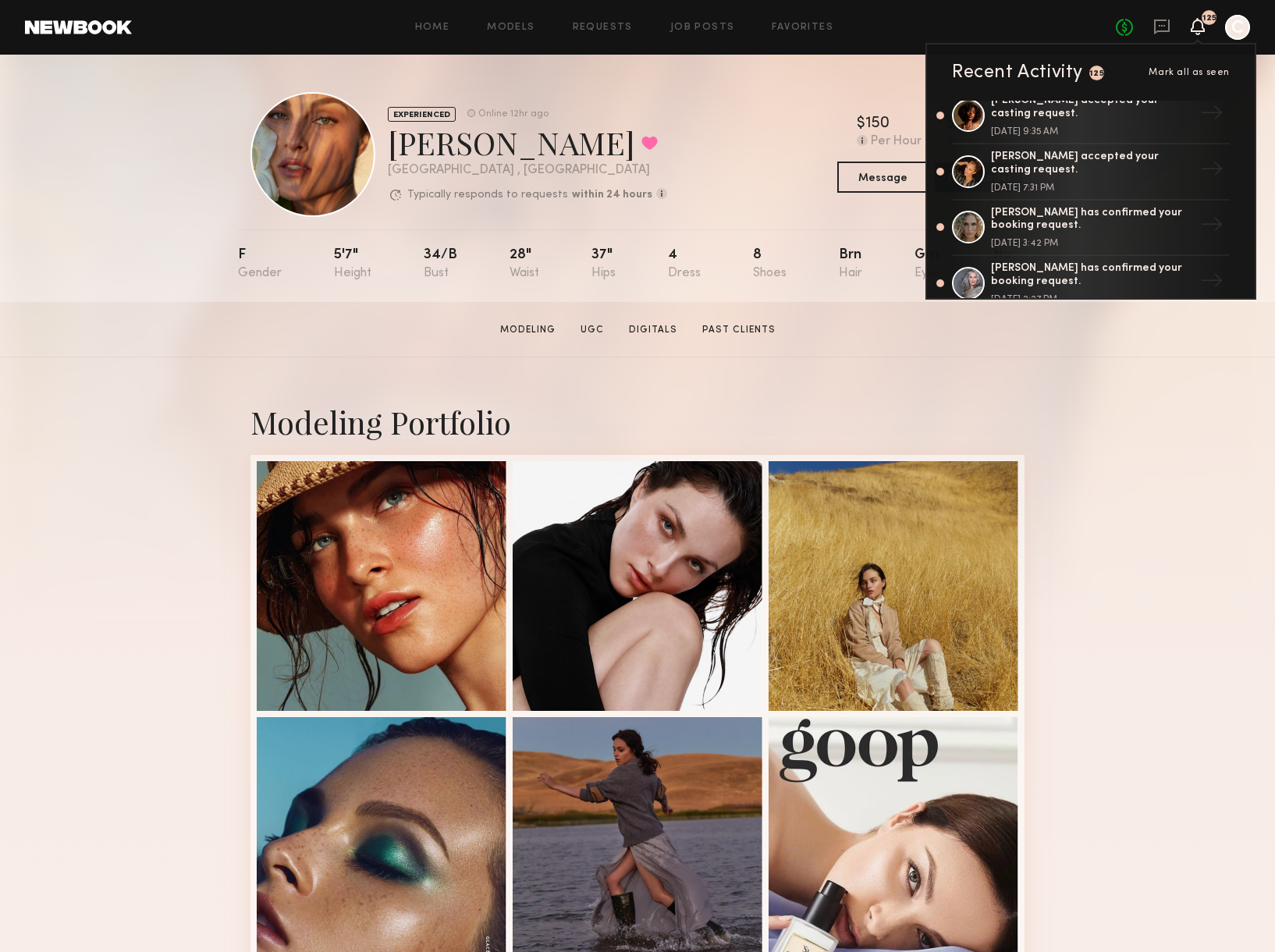
scroll to position [821, 0]
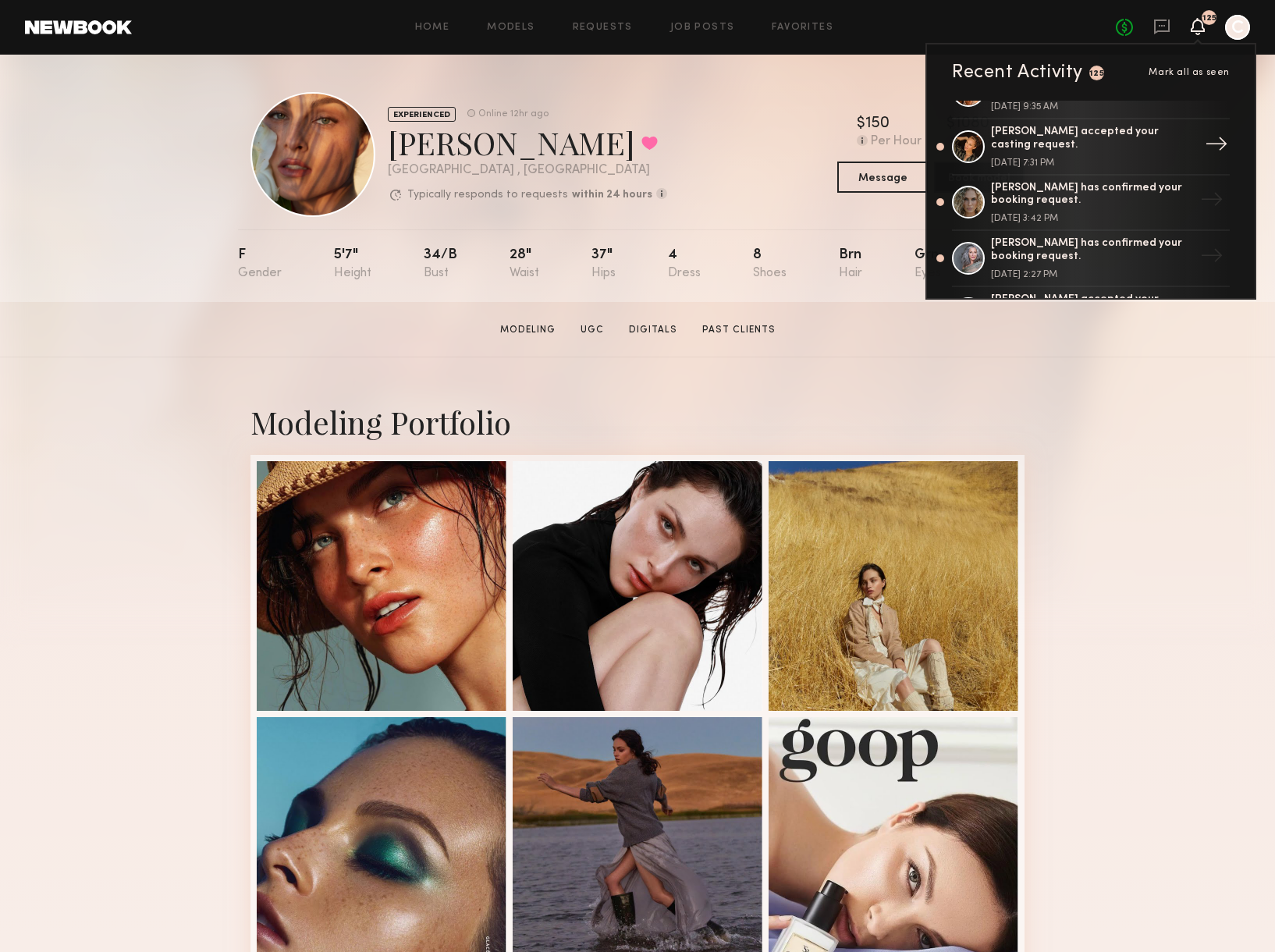
click at [1040, 154] on div "Sarah K. accepted your casting request. August 13, 2025 @ 7:31 PM" at bounding box center [1092, 146] width 202 height 42
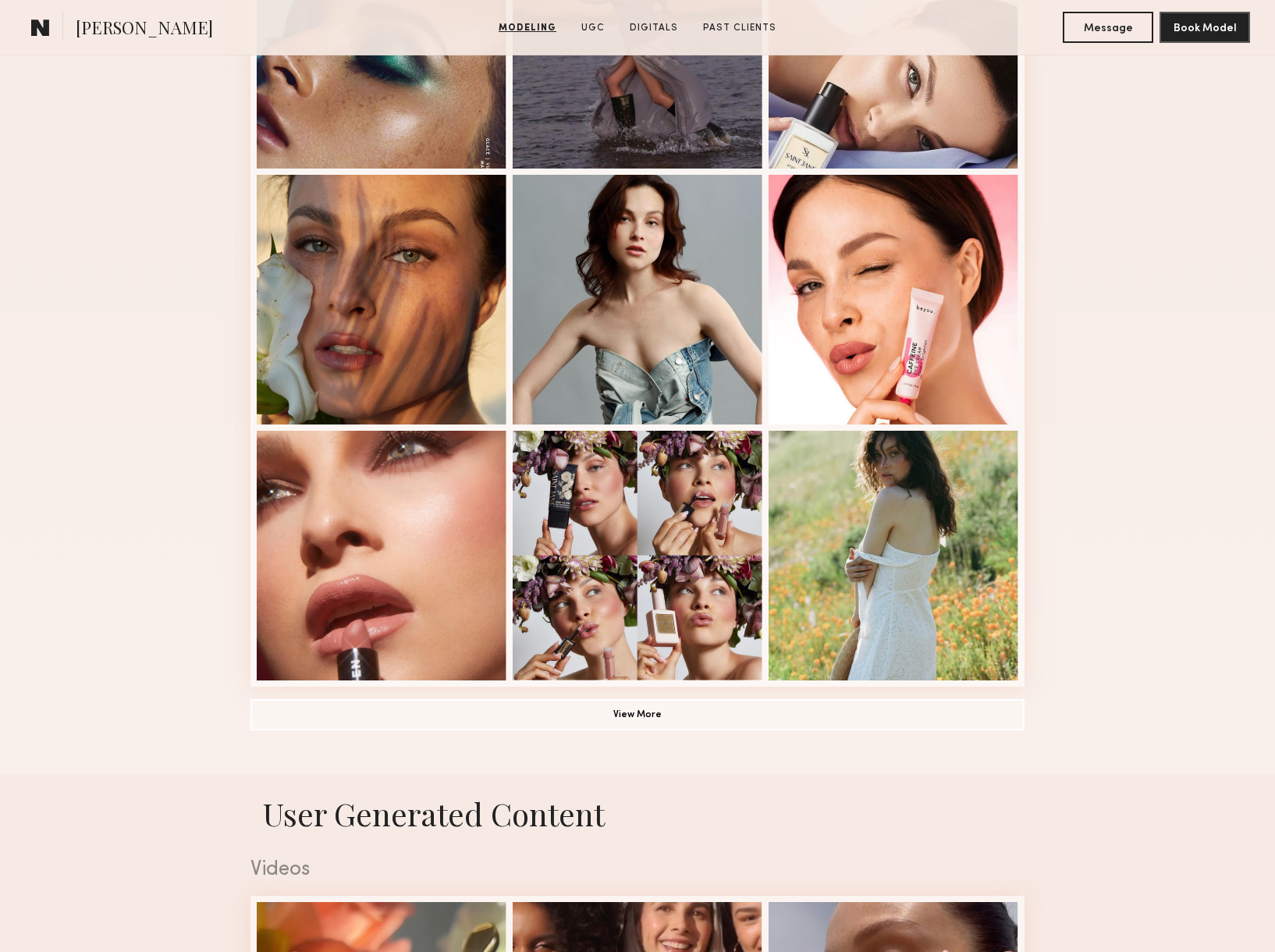
scroll to position [898, 0]
